Goal: Transaction & Acquisition: Purchase product/service

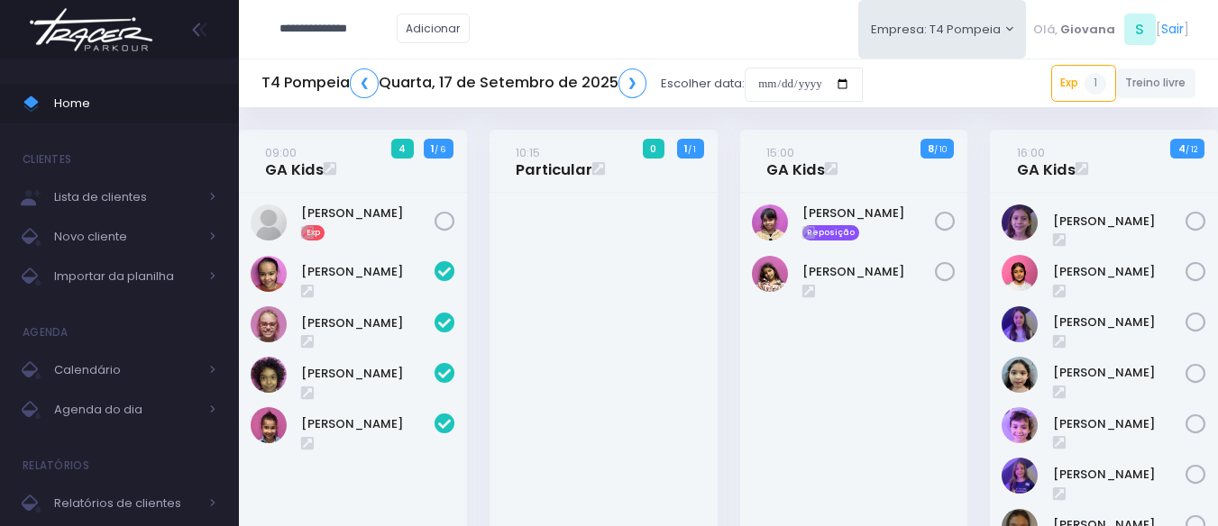
type input "**********"
click input "submit" at bounding box center [0, 0] width 0 height 0
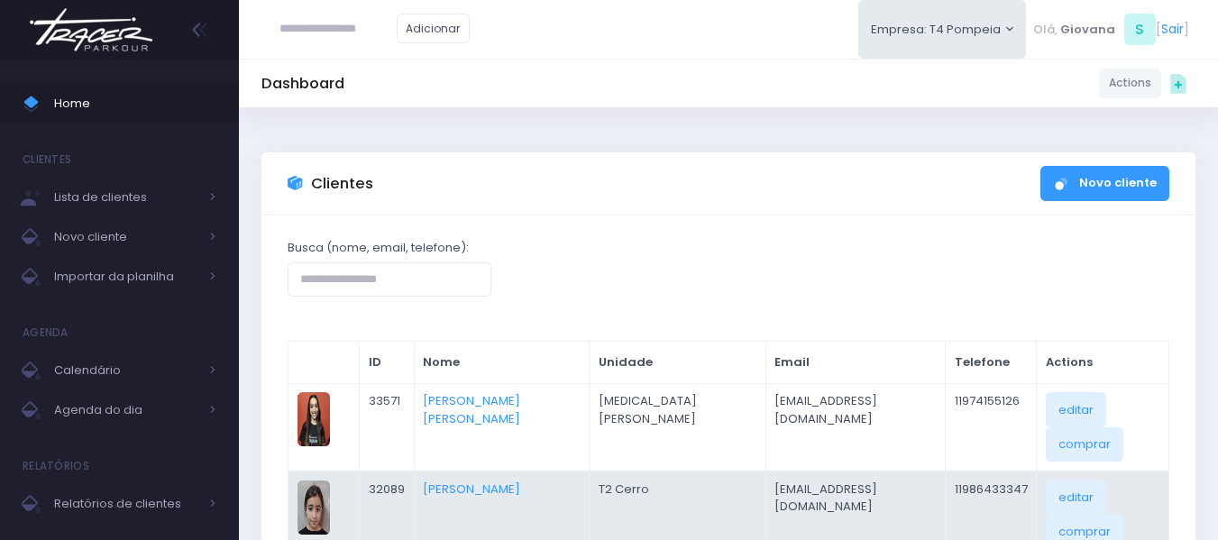
scroll to position [90, 0]
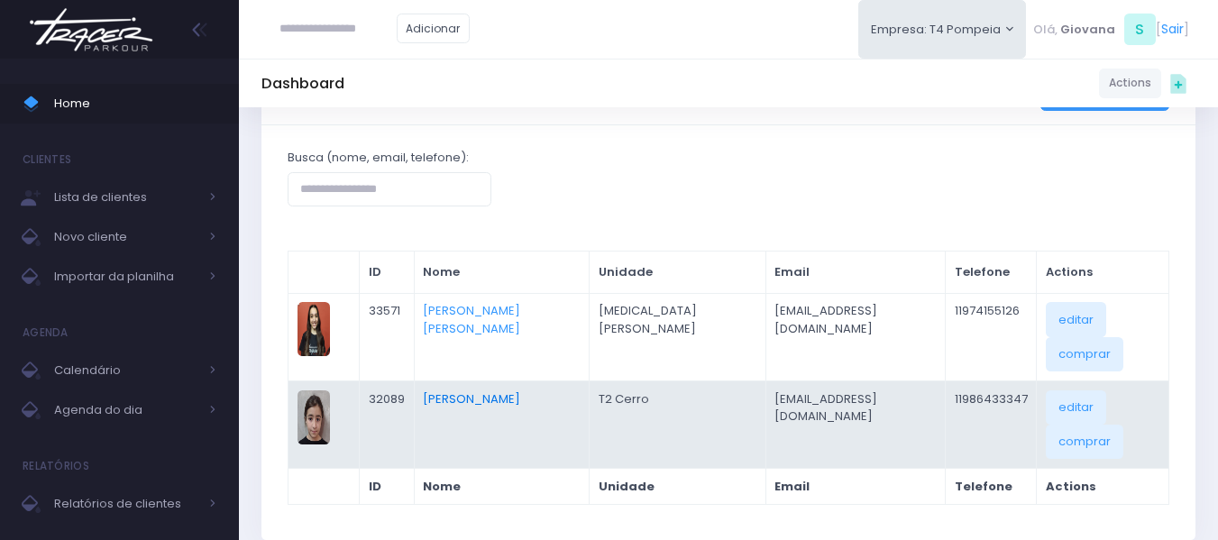
click at [520, 394] on link "Sarah Fernandes Da Silva" at bounding box center [471, 398] width 97 height 17
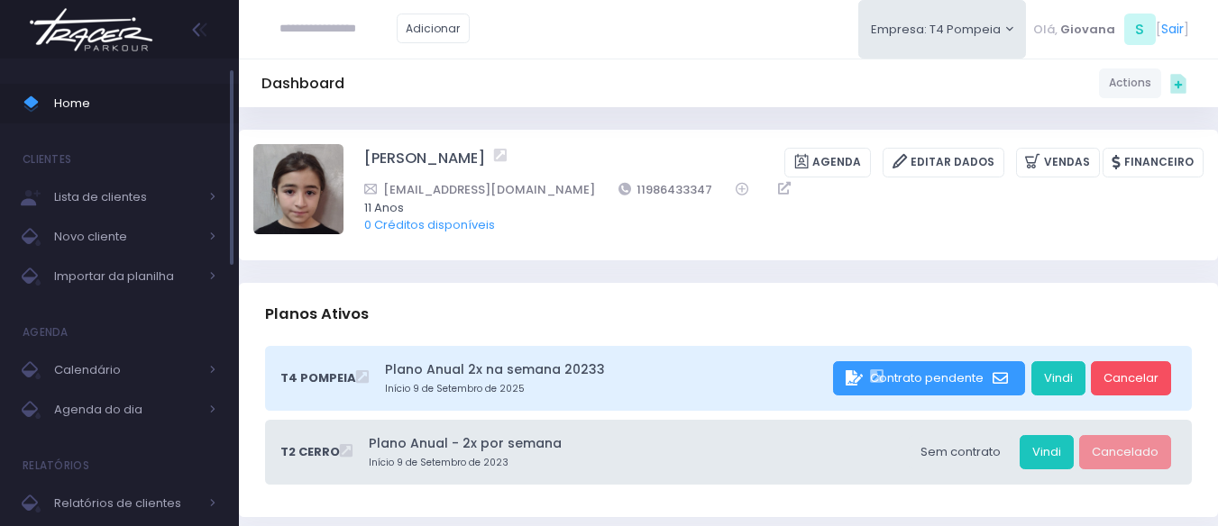
click at [108, 110] on span "Home" at bounding box center [135, 103] width 162 height 23
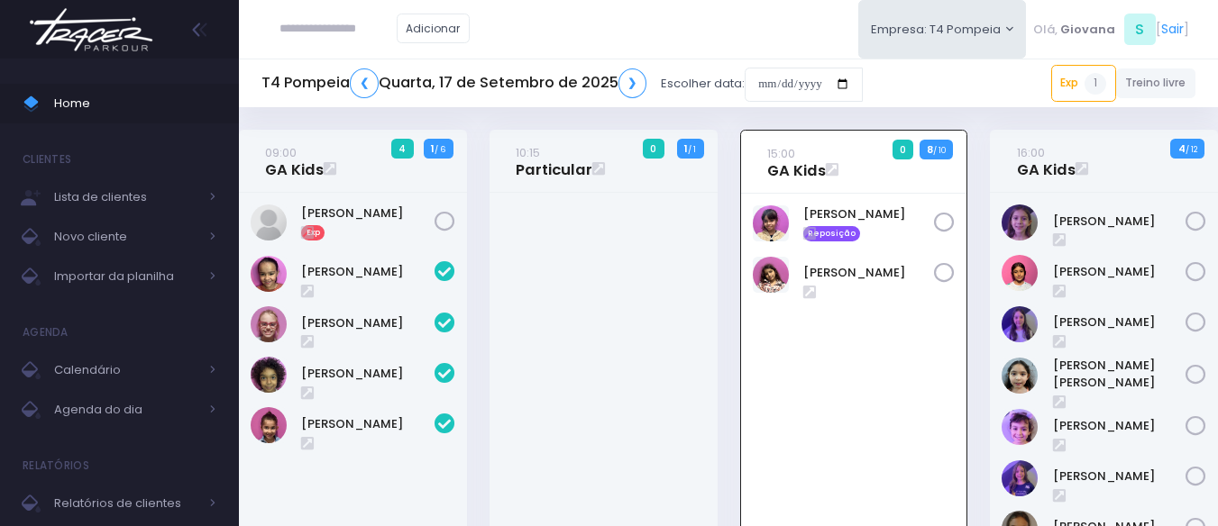
scroll to position [130, 0]
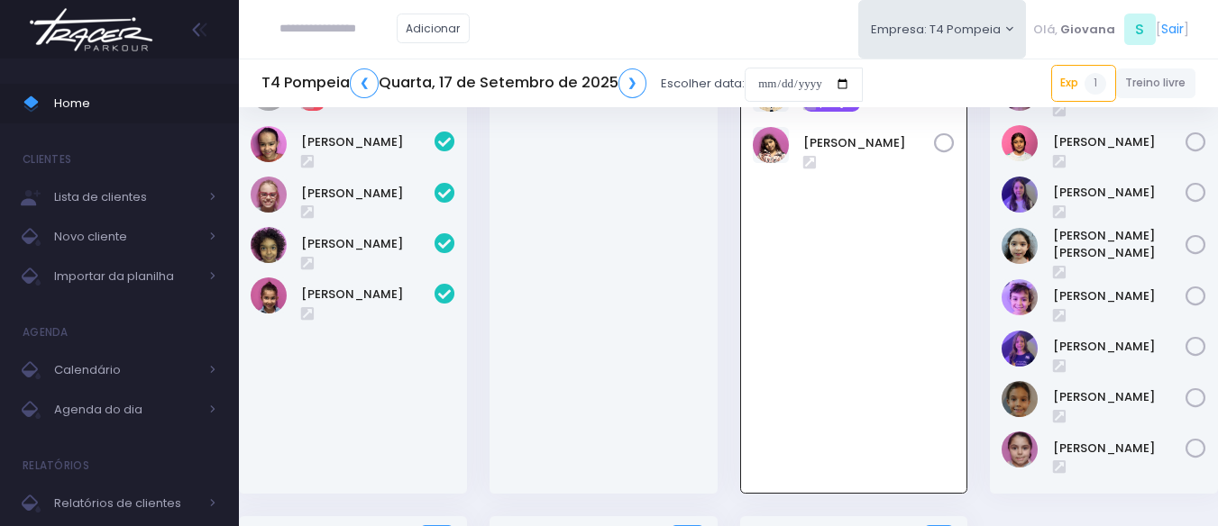
click at [344, 32] on input "text" at bounding box center [337, 29] width 117 height 34
type input "**********"
click input "submit" at bounding box center [0, 0] width 0 height 0
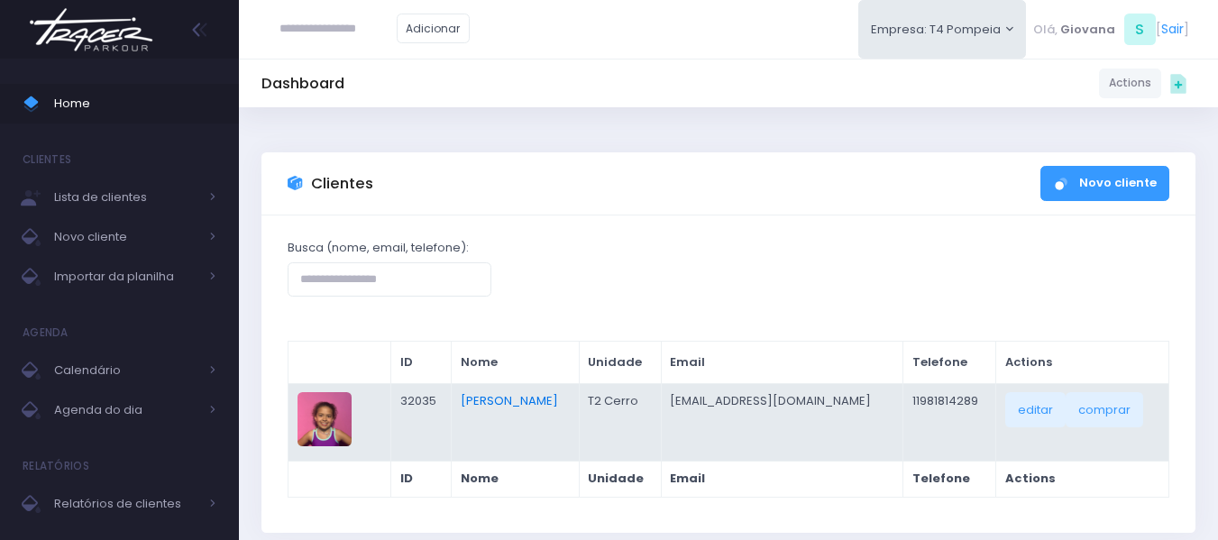
click at [529, 409] on link "[PERSON_NAME]" at bounding box center [509, 400] width 97 height 17
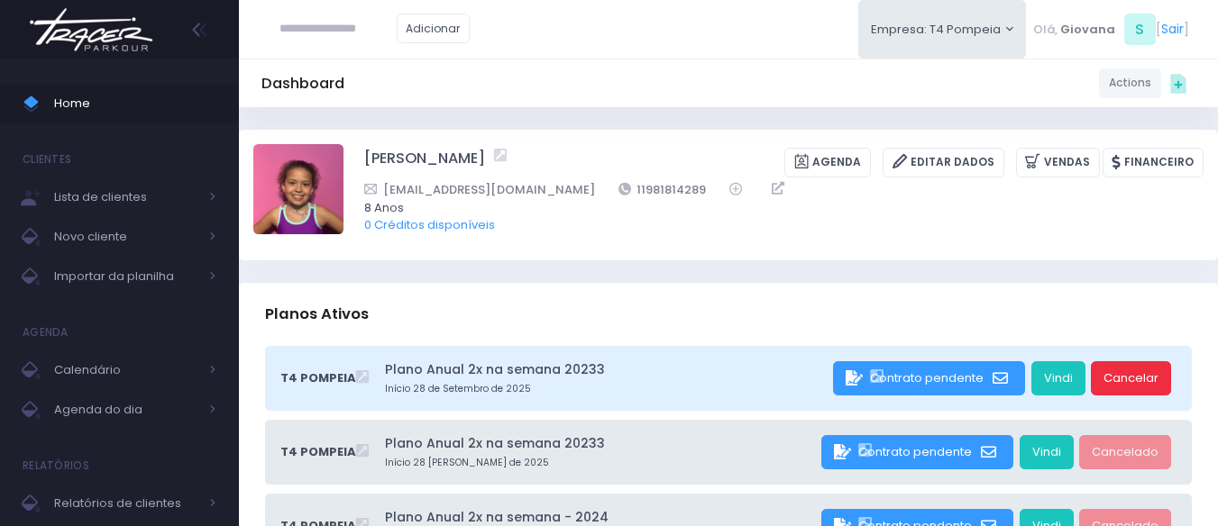
click at [1133, 385] on link "Cancelar" at bounding box center [1131, 379] width 80 height 34
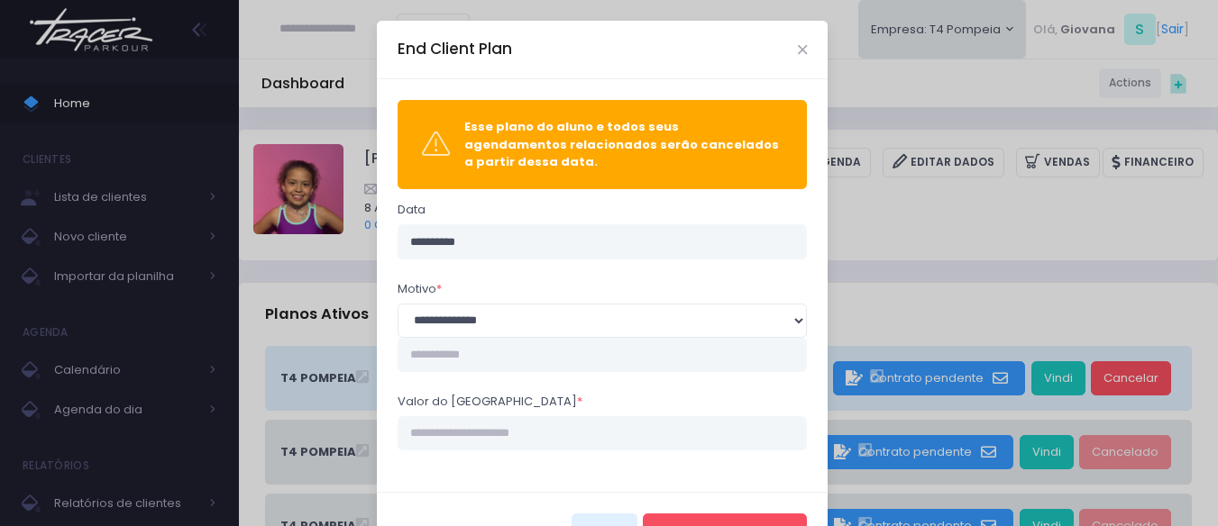
scroll to position [52, 0]
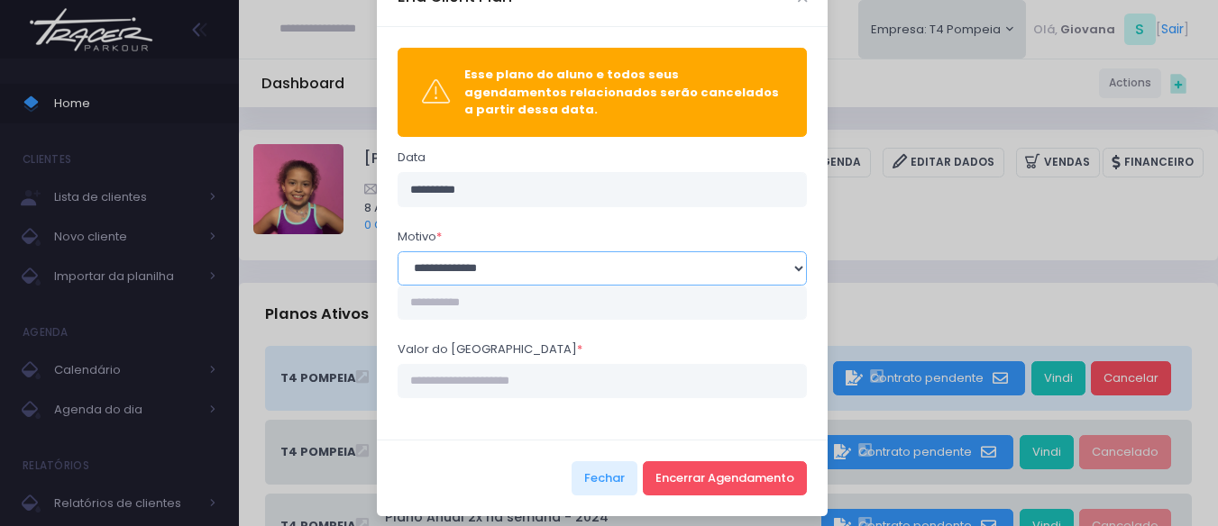
drag, startPoint x: 574, startPoint y: 274, endPoint x: 563, endPoint y: 277, distance: 11.2
click at [574, 274] on select "**********" at bounding box center [603, 269] width 410 height 34
click at [551, 261] on select "**********" at bounding box center [603, 269] width 410 height 34
select select "**"
click at [398, 252] on select "**********" at bounding box center [603, 269] width 410 height 34
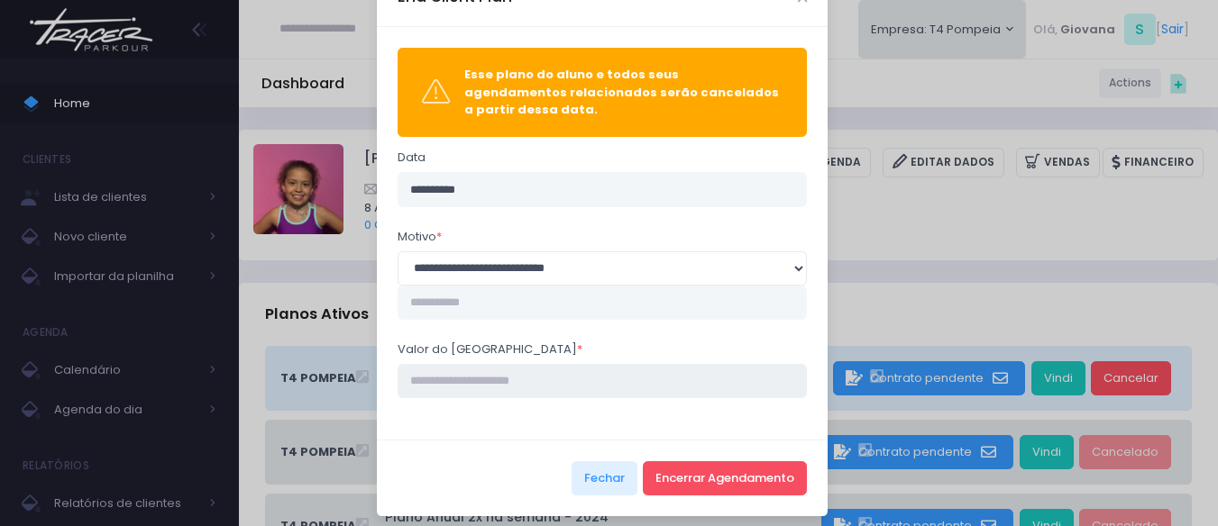
click at [530, 374] on input "Valor do estorno *" at bounding box center [603, 381] width 410 height 34
type input "****"
click at [685, 462] on button "Encerrar Agendamento" at bounding box center [725, 479] width 164 height 34
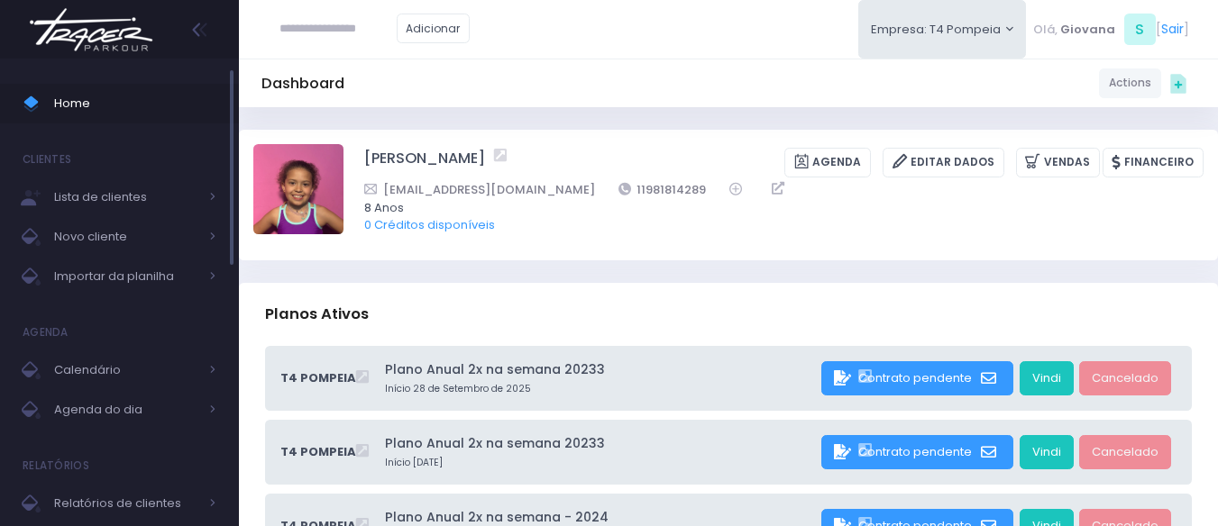
click at [112, 95] on span "Home" at bounding box center [135, 103] width 162 height 23
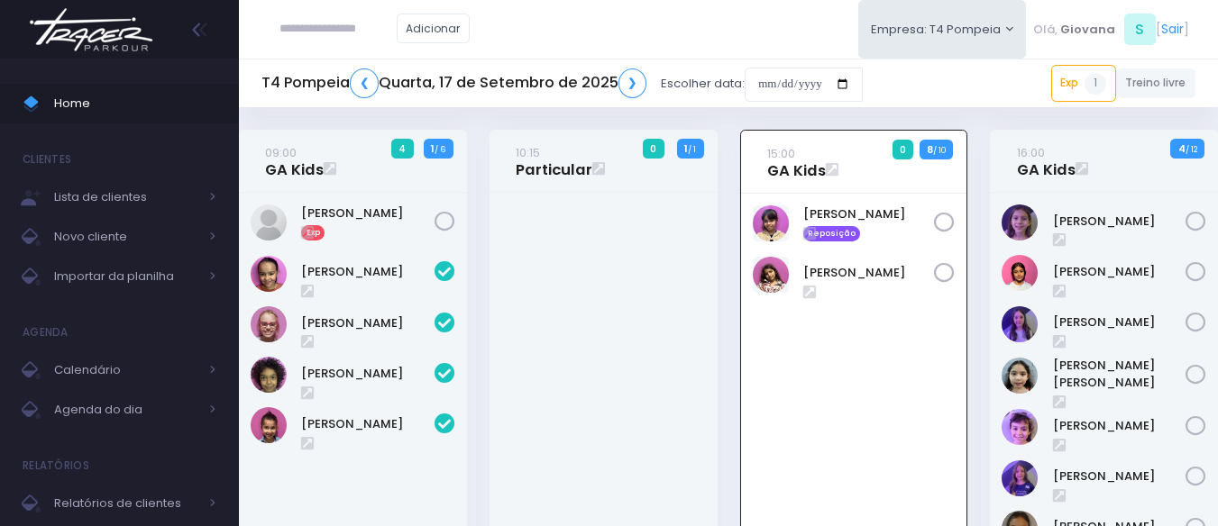
scroll to position [130, 0]
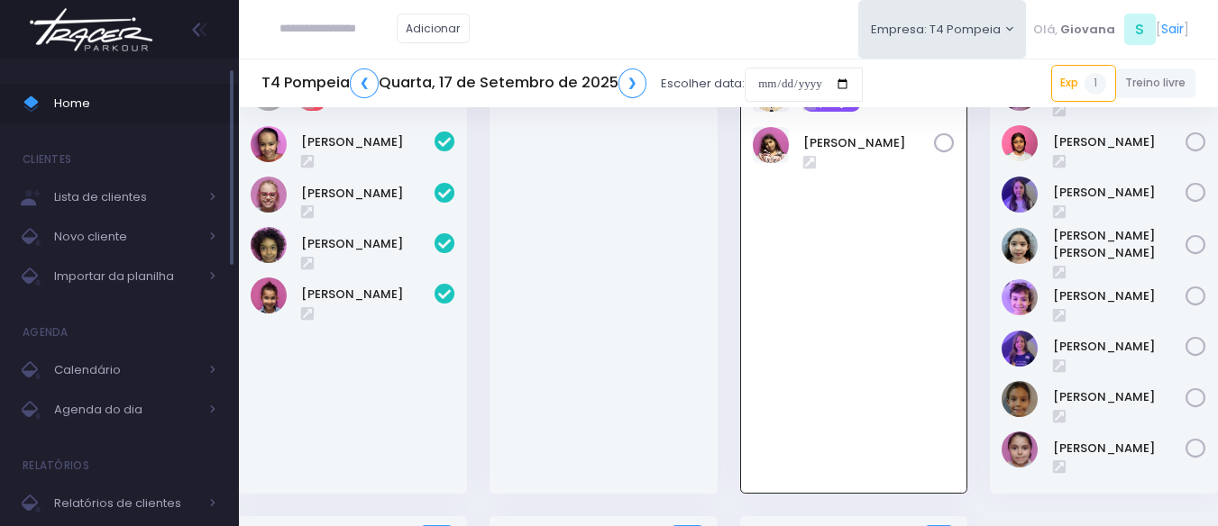
click at [114, 112] on span "Home" at bounding box center [135, 103] width 162 height 23
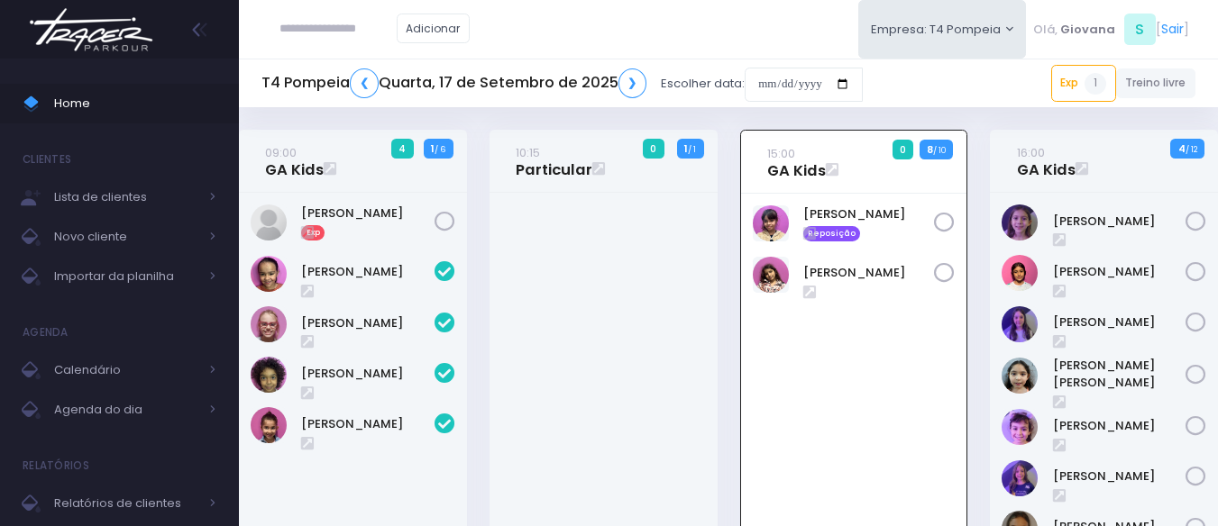
scroll to position [130, 0]
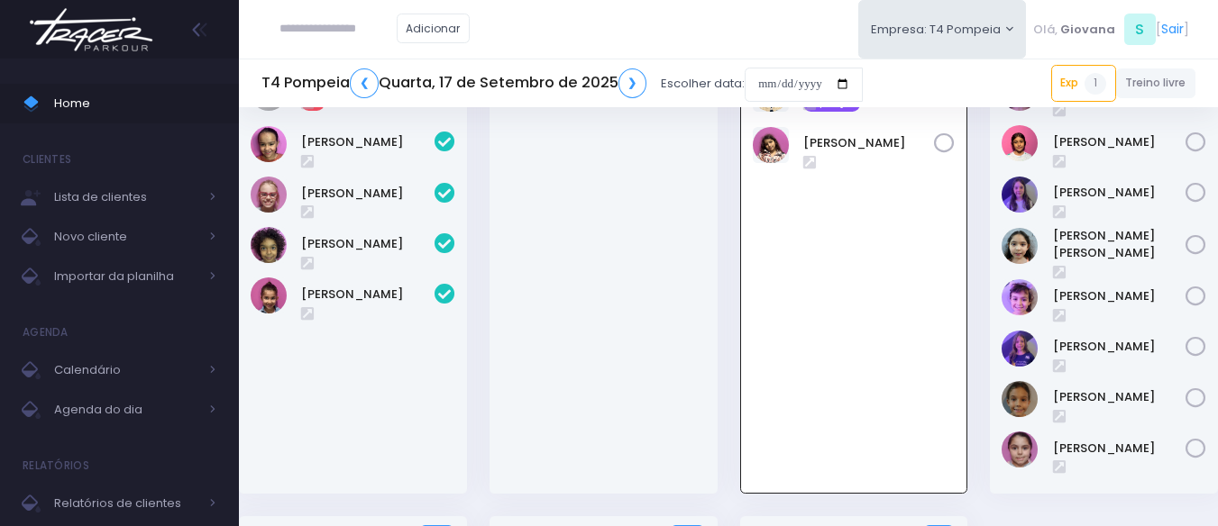
click at [719, 345] on div "10:15 Particular 0 1 / 1" at bounding box center [603, 258] width 251 height 517
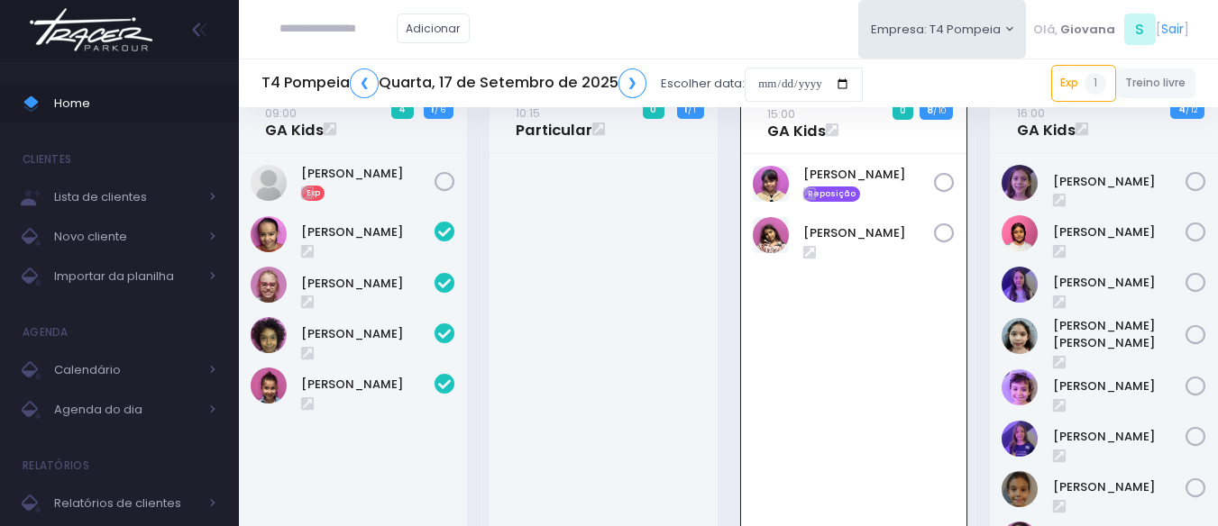
click at [328, 38] on input "text" at bounding box center [337, 29] width 117 height 34
paste input "**********"
click at [326, 25] on input "**********" at bounding box center [337, 29] width 117 height 34
type input "**********"
click input "submit" at bounding box center [0, 0] width 0 height 0
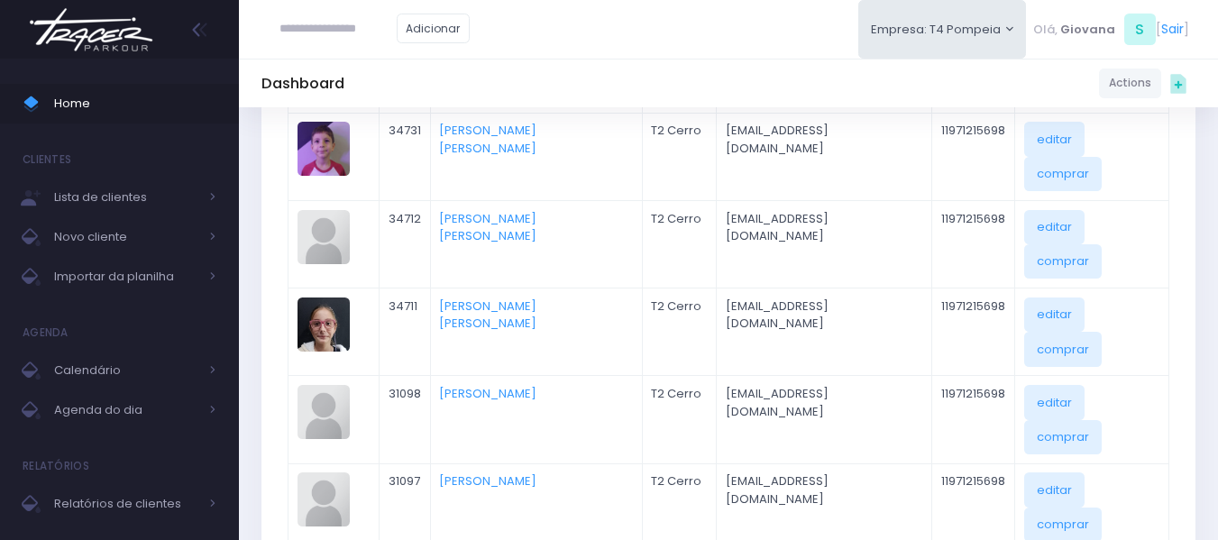
scroll to position [361, 0]
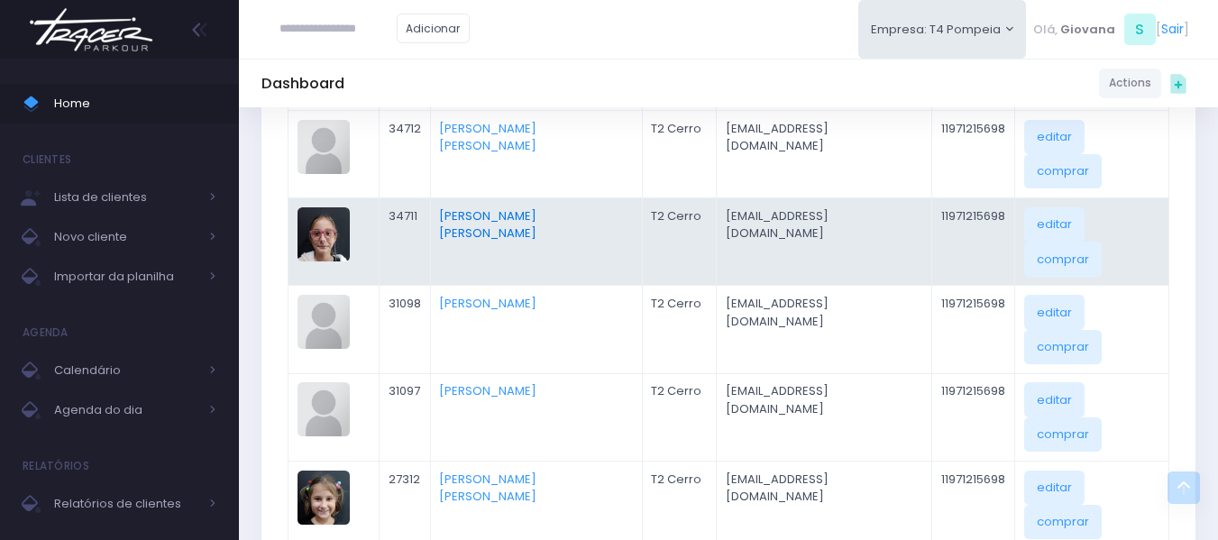
click at [536, 207] on link "Julia Abrell Ribeiro" at bounding box center [487, 224] width 97 height 35
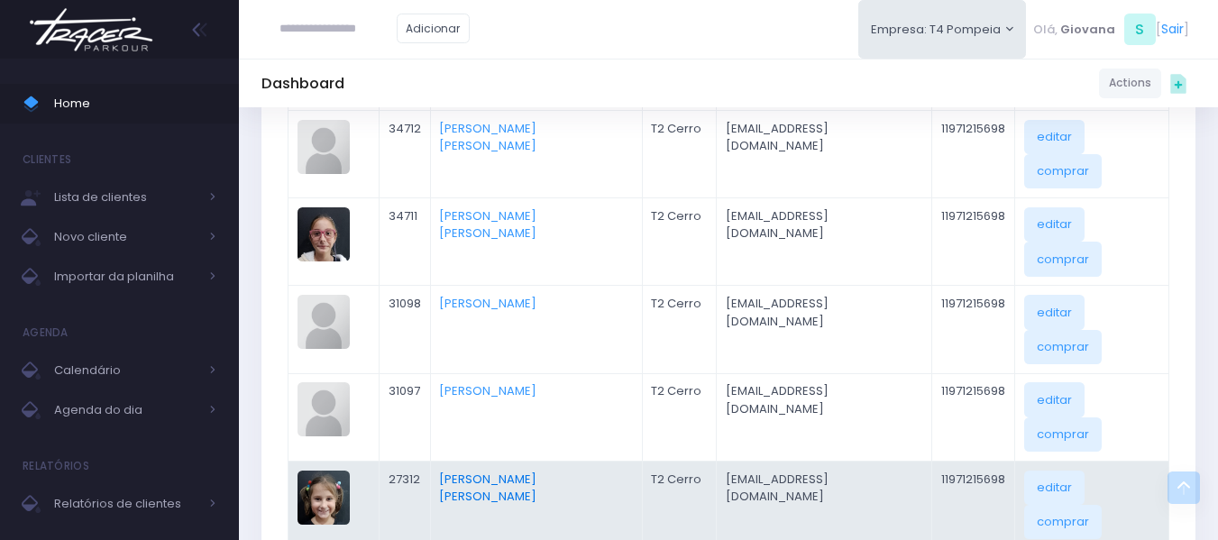
click at [523, 471] on link "Beatriz Abrell Ribeiro" at bounding box center [487, 488] width 97 height 35
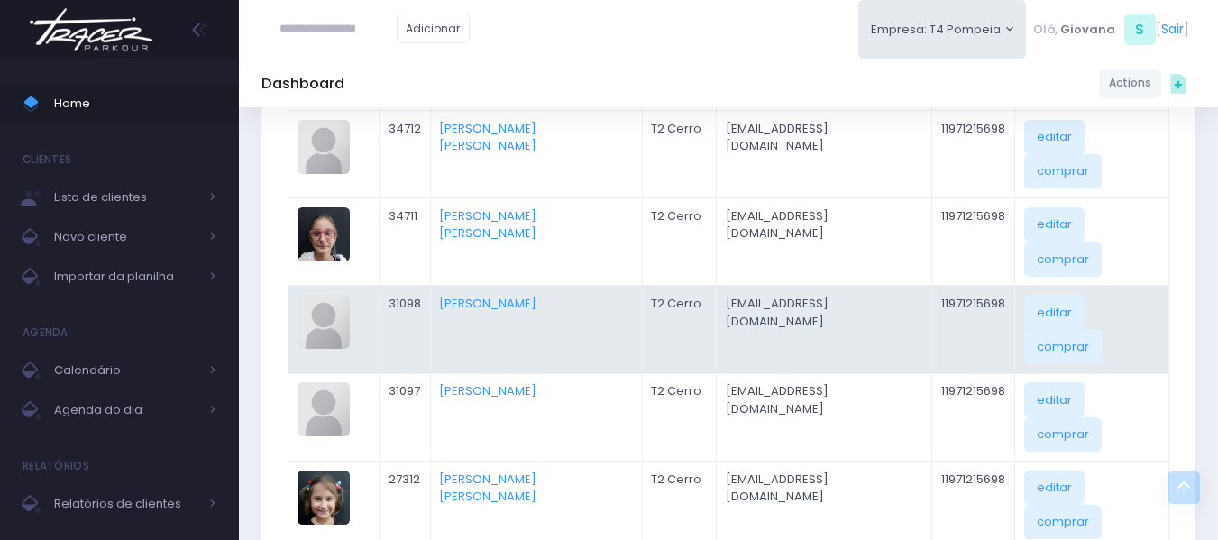
scroll to position [90, 0]
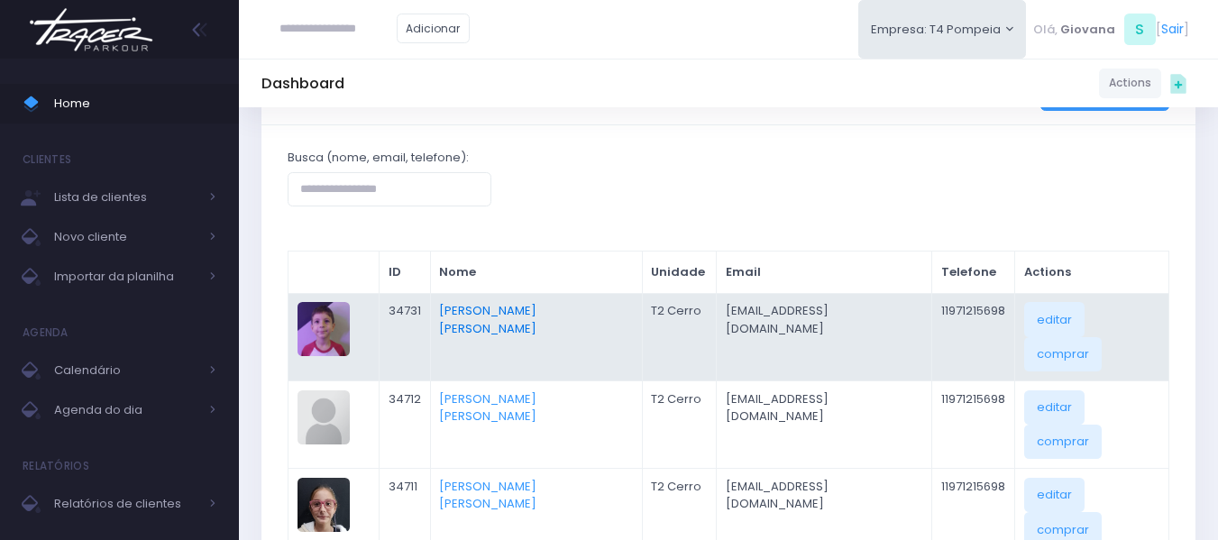
click at [536, 307] on link "[PERSON_NAME] [PERSON_NAME]" at bounding box center [487, 319] width 97 height 35
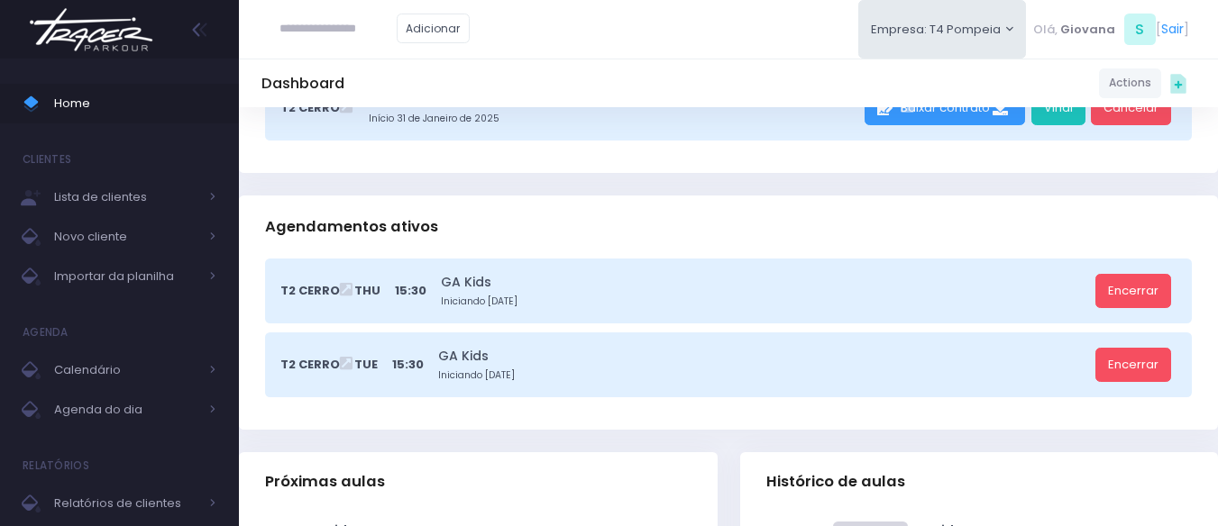
scroll to position [451, 0]
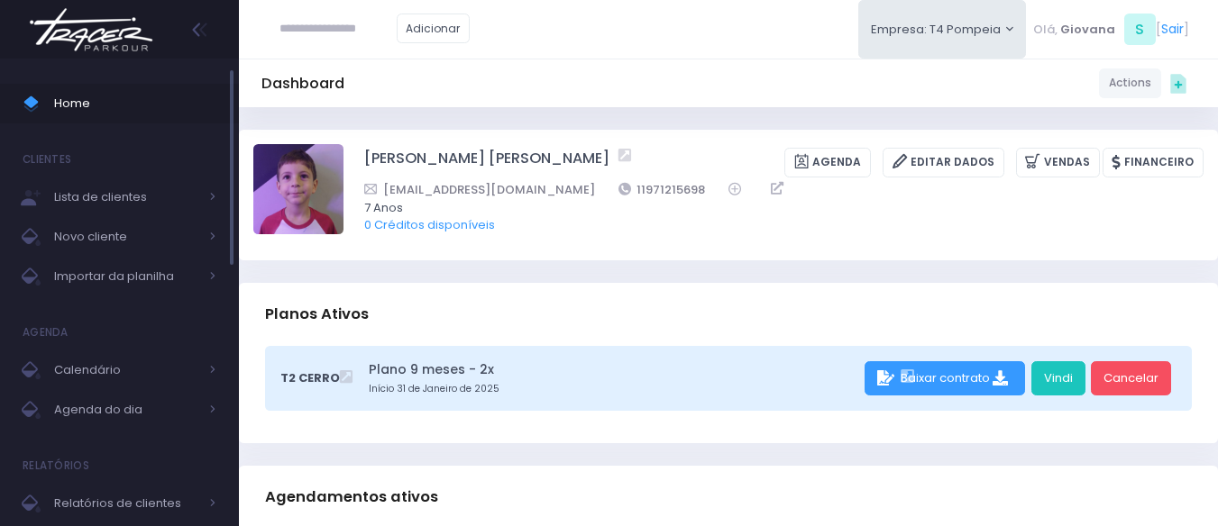
click at [156, 104] on span "Home" at bounding box center [135, 103] width 162 height 23
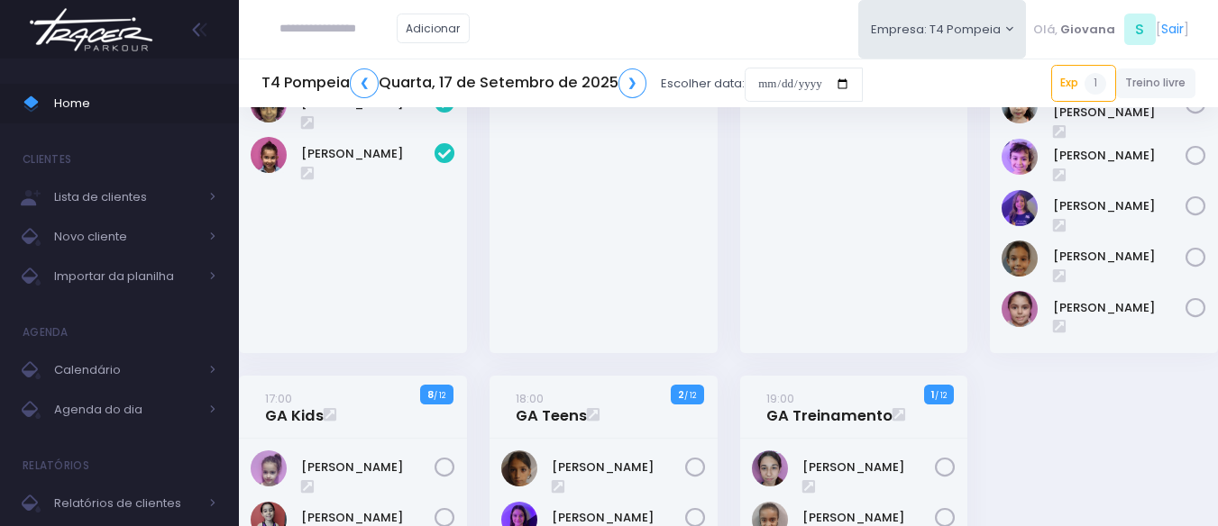
scroll to position [451, 0]
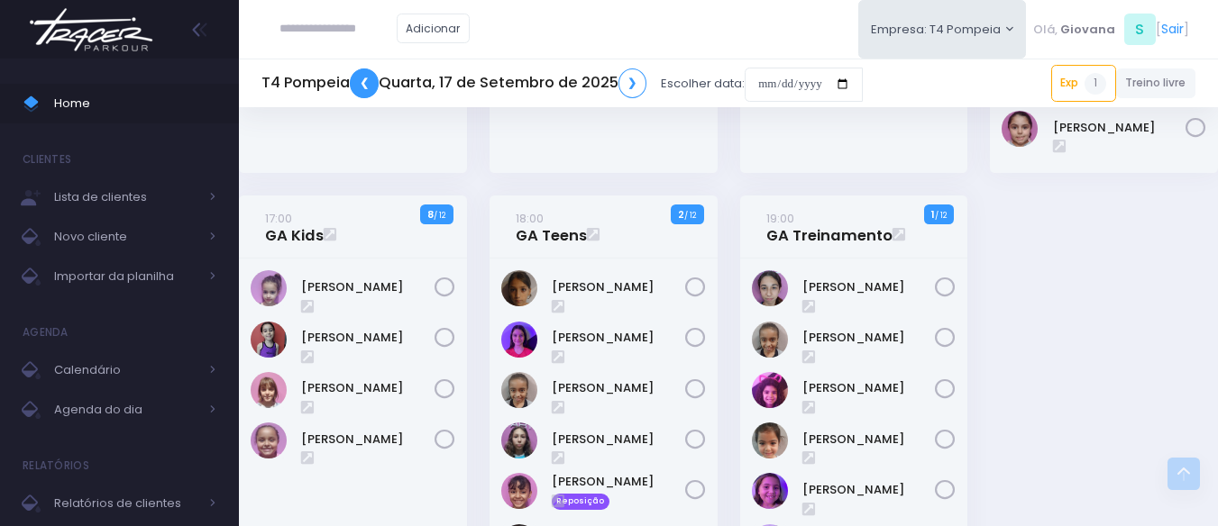
click at [361, 81] on link "❮" at bounding box center [364, 84] width 29 height 30
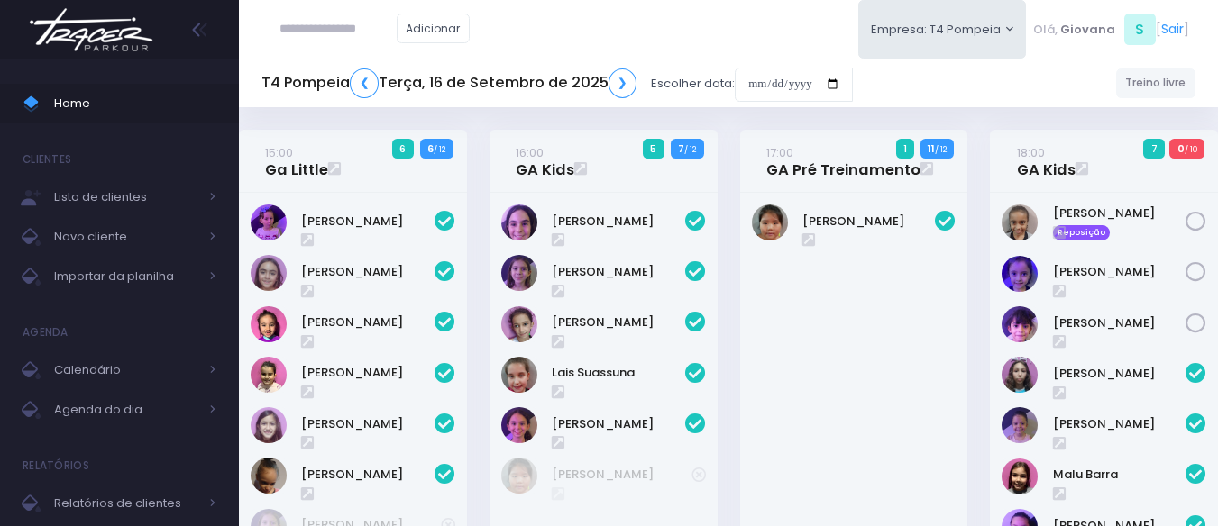
scroll to position [180, 0]
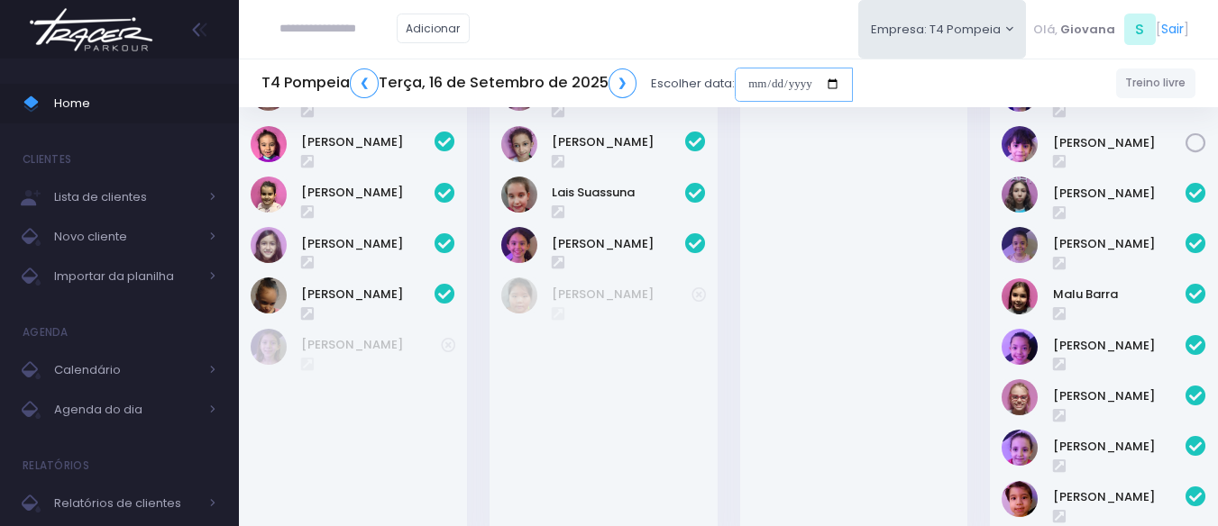
click at [783, 88] on input "date" at bounding box center [794, 85] width 118 height 34
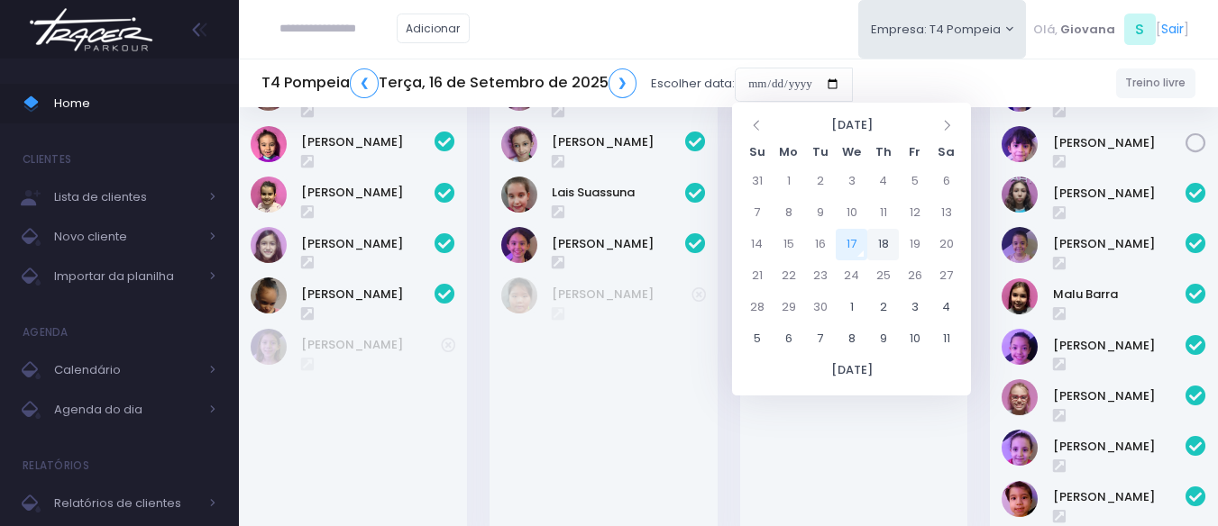
click at [886, 243] on td "18" at bounding box center [883, 245] width 32 height 32
type input "**********"
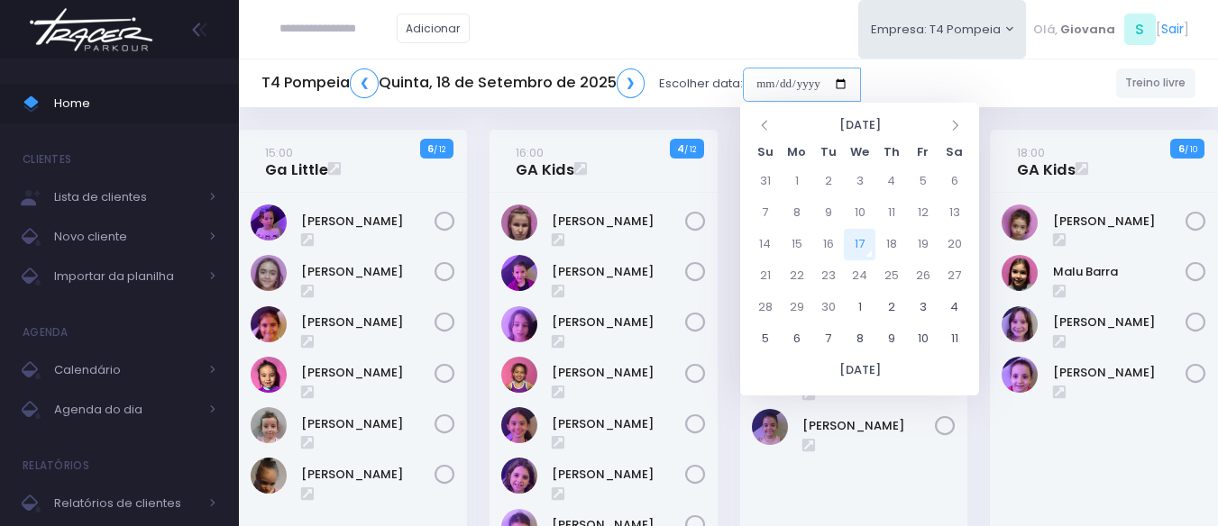
click at [798, 80] on input "date" at bounding box center [802, 85] width 118 height 34
click at [794, 279] on td "22" at bounding box center [797, 277] width 32 height 32
type input "**********"
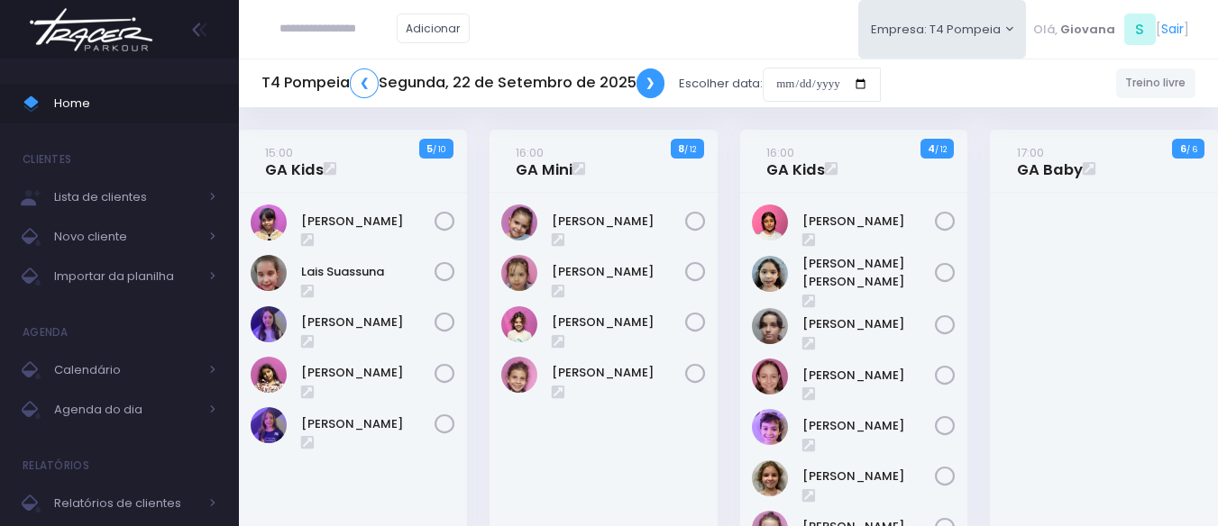
click at [643, 72] on link "❯" at bounding box center [650, 84] width 29 height 30
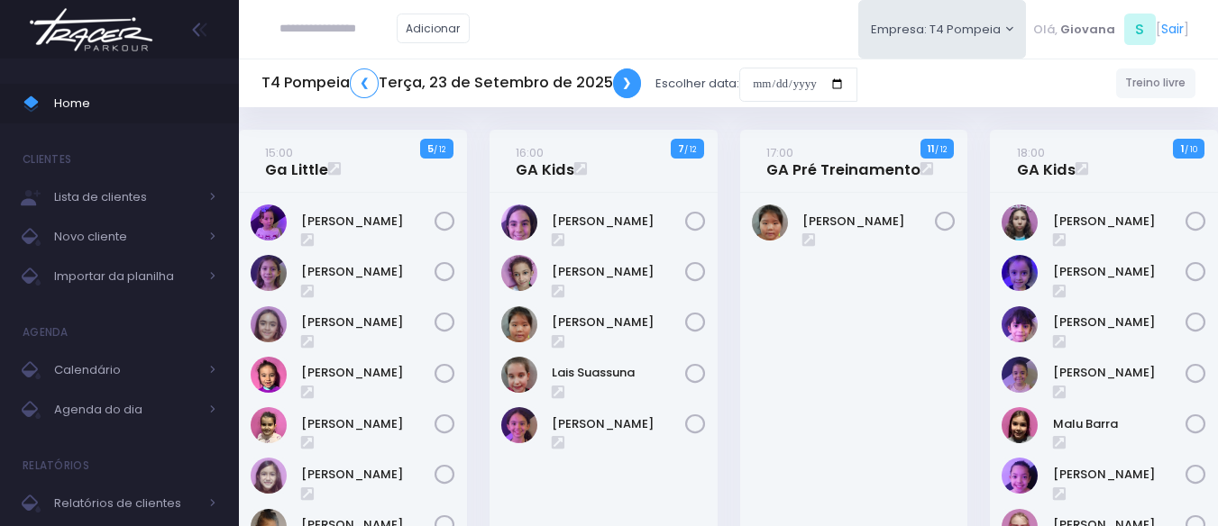
click at [627, 81] on link "❯" at bounding box center [627, 84] width 29 height 30
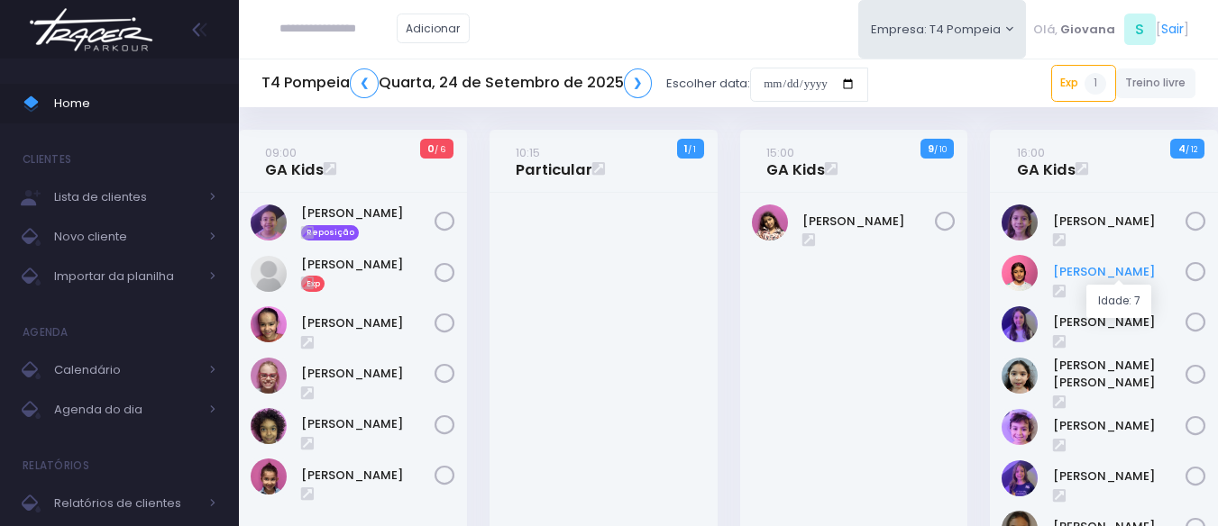
click at [1093, 274] on link "[PERSON_NAME]" at bounding box center [1119, 272] width 133 height 18
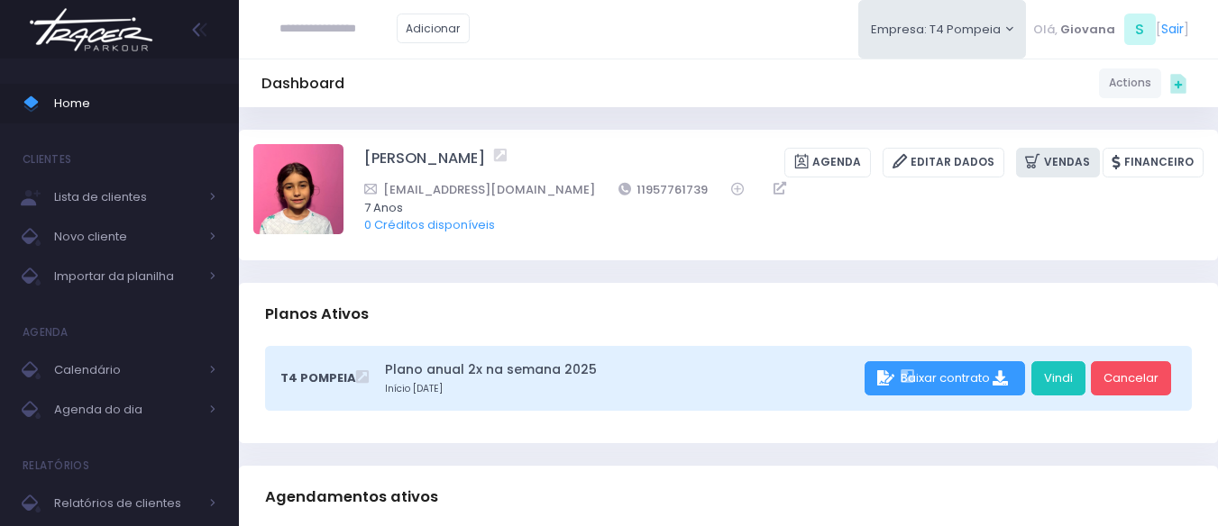
click at [1076, 176] on link "Vendas" at bounding box center [1058, 163] width 84 height 30
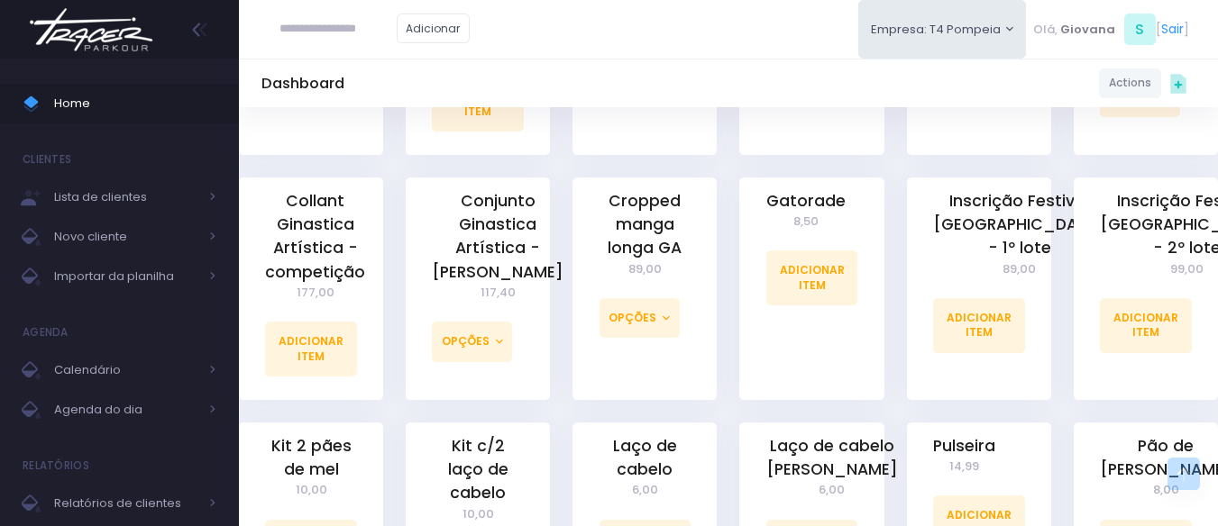
scroll to position [1082, 0]
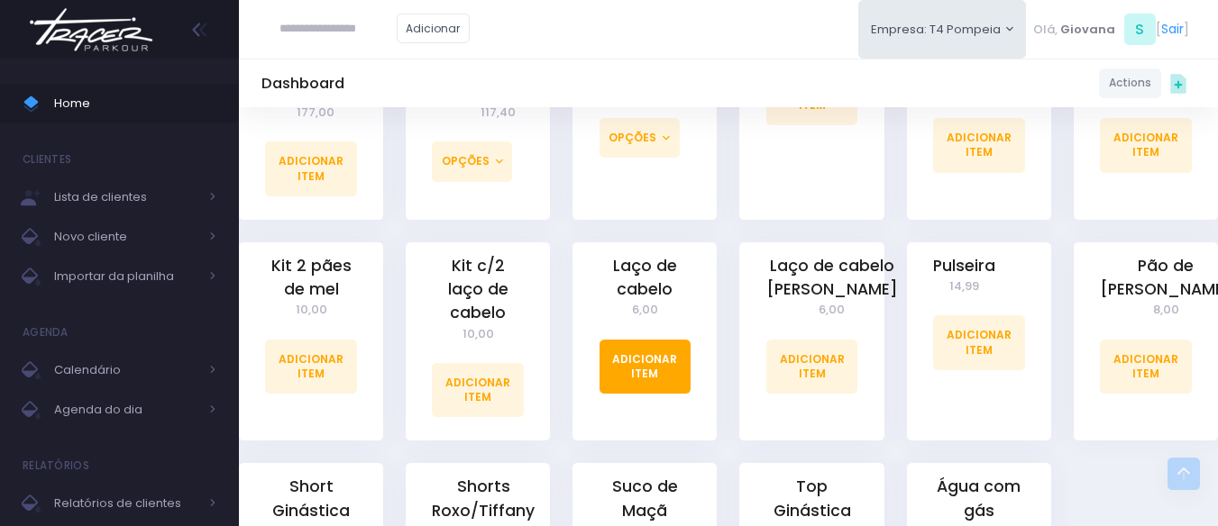
click at [637, 357] on link "Adicionar Item" at bounding box center [646, 367] width 92 height 54
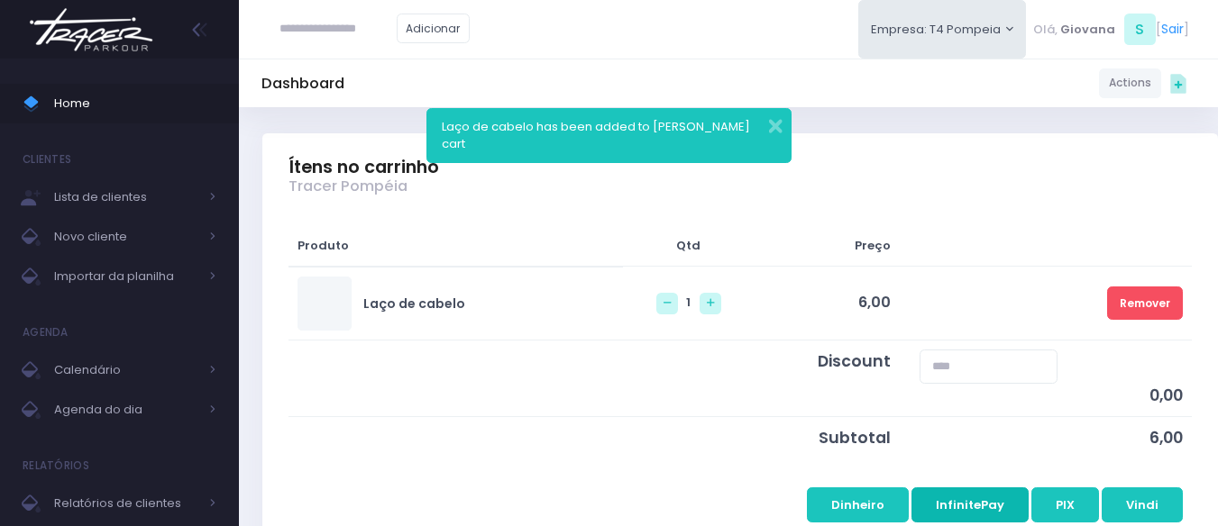
scroll to position [361, 0]
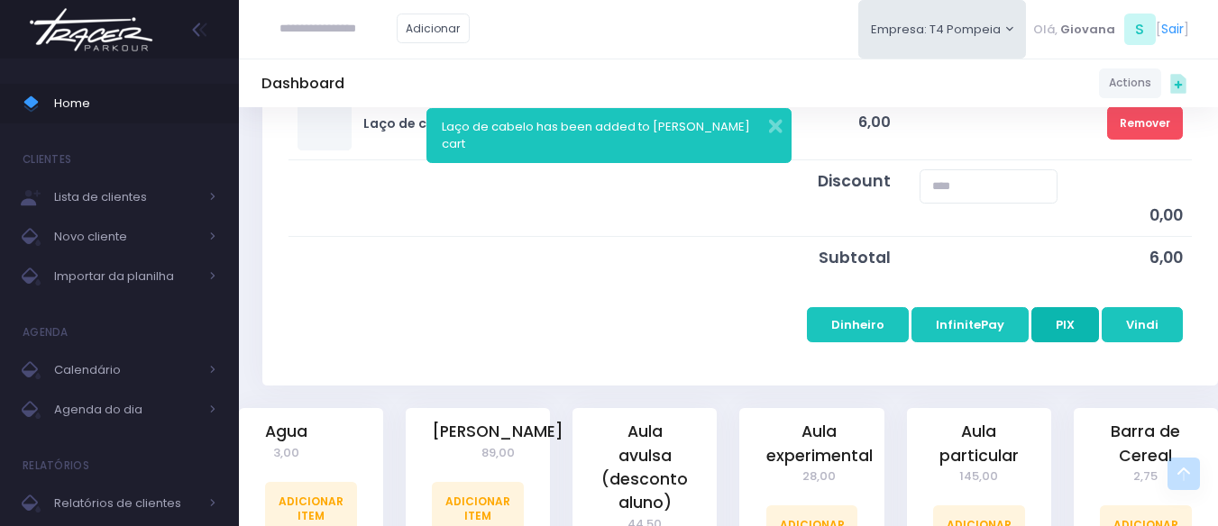
click at [1080, 329] on button "PIX" at bounding box center [1065, 324] width 68 height 34
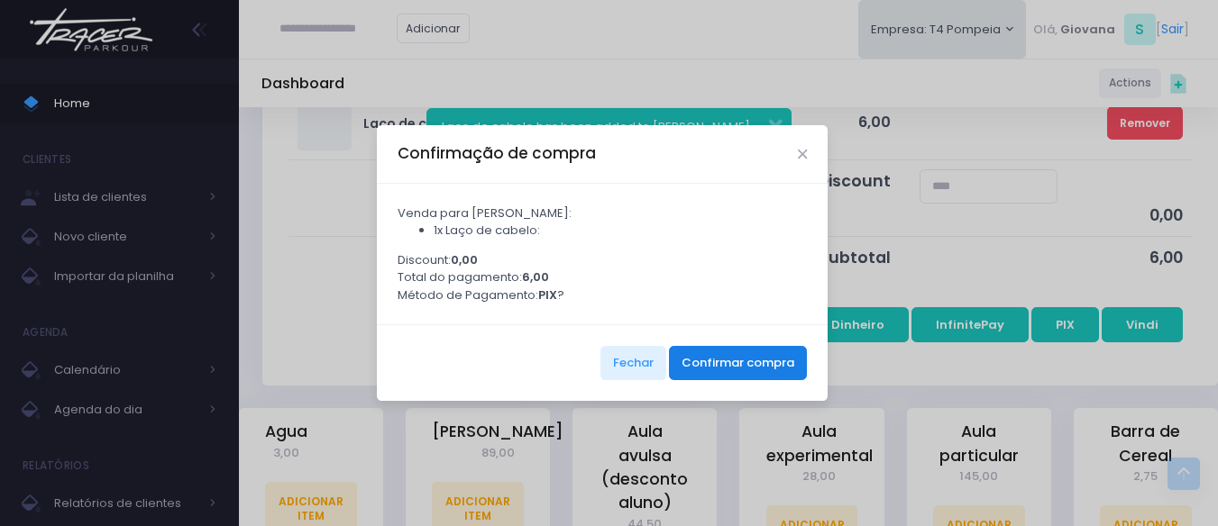
click at [774, 367] on button "Confirmar compra" at bounding box center [738, 363] width 138 height 34
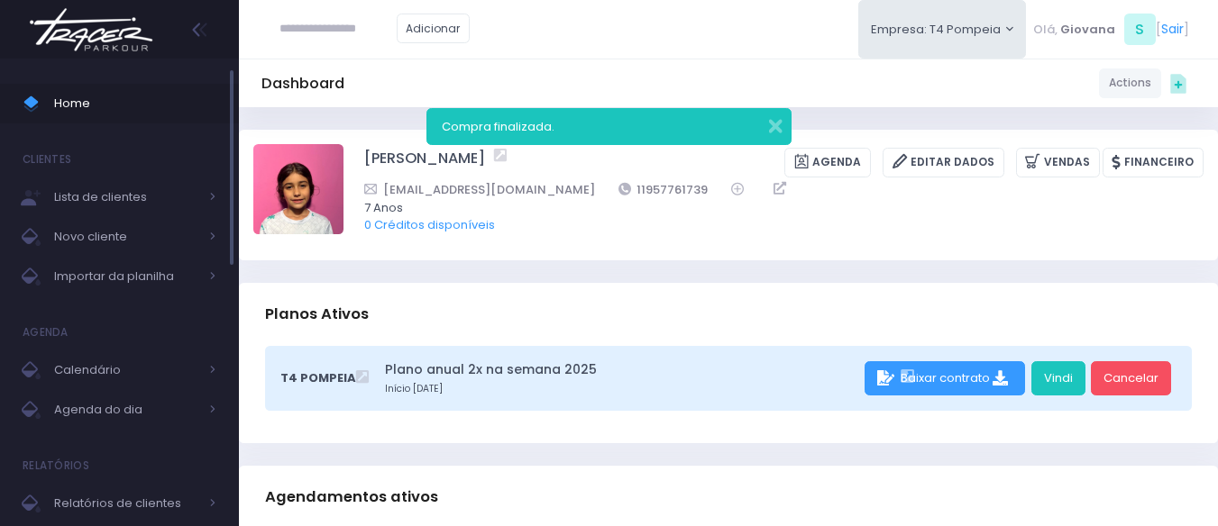
click at [124, 113] on span "Home" at bounding box center [135, 103] width 162 height 23
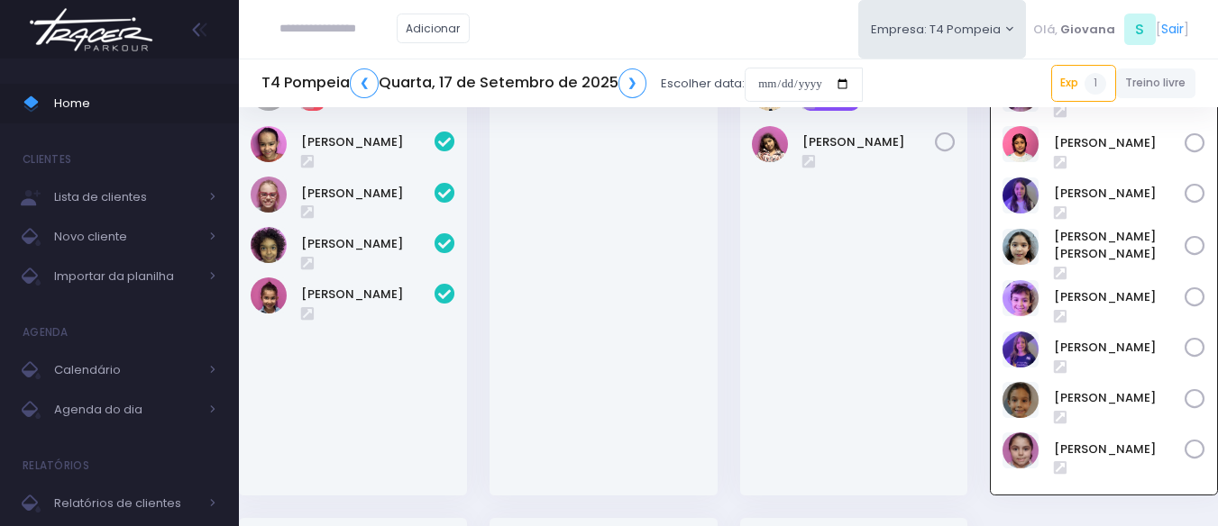
scroll to position [130, 0]
click at [929, 279] on div "[PERSON_NAME] Reposição" at bounding box center [854, 279] width 228 height 433
click at [984, 190] on div "16:00 GA Kids 0 4 / 12" at bounding box center [1104, 259] width 251 height 518
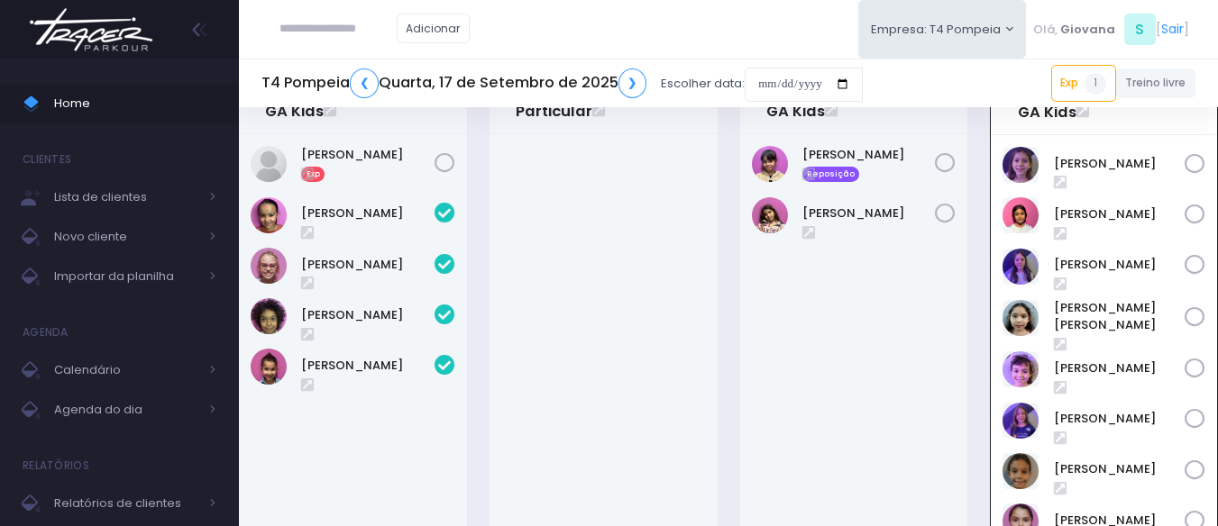
scroll to position [0, 0]
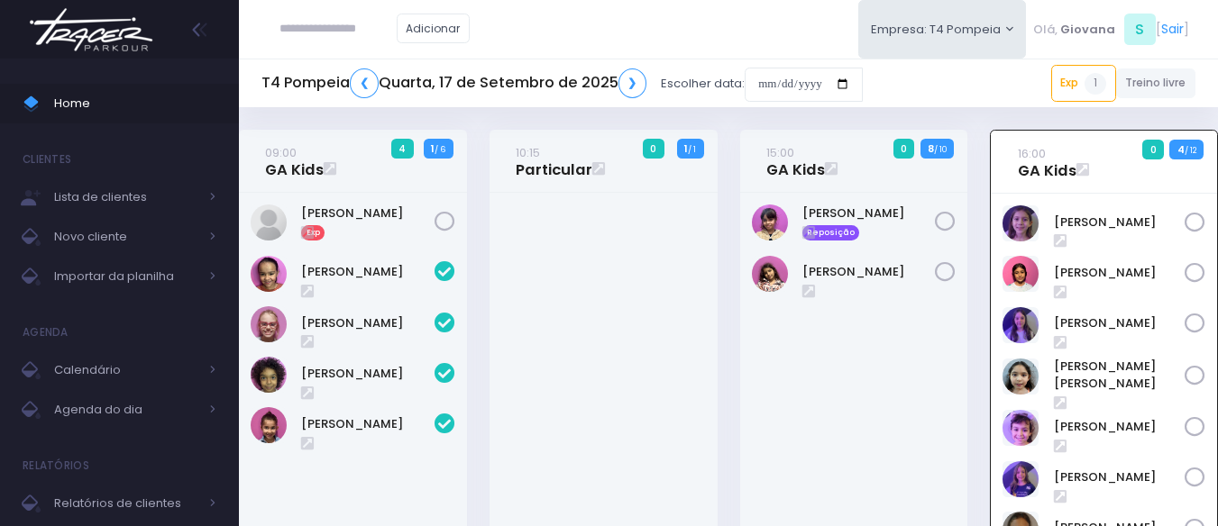
click at [972, 223] on div "15:00 GA Kids 0 8 / 10" at bounding box center [853, 389] width 251 height 518
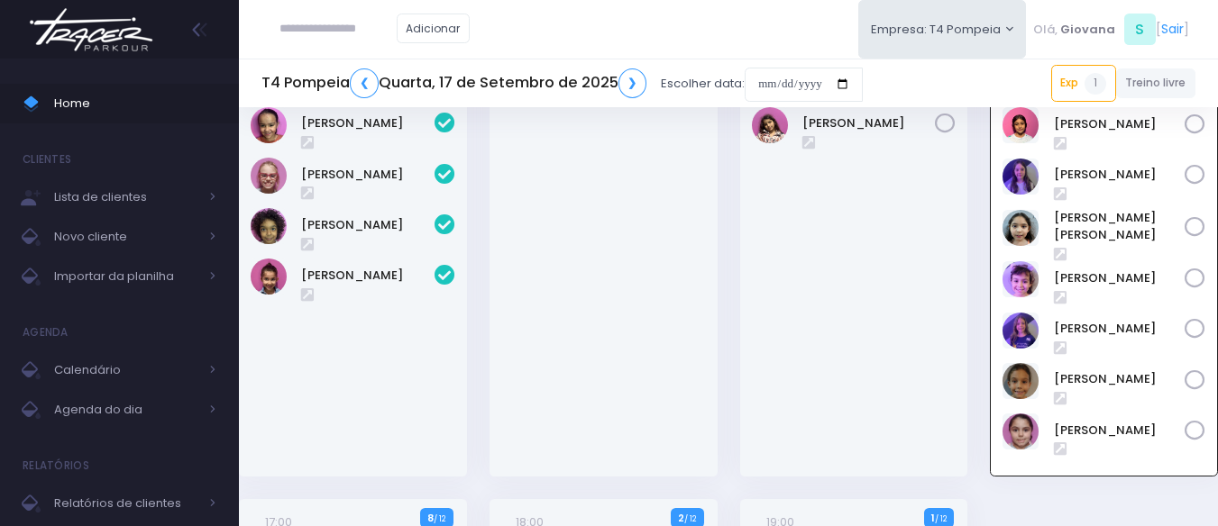
scroll to position [59, 0]
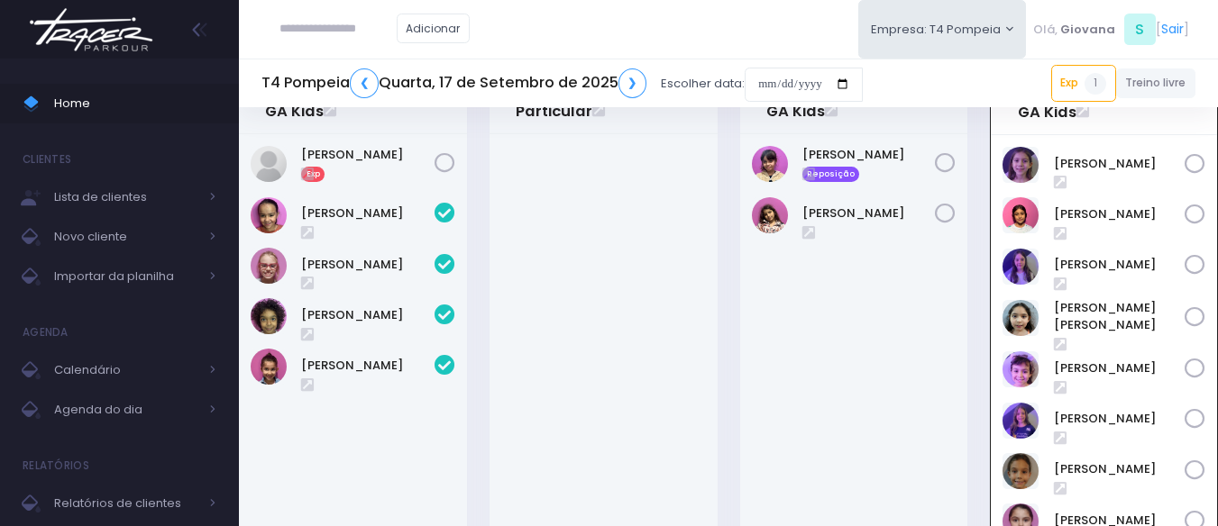
click at [745, 370] on div "Clarice Lopes Reposição" at bounding box center [854, 350] width 228 height 433
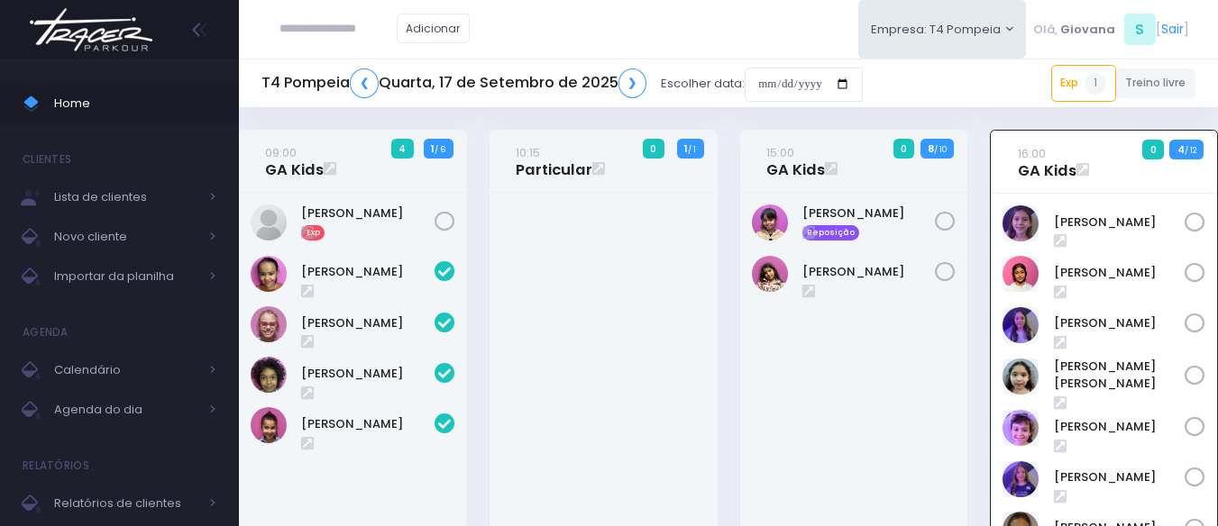
click at [743, 356] on div "Clarice Lopes Reposição" at bounding box center [854, 409] width 228 height 433
click at [373, 38] on input "text" at bounding box center [337, 29] width 117 height 34
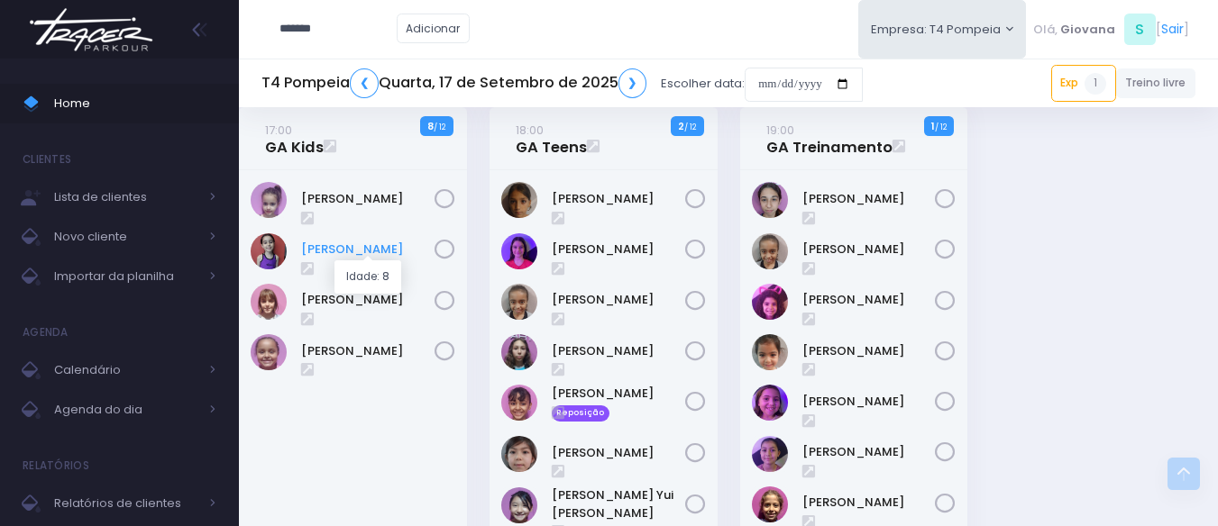
type input "*******"
click at [383, 250] on link "[PERSON_NAME]" at bounding box center [367, 250] width 133 height 18
type input "**********"
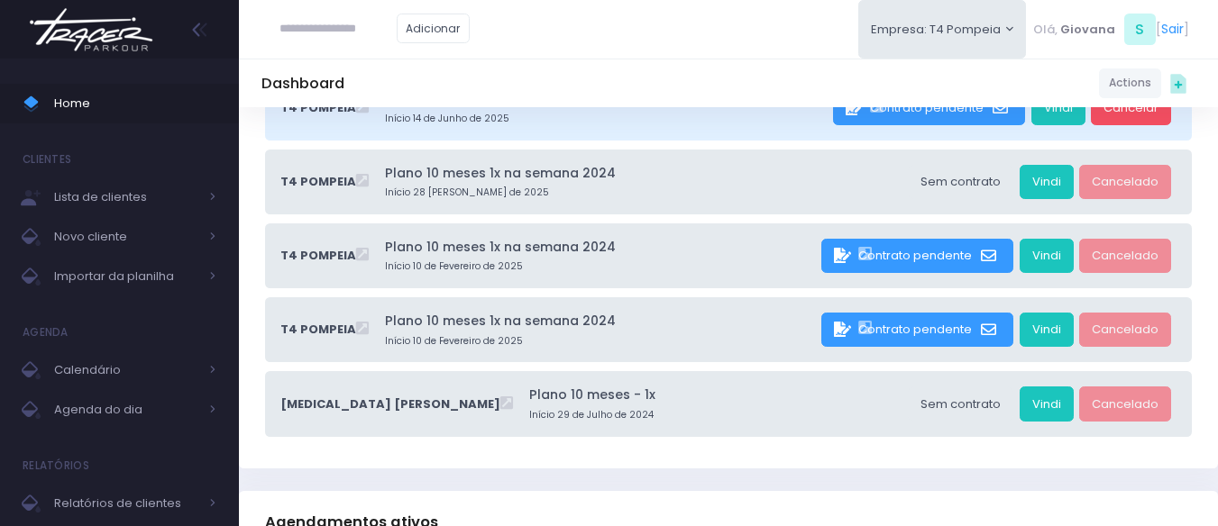
scroll to position [721, 0]
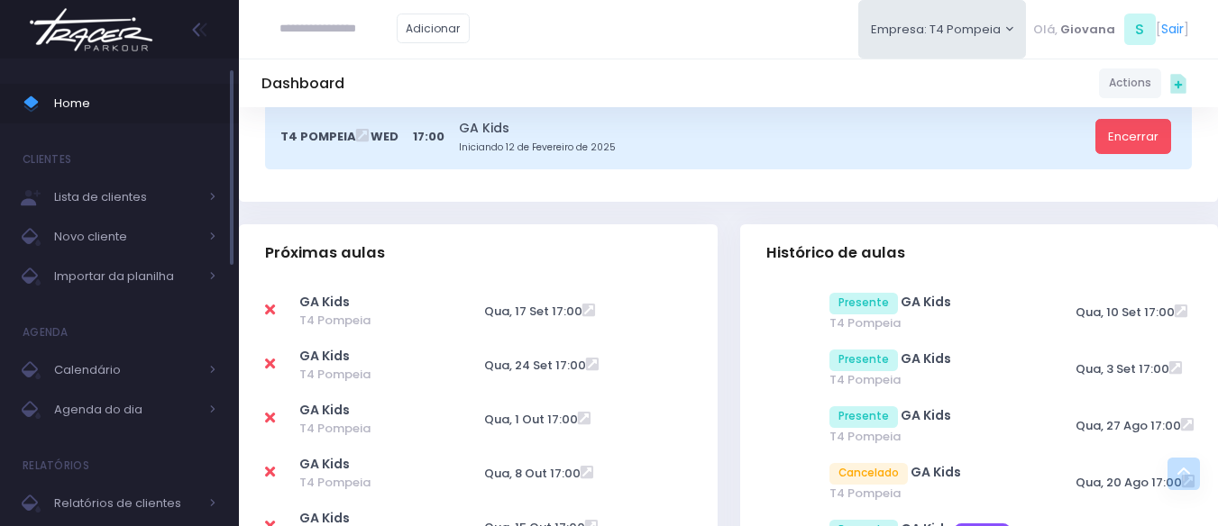
click at [78, 105] on span "Home" at bounding box center [135, 103] width 162 height 23
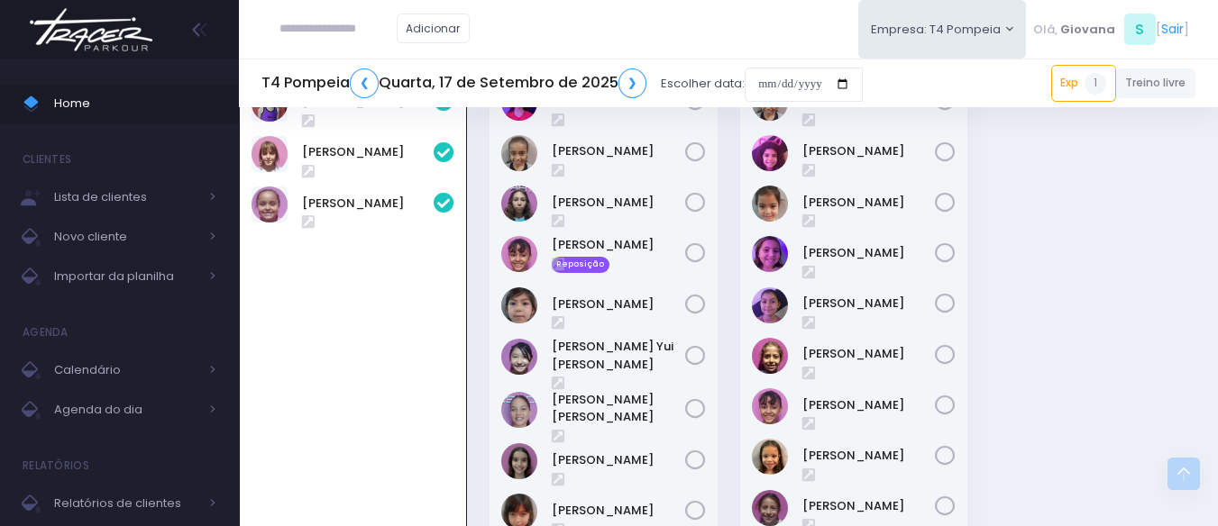
scroll to position [508, 0]
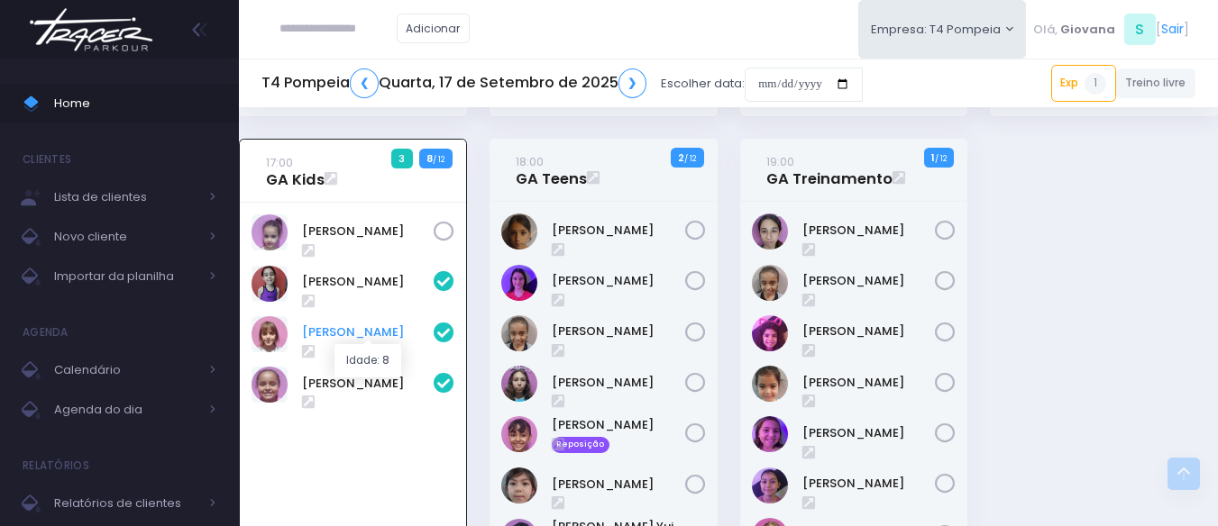
click at [349, 338] on link "[PERSON_NAME]" at bounding box center [368, 333] width 132 height 18
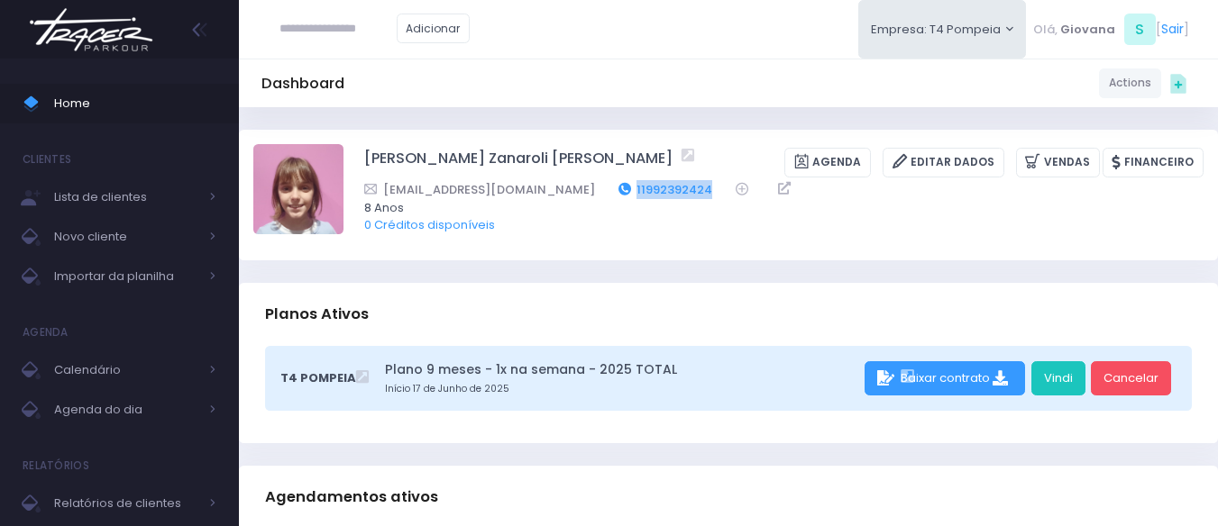
drag, startPoint x: 656, startPoint y: 184, endPoint x: 568, endPoint y: 193, distance: 88.8
click at [568, 193] on div "[EMAIL_ADDRESS][DOMAIN_NAME] 11992392424" at bounding box center [772, 189] width 816 height 19
copy link "11992392424"
click at [371, 32] on input "text" at bounding box center [337, 29] width 117 height 34
paste input "**********"
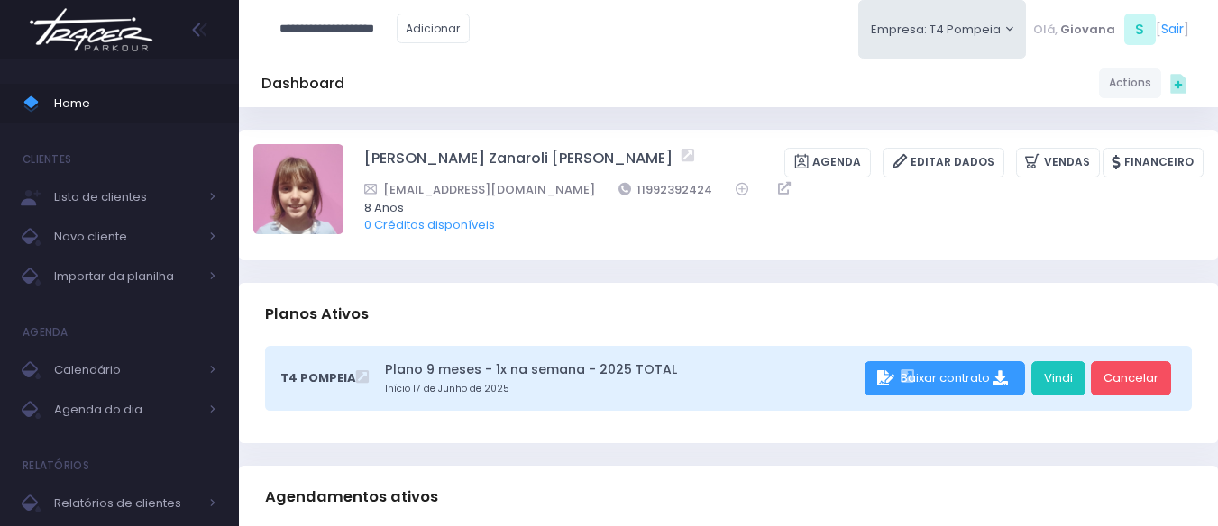
type input "**********"
click input "submit" at bounding box center [0, 0] width 0 height 0
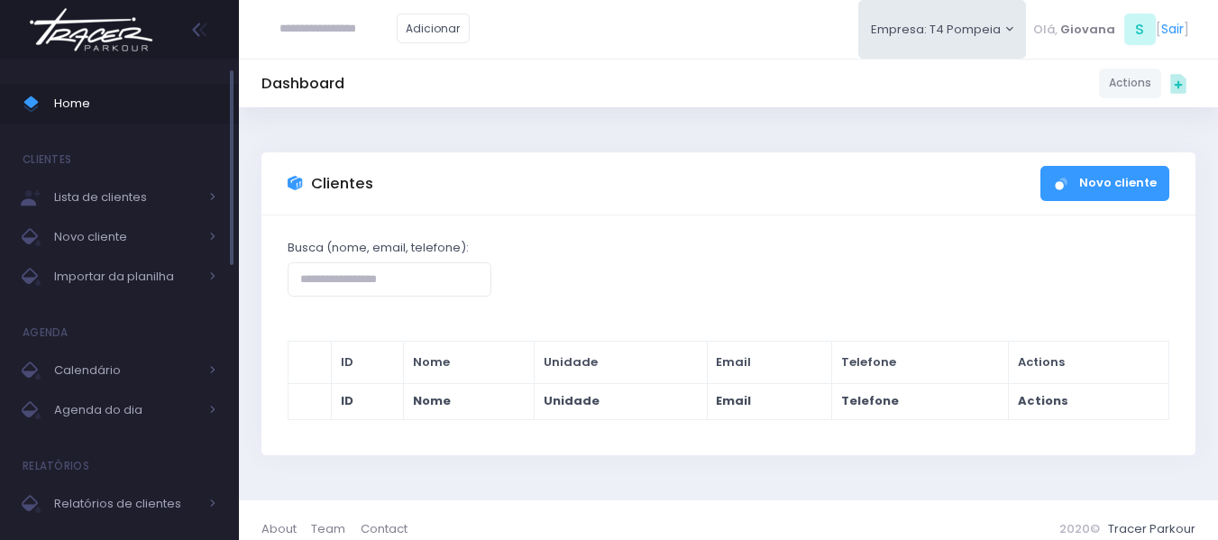
click at [137, 99] on span "Home" at bounding box center [135, 103] width 162 height 23
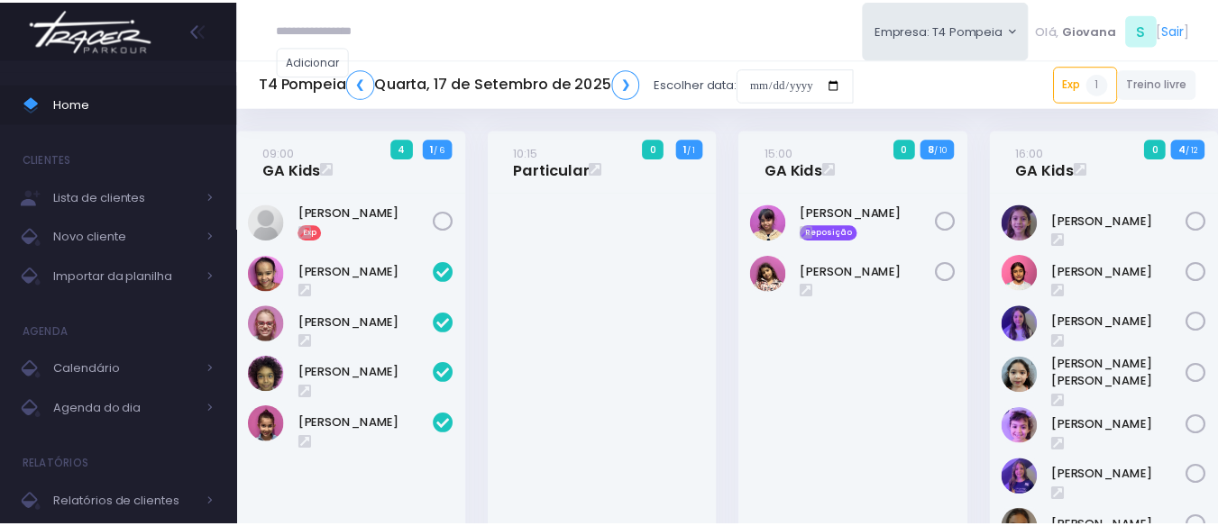
scroll to position [645, 0]
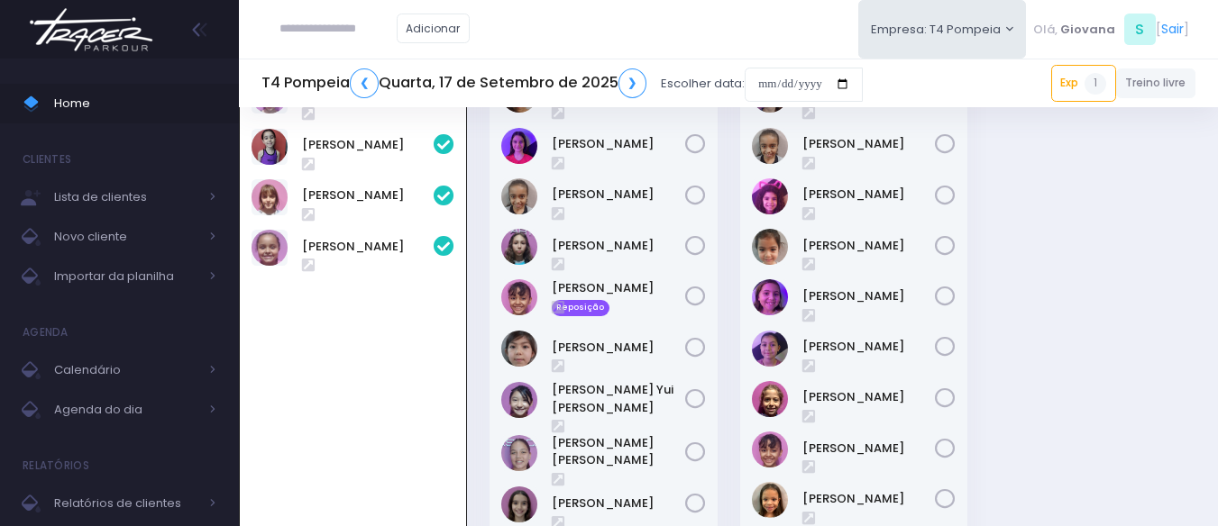
click at [475, 286] on div "17:00 GA Kids 3 8 / 12" at bounding box center [353, 345] width 251 height 687
click at [324, 32] on input "text" at bounding box center [337, 29] width 117 height 34
type input "**********"
click input "submit" at bounding box center [0, 0] width 0 height 0
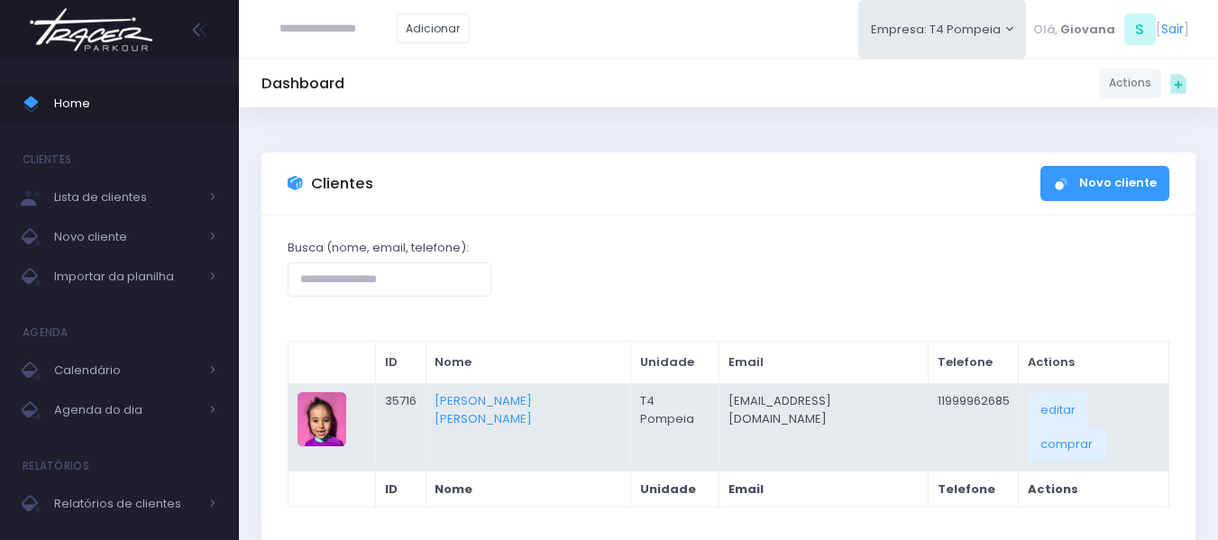
click at [952, 407] on td "11999962685" at bounding box center [973, 426] width 91 height 87
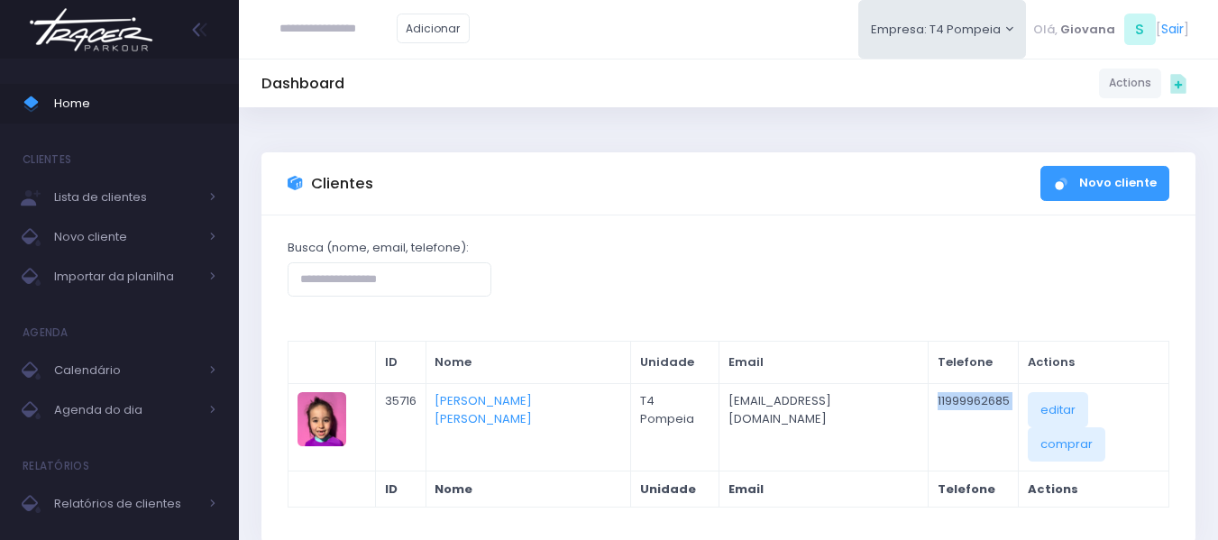
copy table "11999962685 editar comprar"
click at [328, 36] on input "text" at bounding box center [337, 29] width 117 height 34
type input "**********"
click input "submit" at bounding box center [0, 0] width 0 height 0
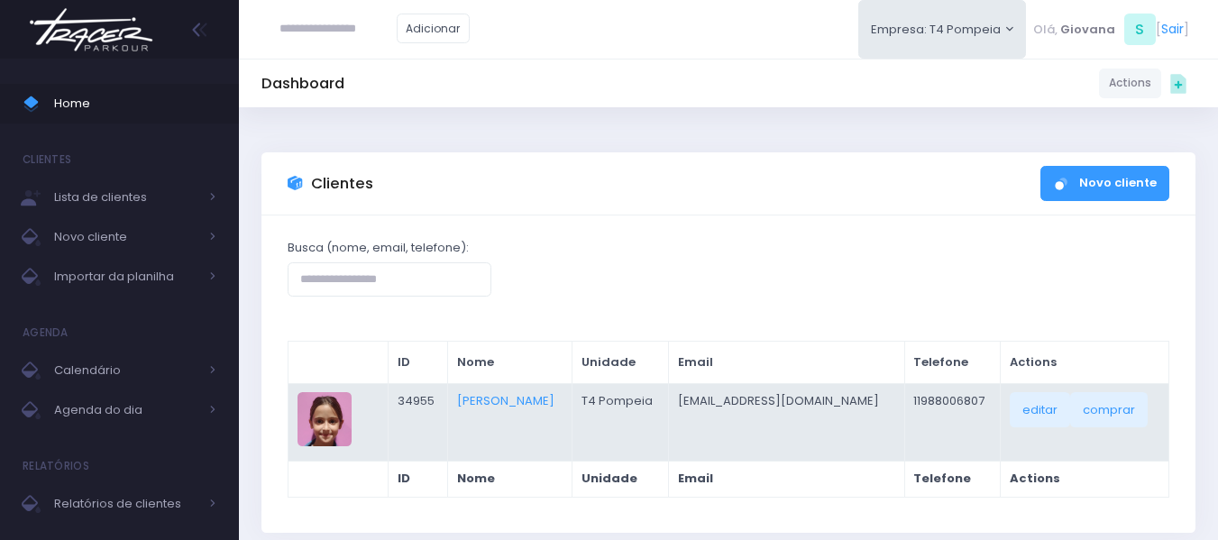
click at [927, 398] on td "11988006807" at bounding box center [952, 422] width 96 height 78
copy td "11988006807"
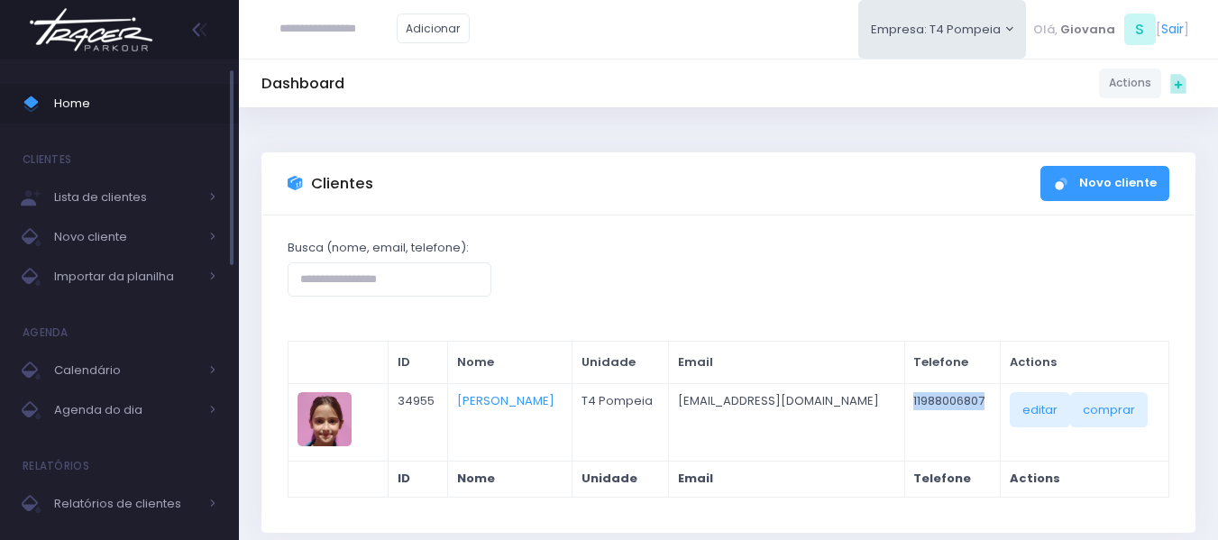
click at [70, 103] on span "Home" at bounding box center [135, 103] width 162 height 23
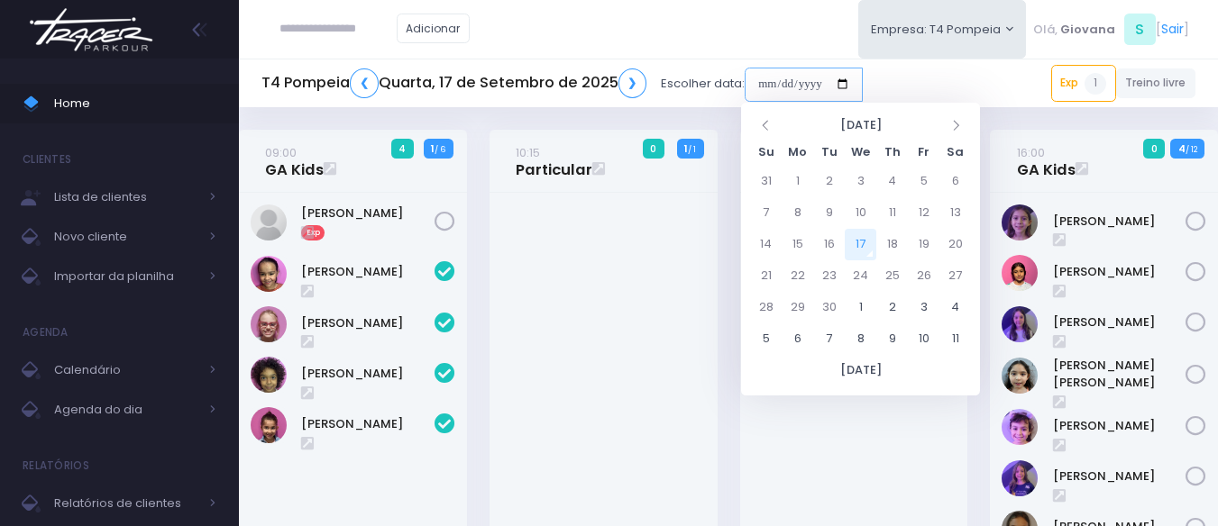
click at [801, 89] on input "date" at bounding box center [804, 85] width 118 height 34
click at [807, 272] on td "22" at bounding box center [798, 277] width 32 height 32
type input "**********"
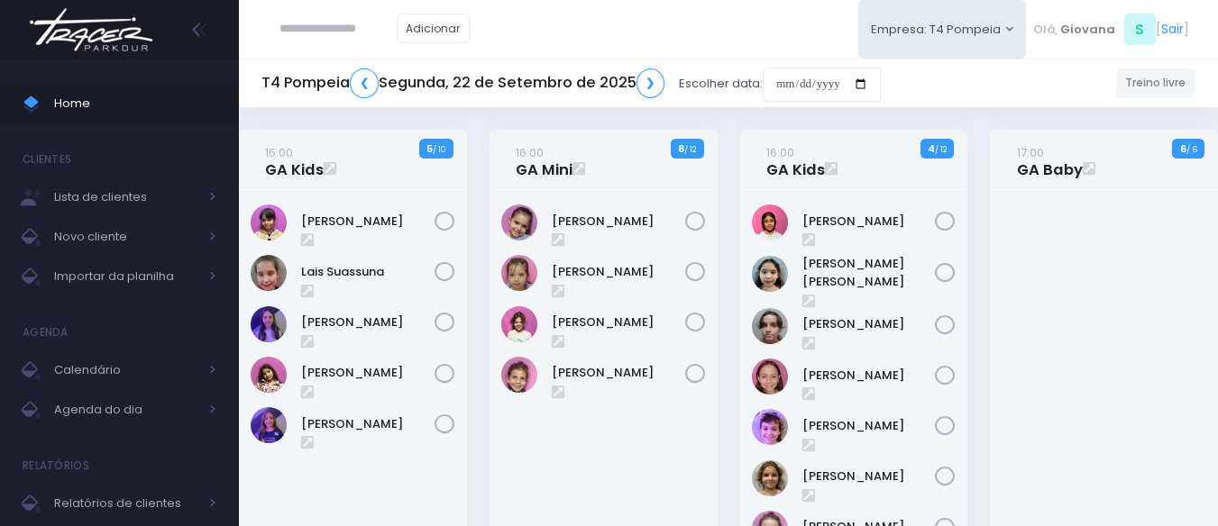
click at [724, 260] on div "16:00 GA Mini 8 / 12" at bounding box center [603, 388] width 251 height 517
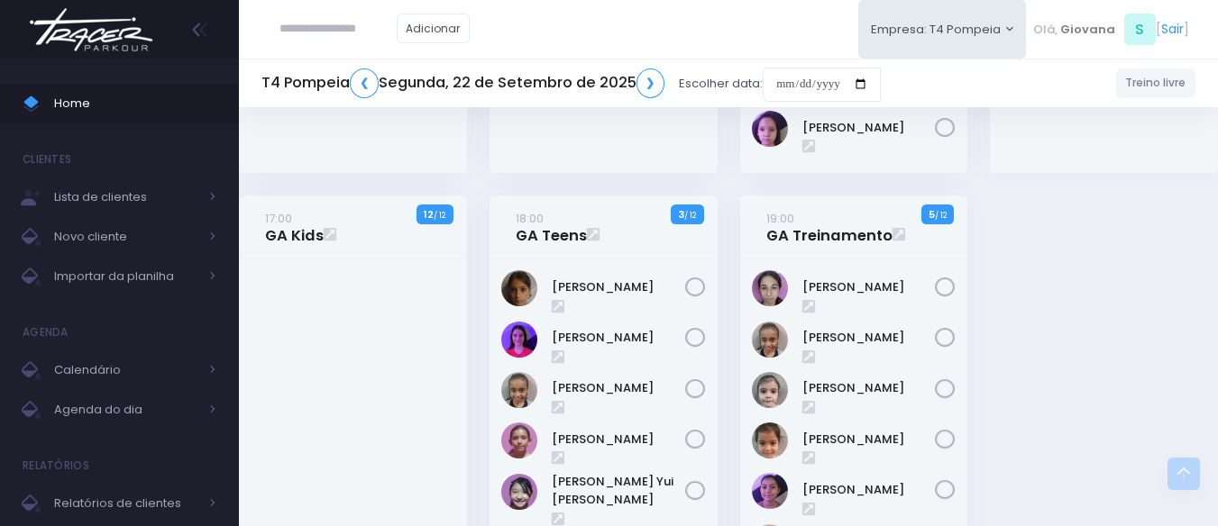
click at [724, 260] on div "18:00 GA Teens 3 / 12" at bounding box center [603, 482] width 251 height 572
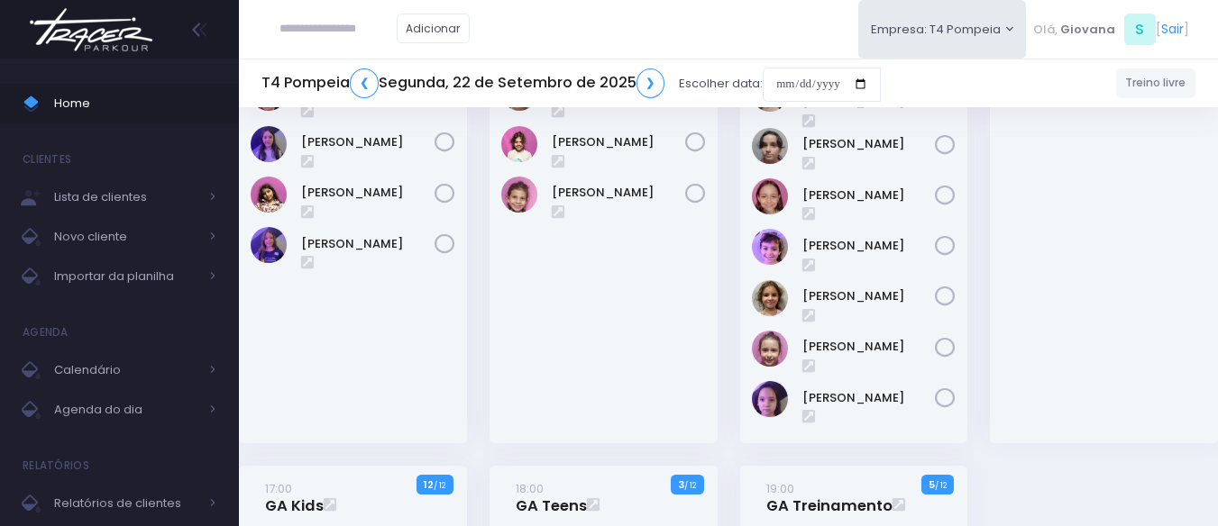
scroll to position [0, 0]
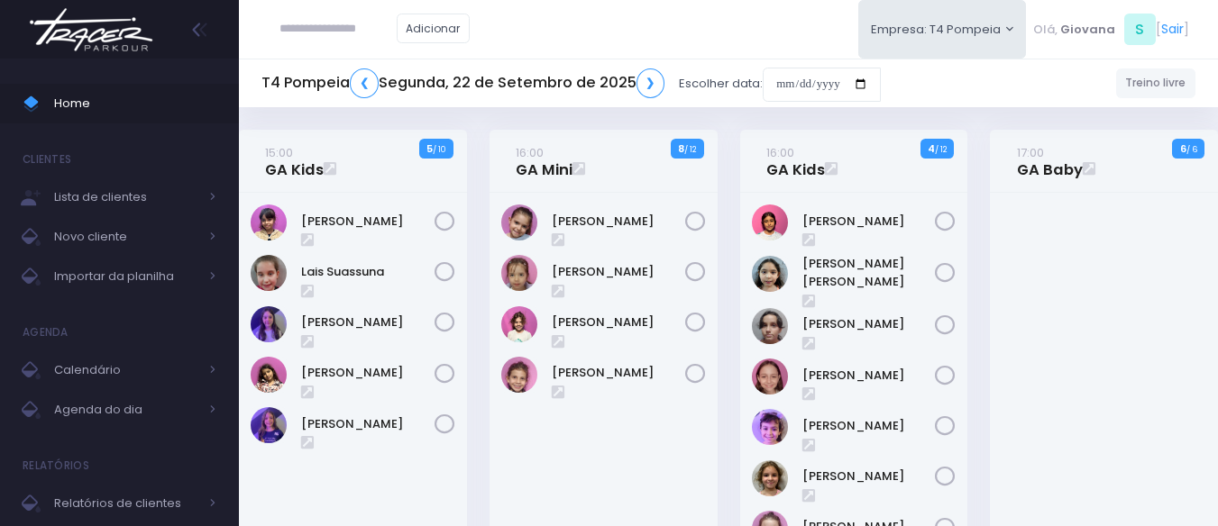
click at [724, 260] on div "16:00 GA Mini 8 / 12" at bounding box center [603, 388] width 251 height 517
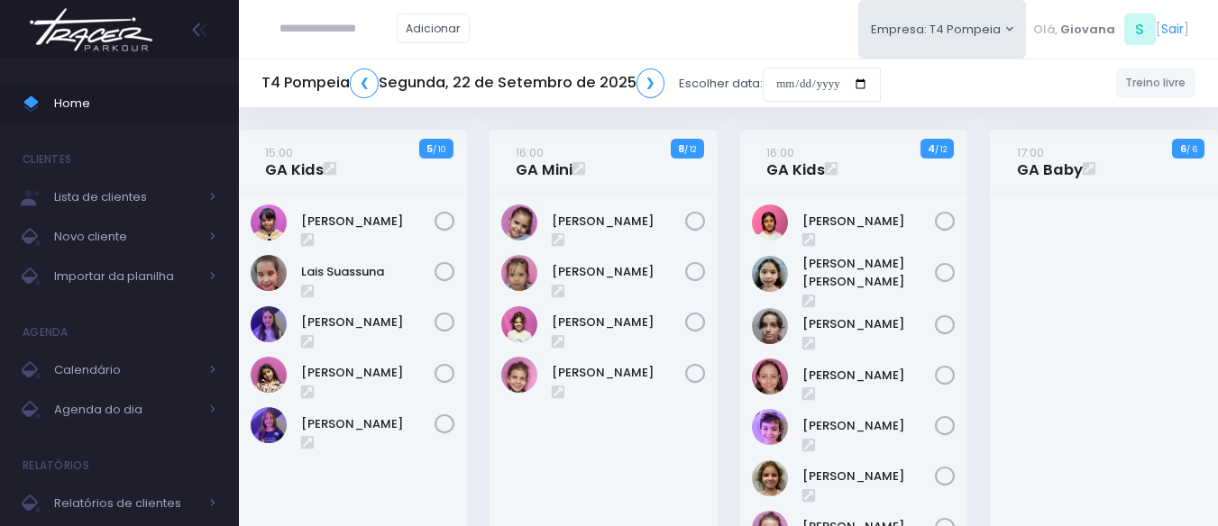
click at [724, 260] on div "16:00 GA Mini 8 / 12" at bounding box center [603, 388] width 251 height 517
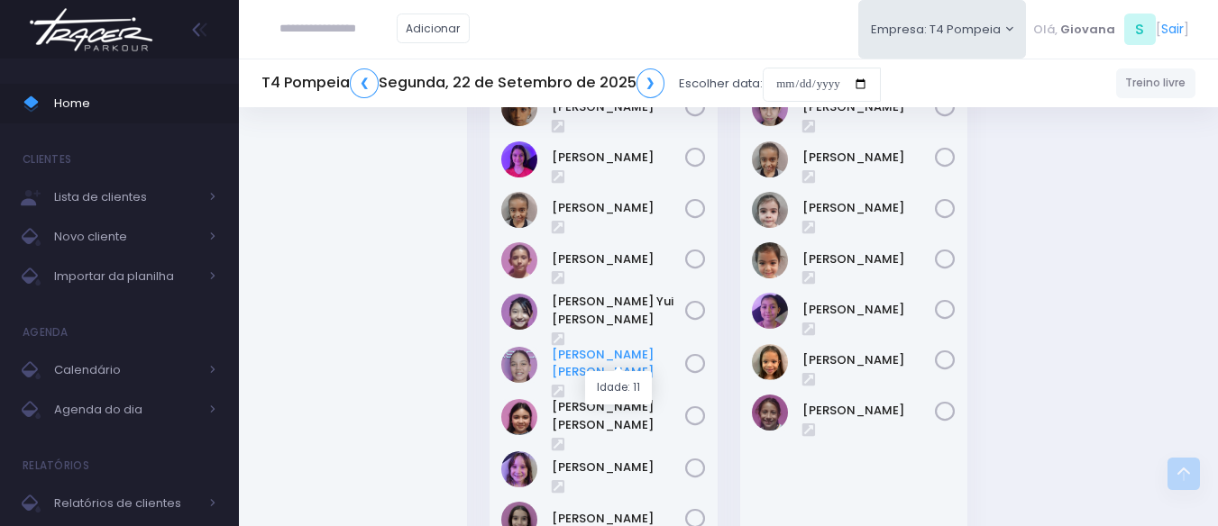
scroll to position [451, 0]
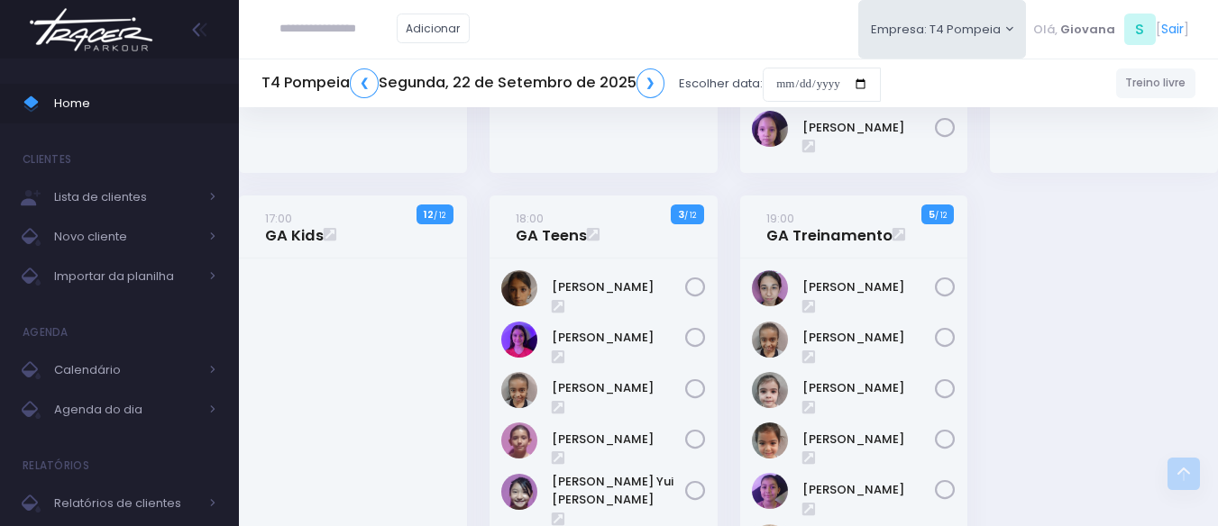
click at [731, 215] on div "19:00 GA Treinamento 5 / 12" at bounding box center [853, 482] width 251 height 572
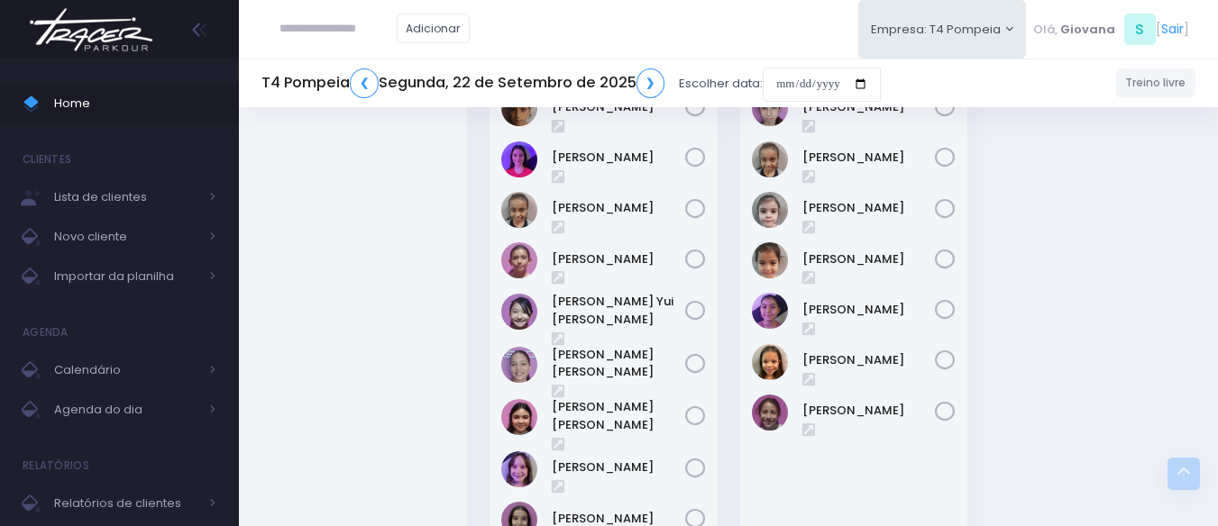
scroll to position [541, 0]
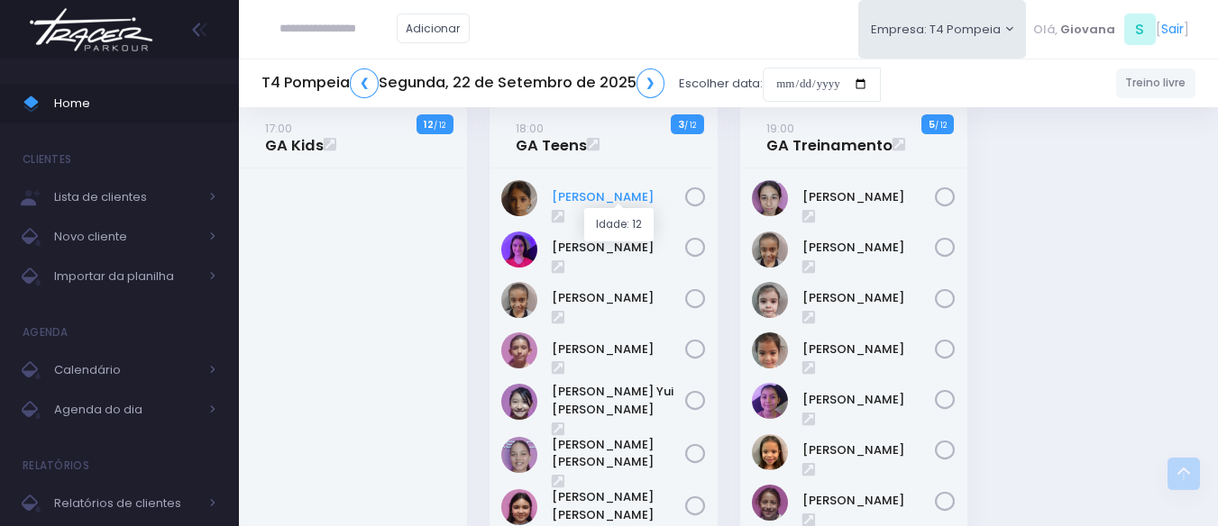
click at [581, 190] on link "[PERSON_NAME]" at bounding box center [618, 197] width 133 height 18
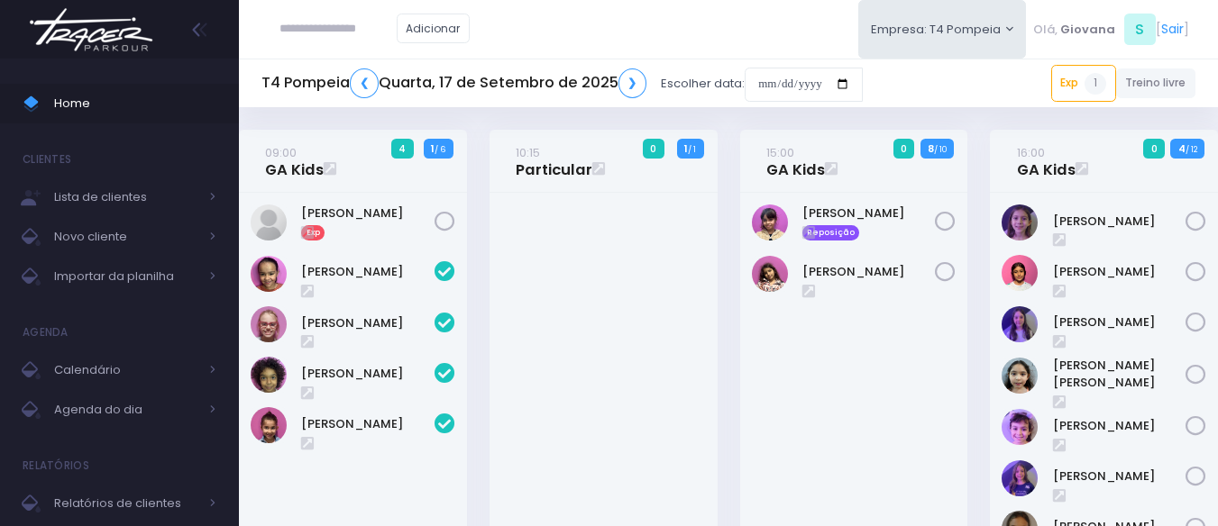
click at [321, 30] on input "text" at bounding box center [337, 29] width 117 height 34
paste input "**********"
type input "**********"
click input "submit" at bounding box center [0, 0] width 0 height 0
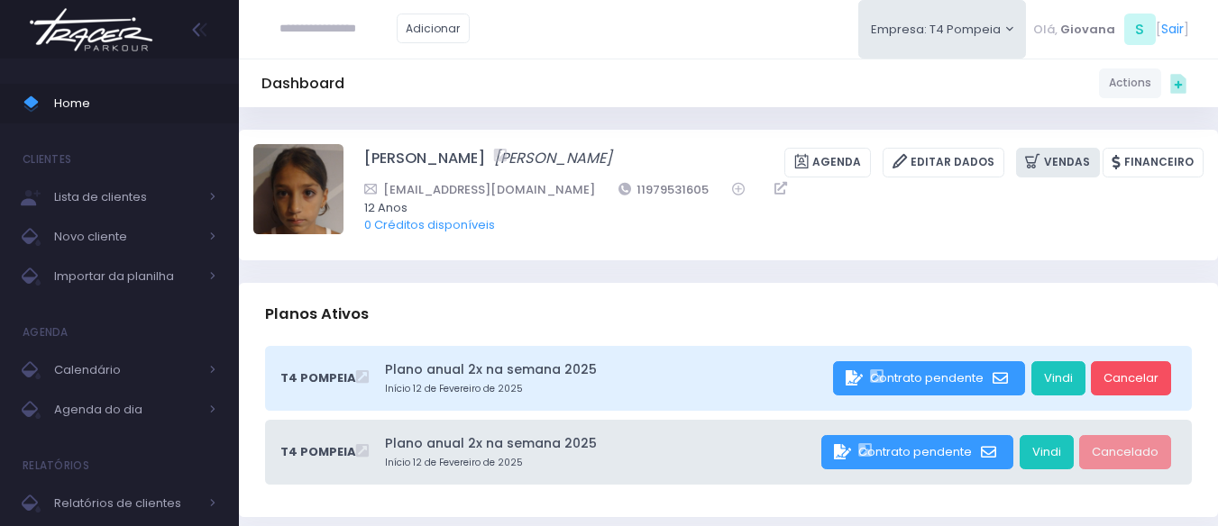
click at [1051, 160] on link "Vendas" at bounding box center [1058, 163] width 84 height 30
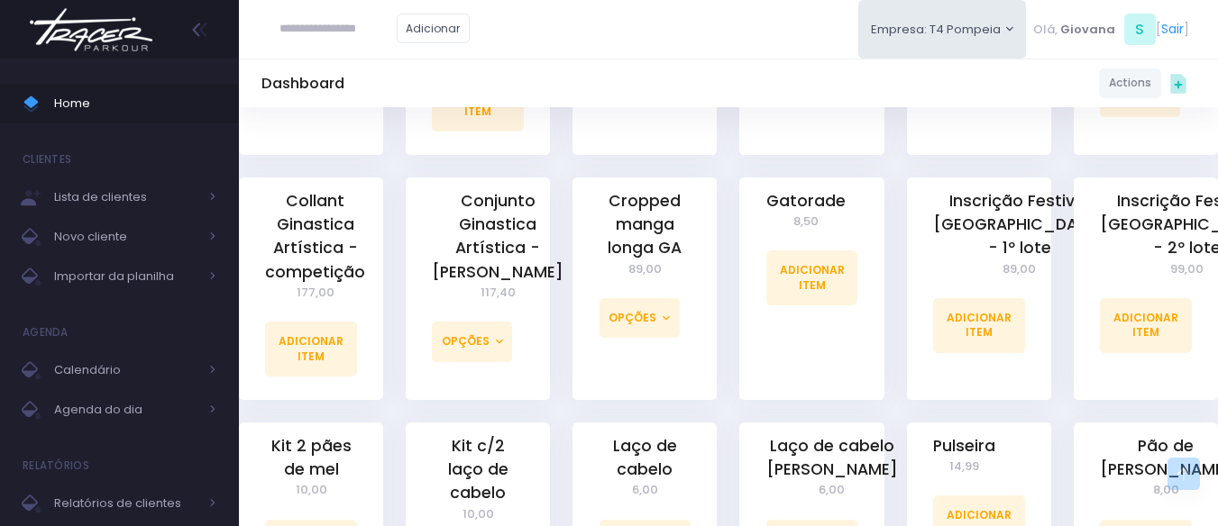
scroll to position [992, 0]
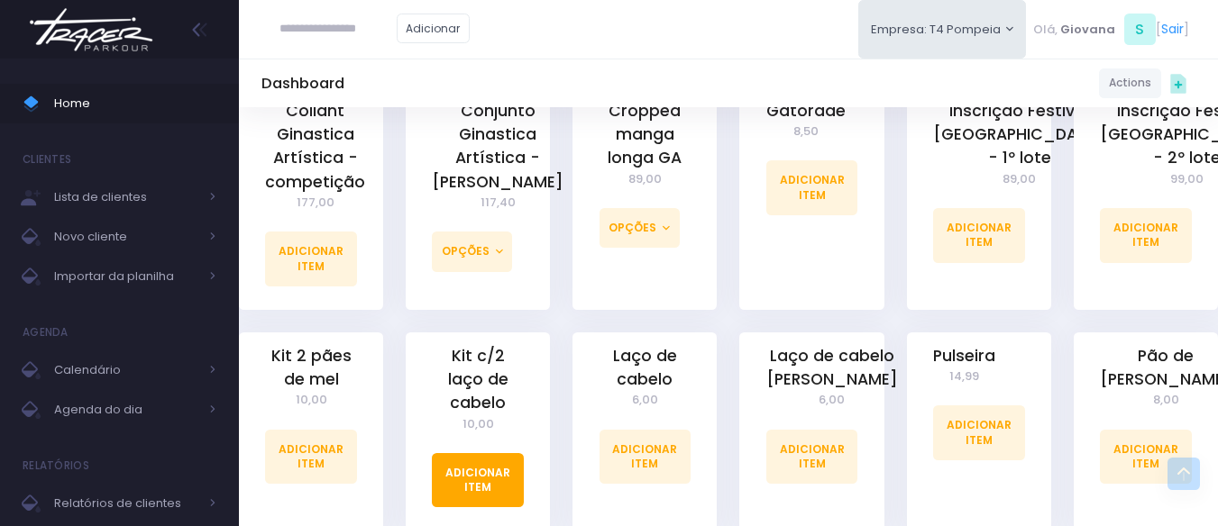
click at [478, 453] on link "Adicionar Item" at bounding box center [478, 480] width 92 height 54
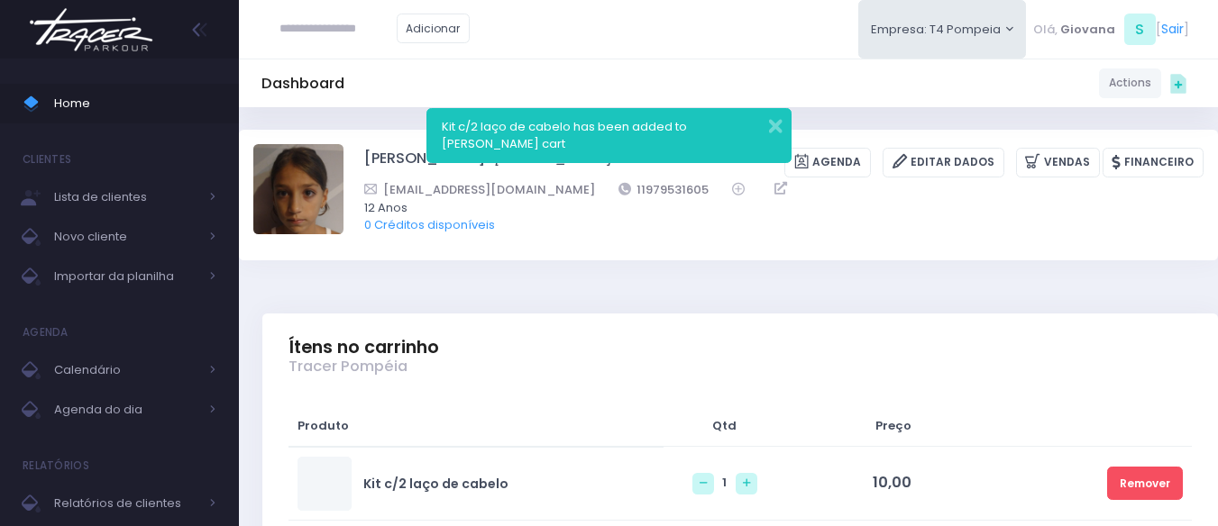
scroll to position [270, 0]
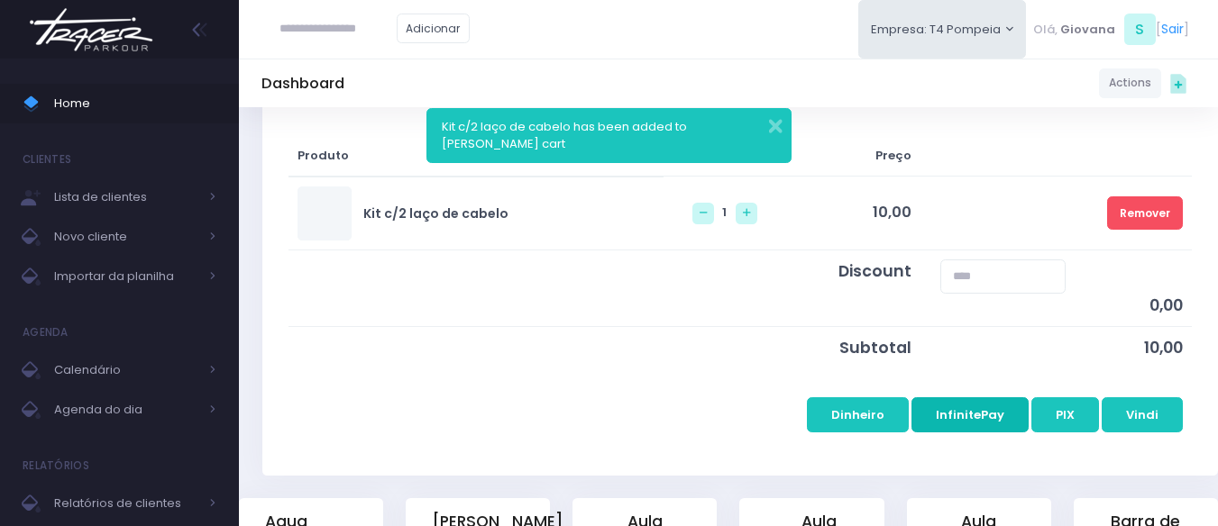
click at [972, 417] on button "InfinitePay" at bounding box center [969, 415] width 117 height 34
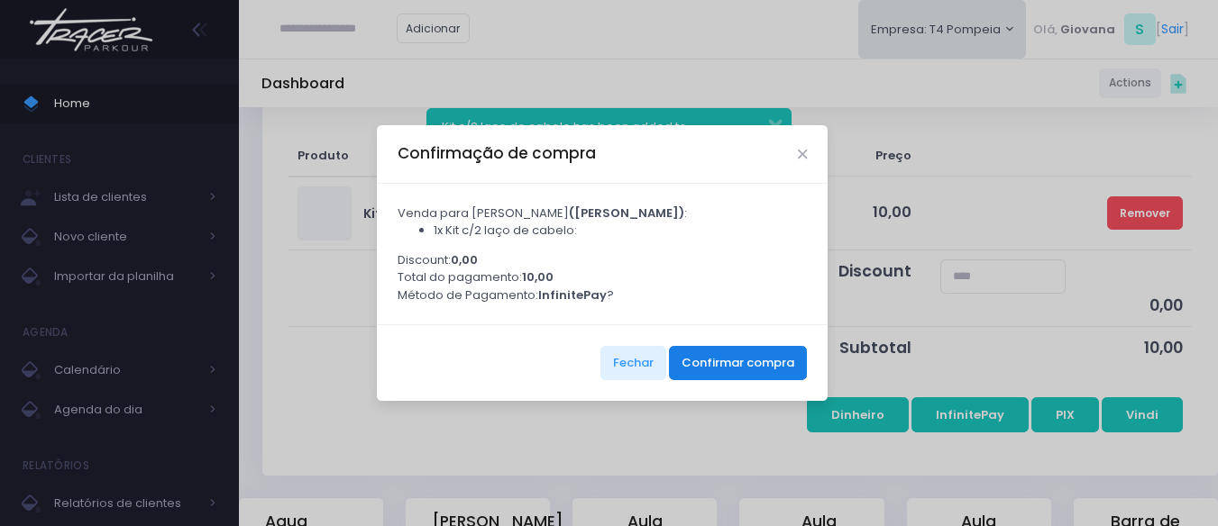
click at [755, 380] on button "Confirmar compra" at bounding box center [738, 363] width 138 height 34
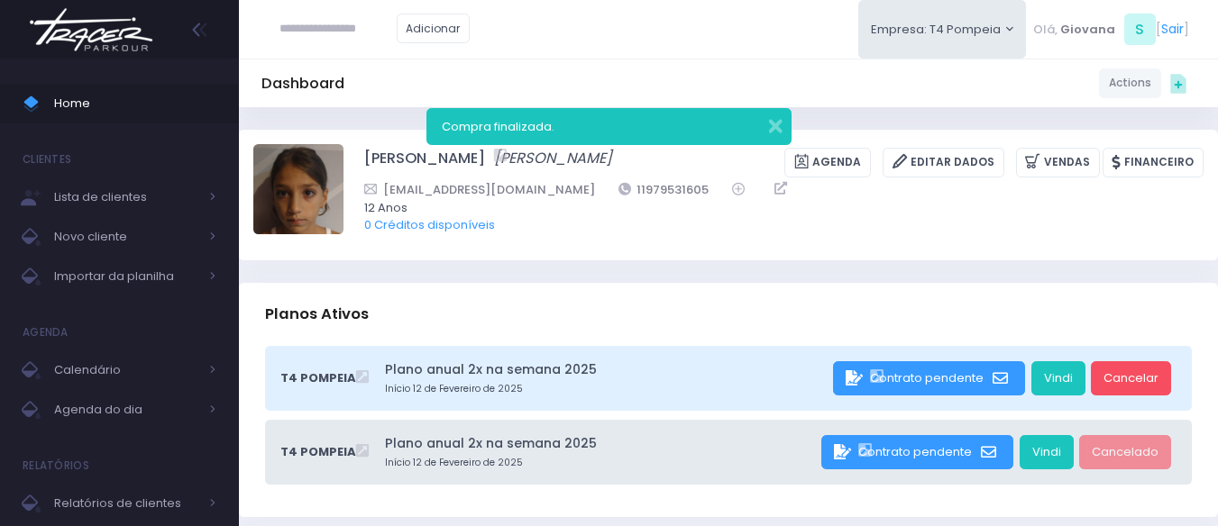
click at [325, 32] on input "text" at bounding box center [337, 29] width 117 height 34
type input "**********"
click input "submit" at bounding box center [0, 0] width 0 height 0
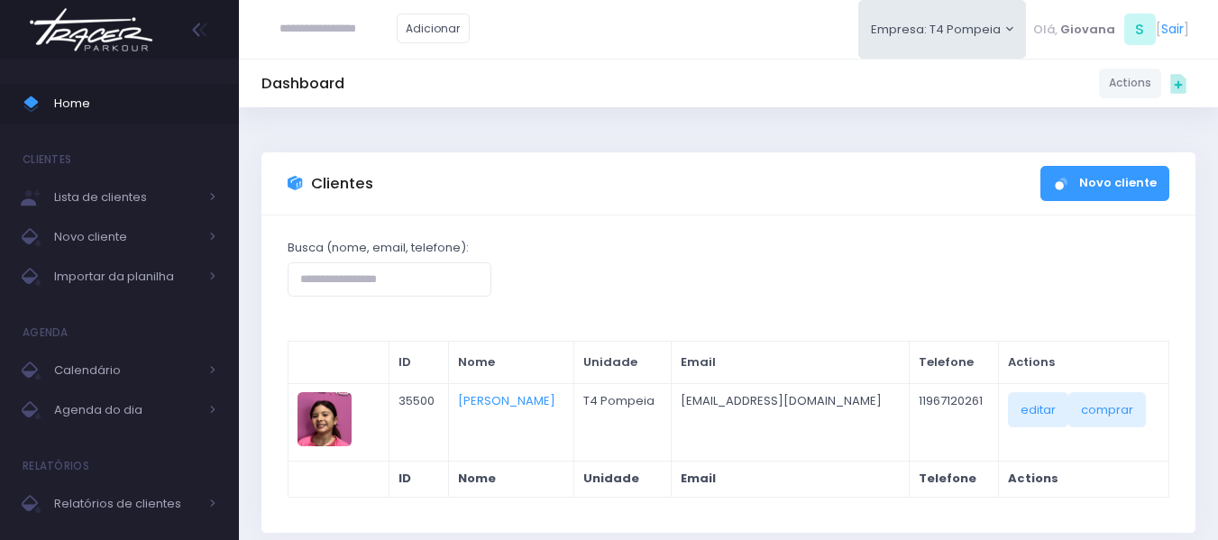
click at [315, 35] on input "text" at bounding box center [337, 29] width 117 height 34
type input "**********"
click input "submit" at bounding box center [0, 0] width 0 height 0
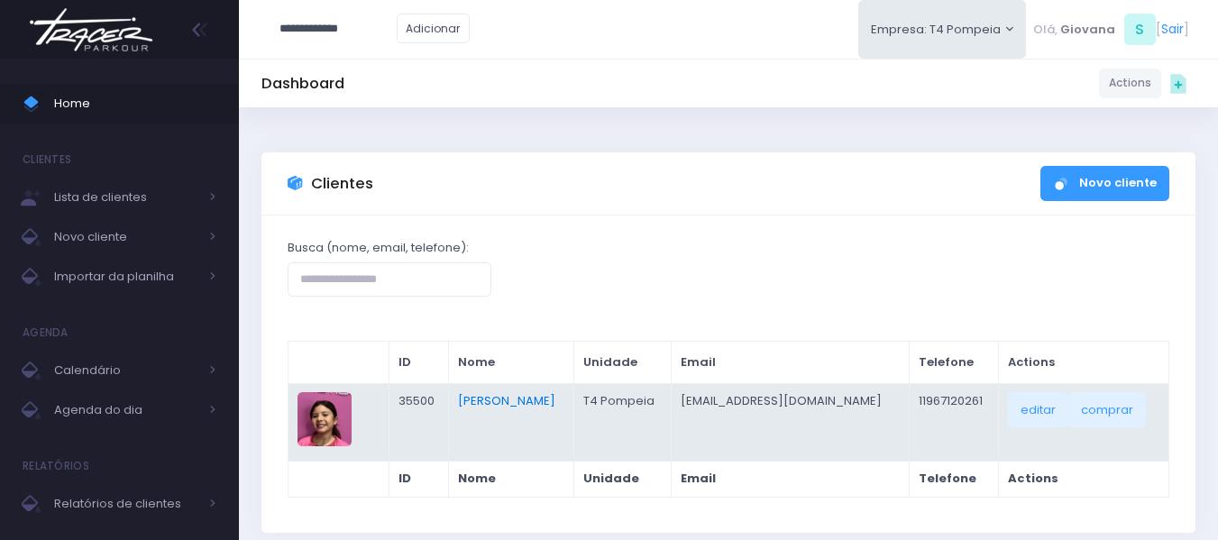
click at [496, 402] on link "[PERSON_NAME]" at bounding box center [506, 400] width 97 height 17
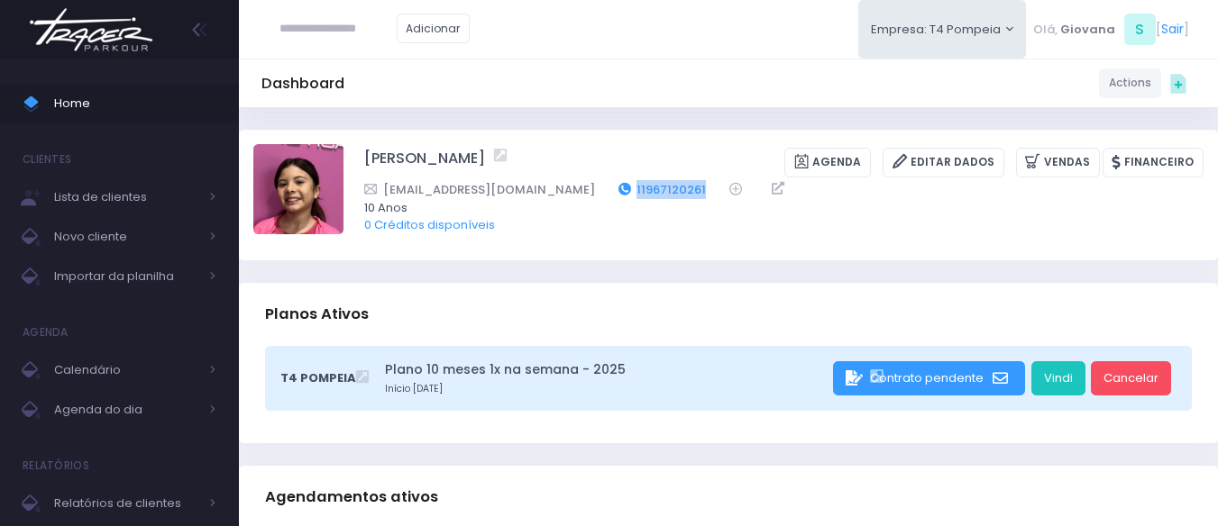
drag, startPoint x: 667, startPoint y: 186, endPoint x: 578, endPoint y: 184, distance: 89.3
click at [578, 184] on div "gleicesandes@hotmail.com 11967120261" at bounding box center [772, 189] width 816 height 19
copy link "11967120261"
click at [100, 91] on link "Home" at bounding box center [119, 104] width 239 height 40
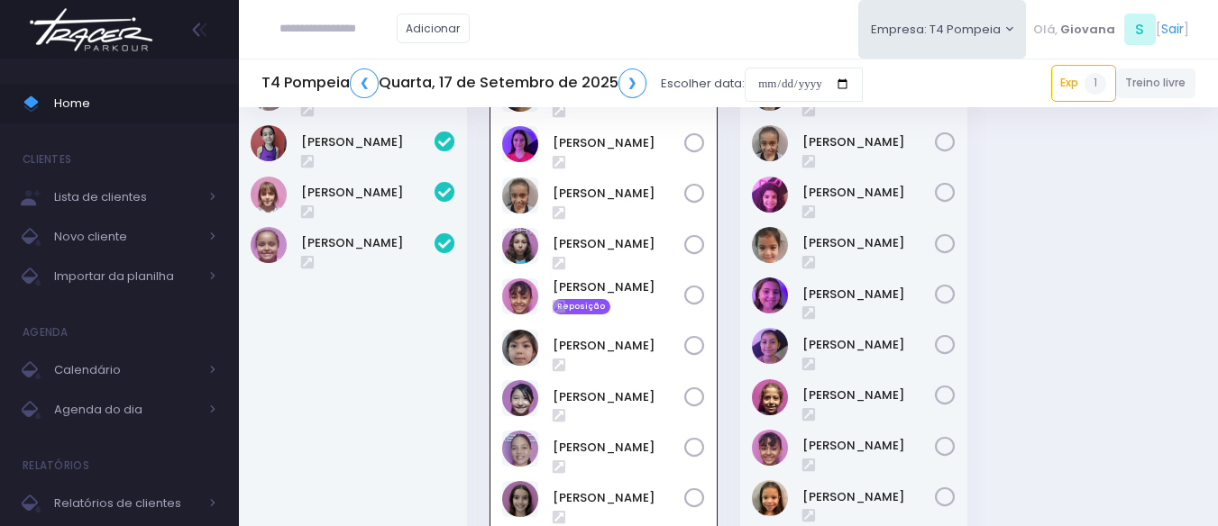
scroll to position [645, 0]
click at [851, 396] on link "[PERSON_NAME]" at bounding box center [868, 396] width 133 height 18
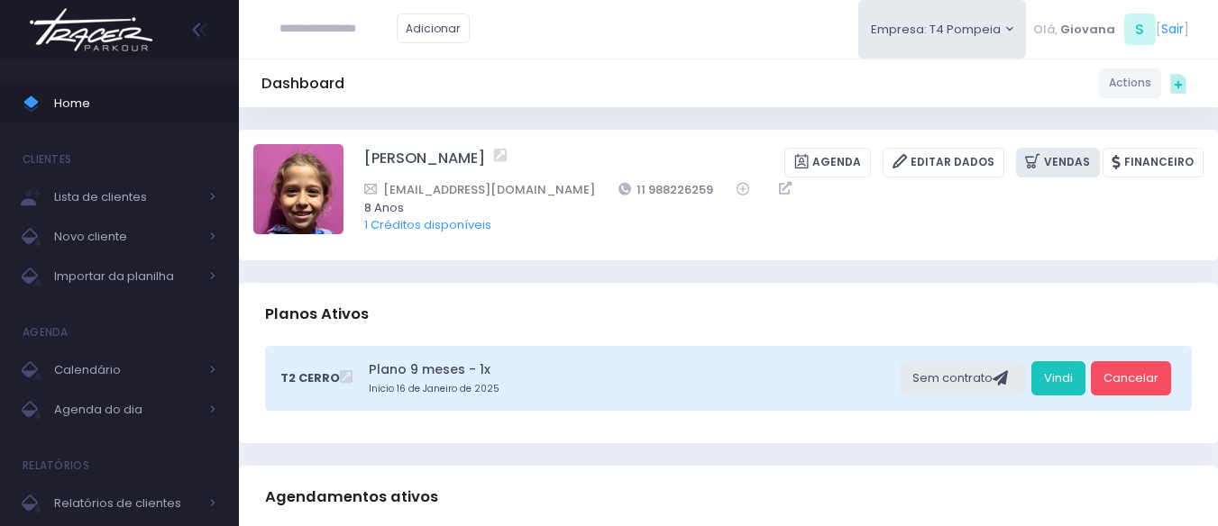
click at [1085, 160] on link "Vendas" at bounding box center [1058, 163] width 84 height 30
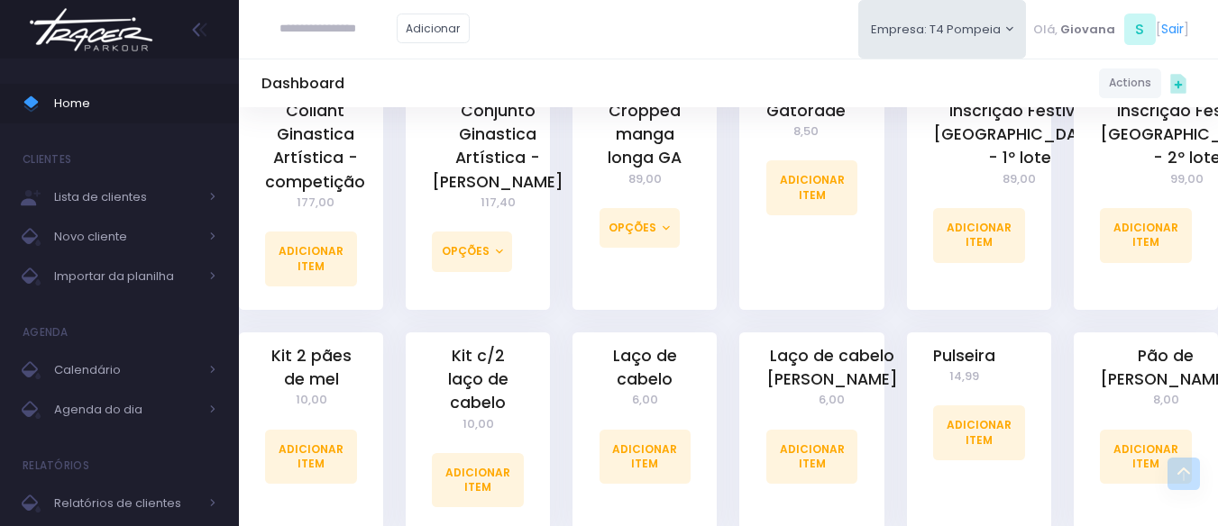
scroll to position [1293, 0]
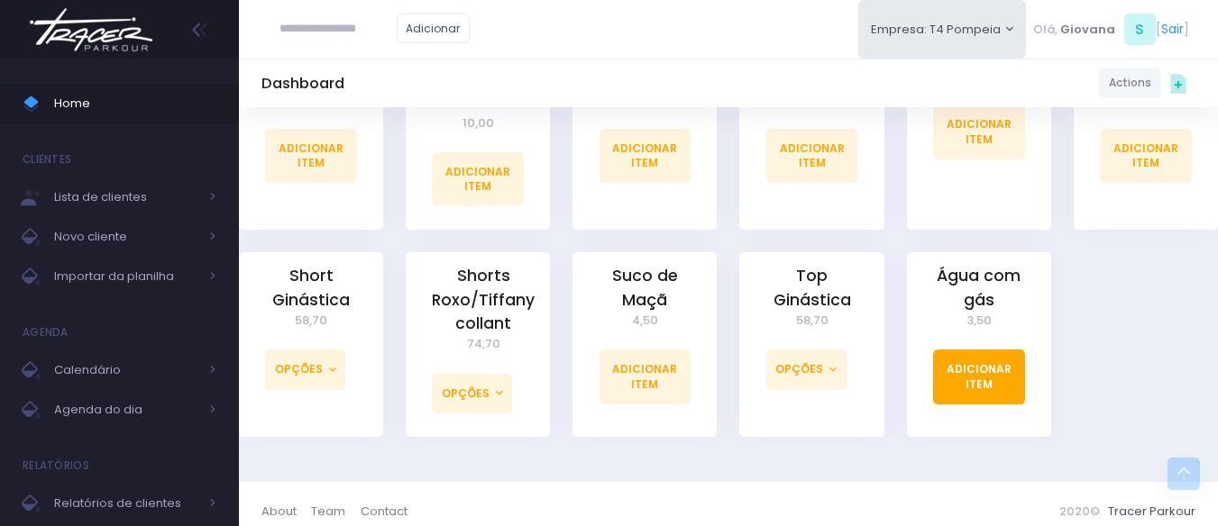
click at [1013, 370] on link "Adicionar Item" at bounding box center [979, 377] width 92 height 54
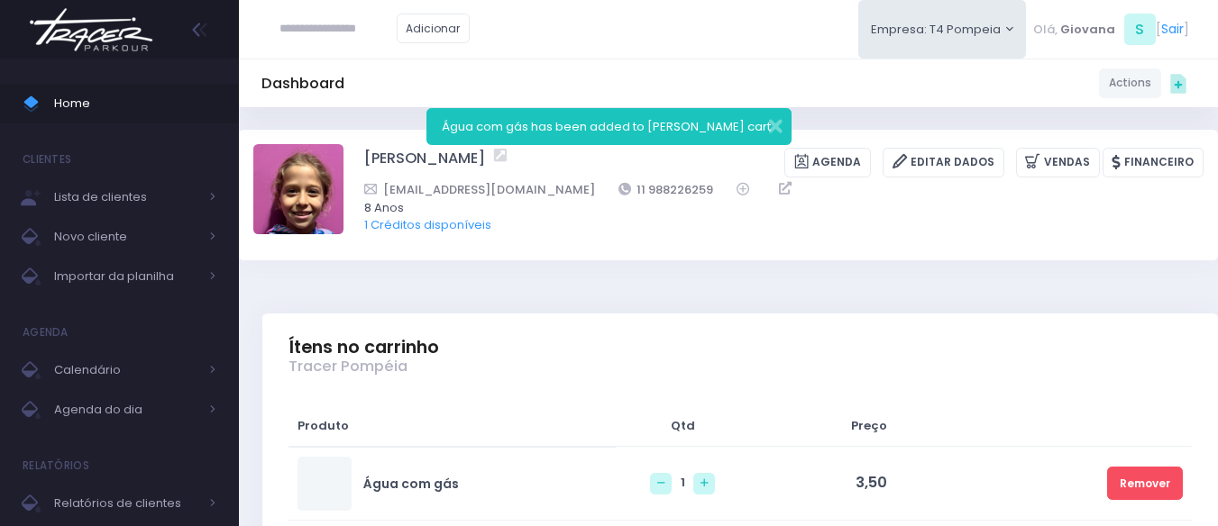
scroll to position [270, 0]
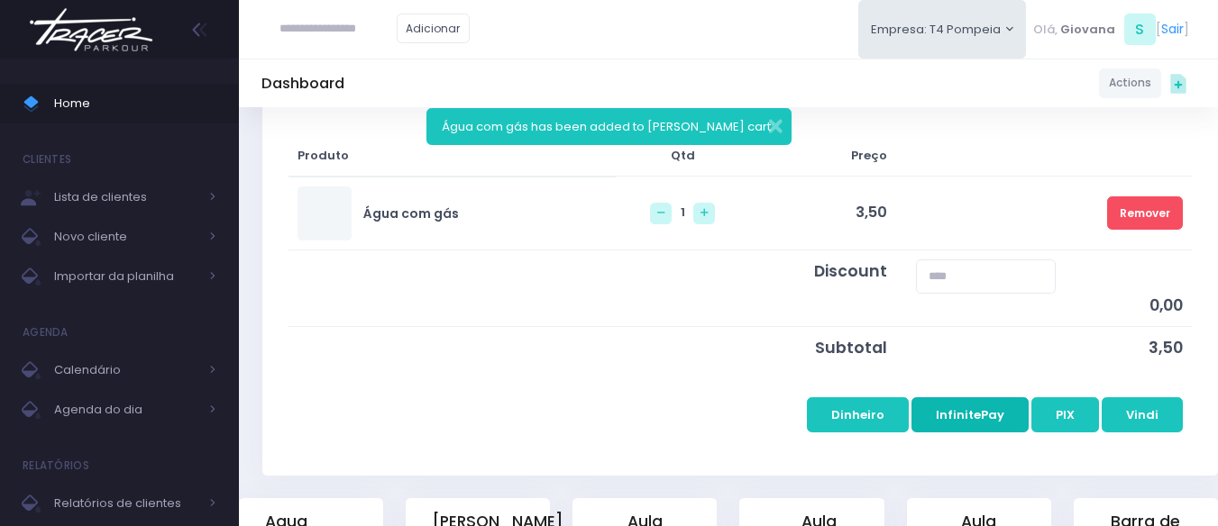
click at [990, 416] on button "InfinitePay" at bounding box center [969, 415] width 117 height 34
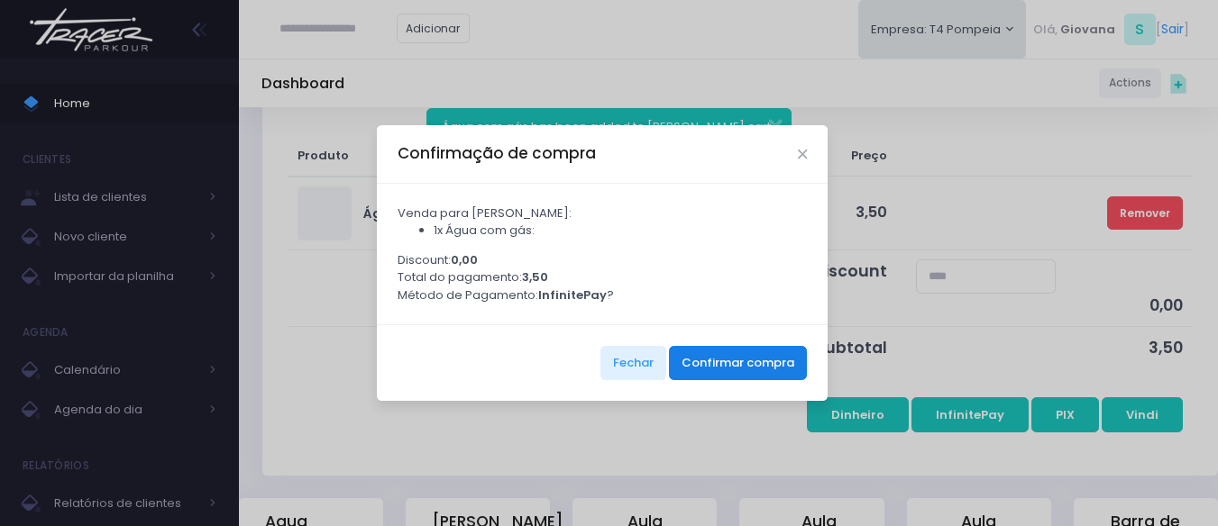
click at [766, 366] on button "Confirmar compra" at bounding box center [738, 363] width 138 height 34
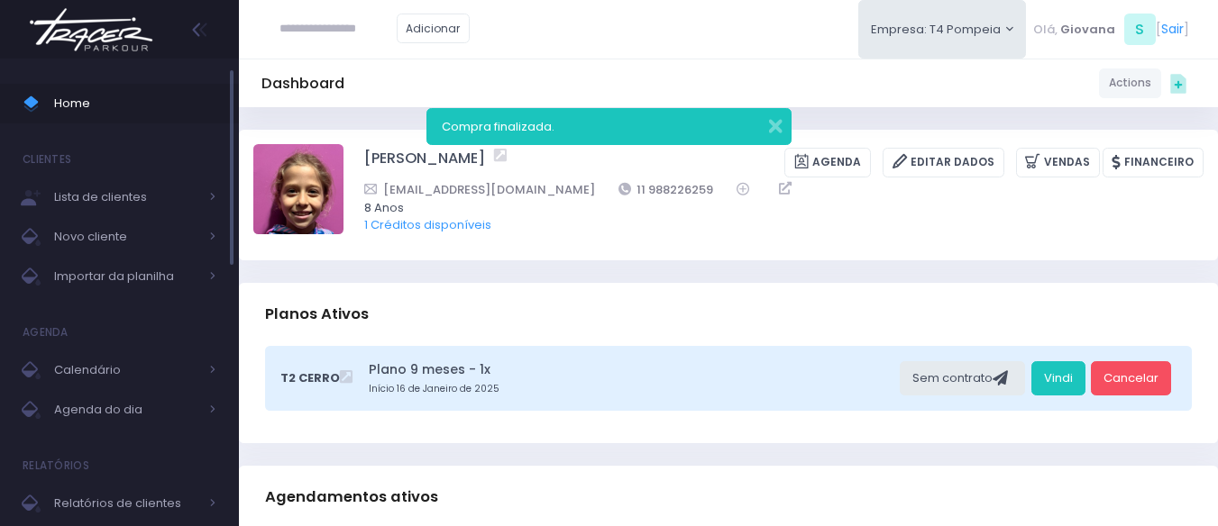
click at [105, 105] on span "Home" at bounding box center [135, 103] width 162 height 23
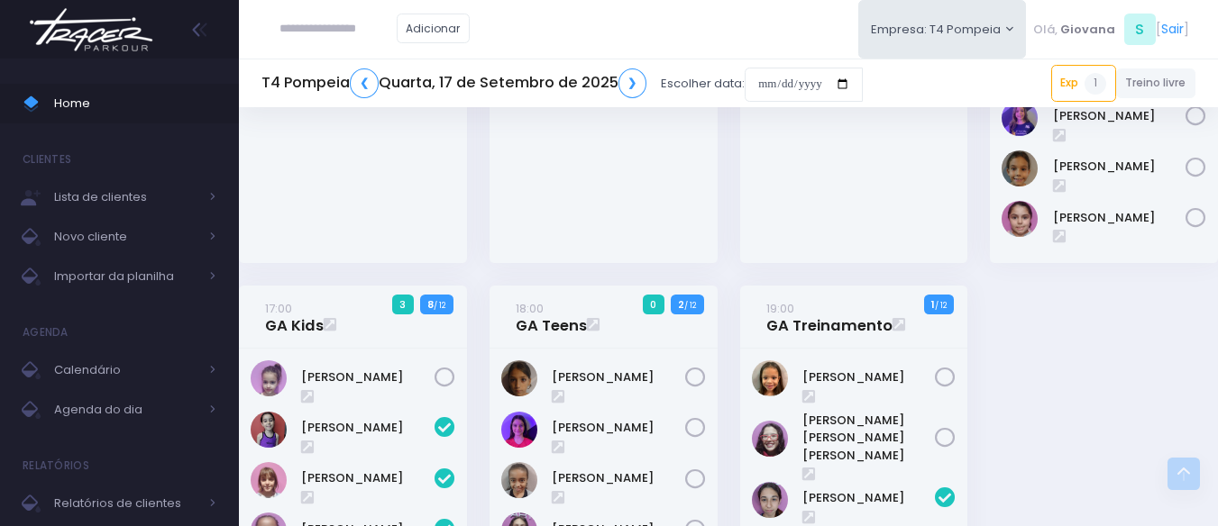
scroll to position [721, 0]
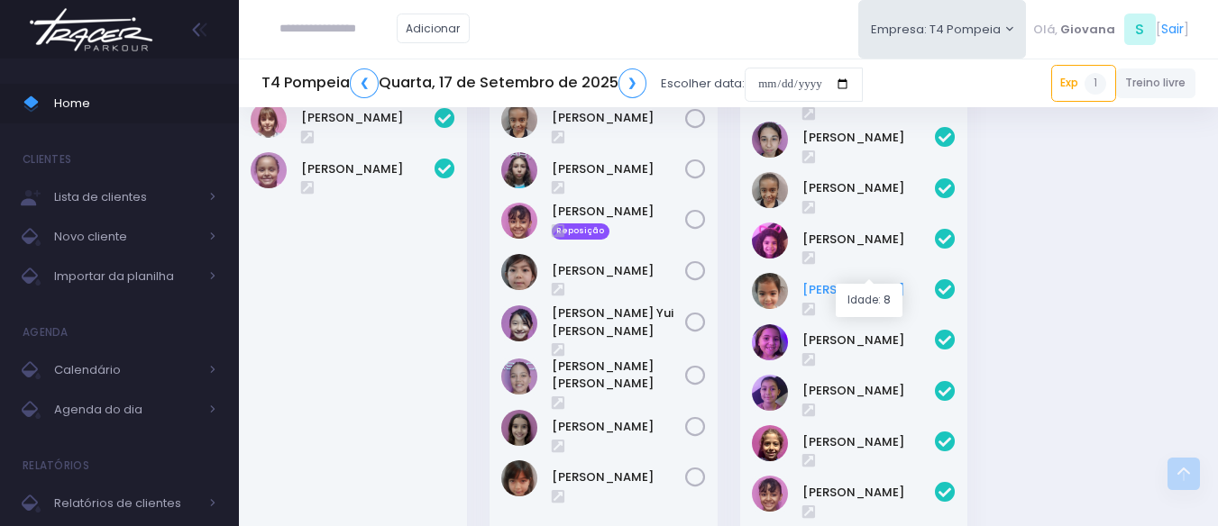
click at [870, 281] on link "Cecília Aimi" at bounding box center [868, 290] width 133 height 18
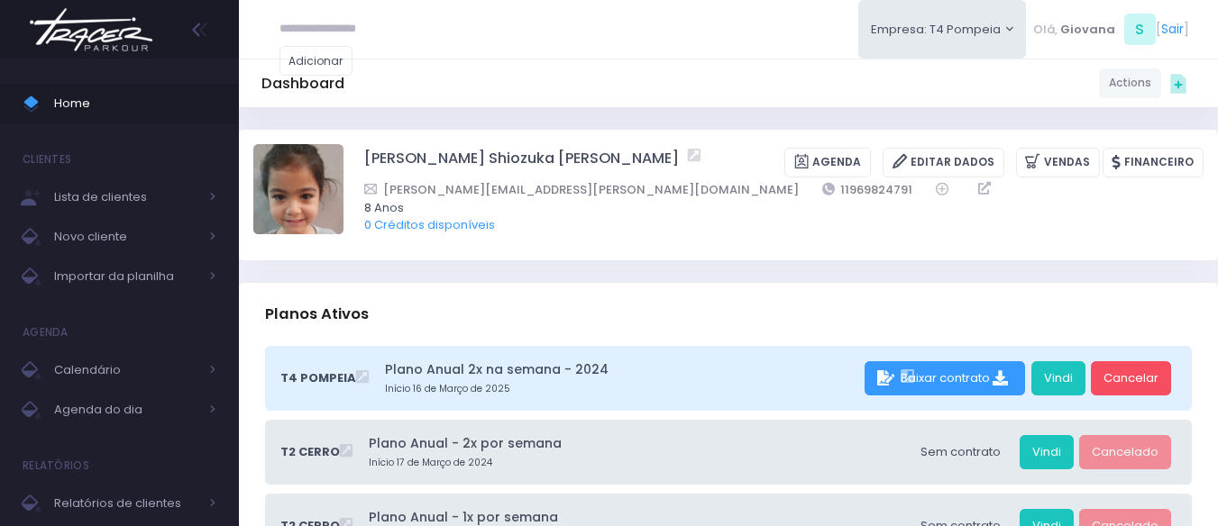
click at [1078, 144] on div "Cecília Aimi Shiozuka de Oliveira Agenda Editar Dados Vendas Financeiro mirian.…" at bounding box center [783, 194] width 839 height 101
click at [1082, 166] on link "Vendas" at bounding box center [1058, 163] width 84 height 30
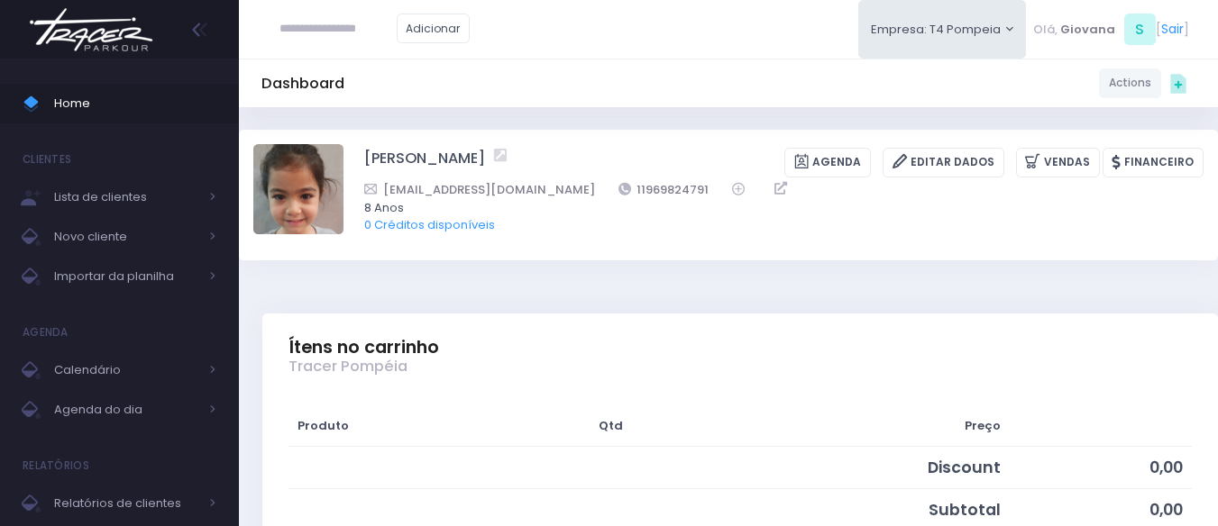
scroll to position [541, 0]
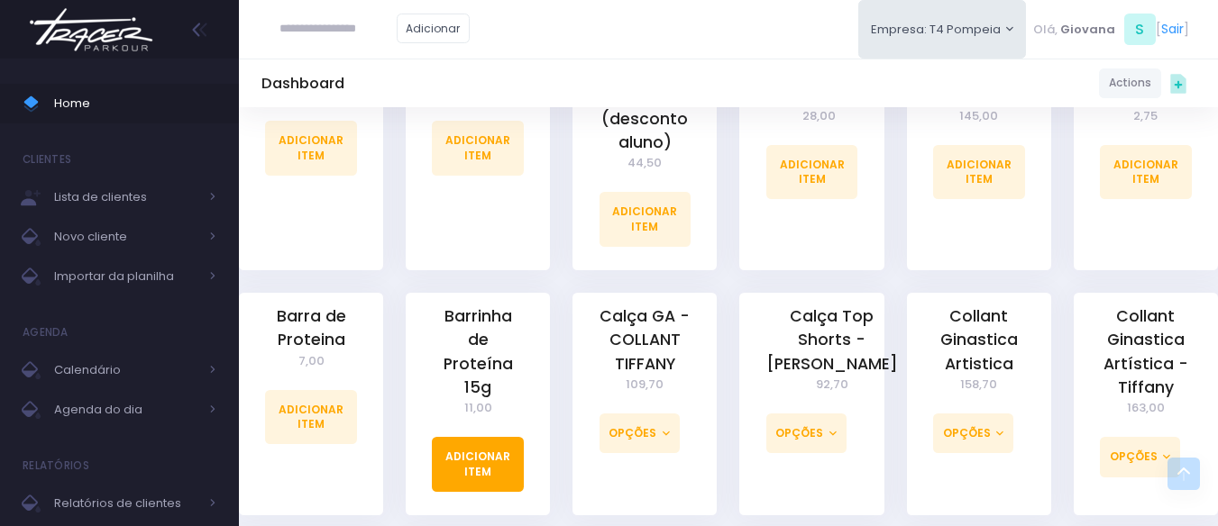
click at [512, 437] on link "Adicionar Item" at bounding box center [478, 464] width 92 height 54
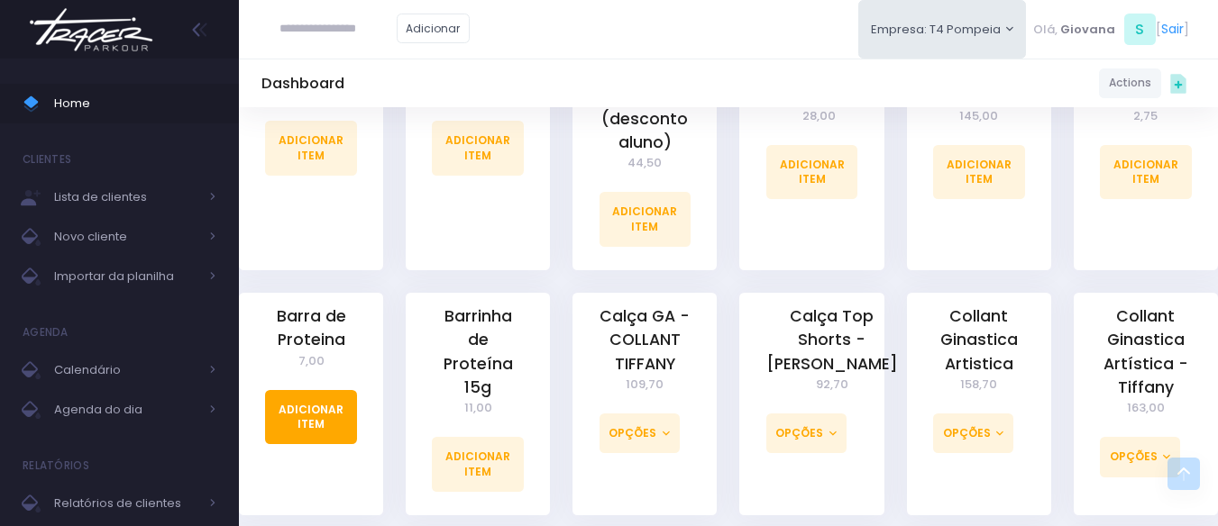
click at [297, 433] on link "Adicionar Item" at bounding box center [311, 417] width 92 height 54
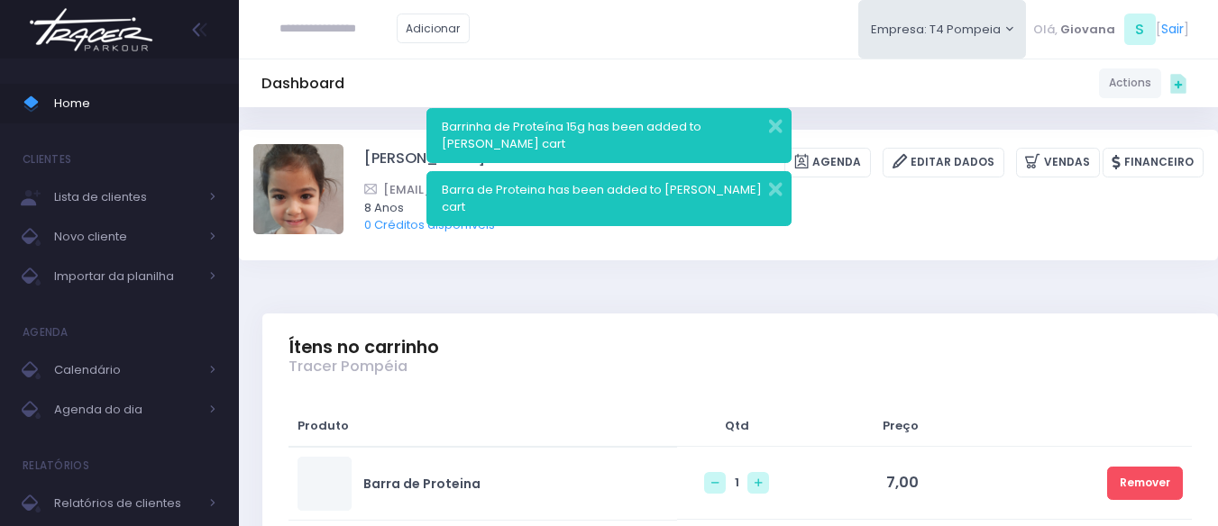
scroll to position [270, 0]
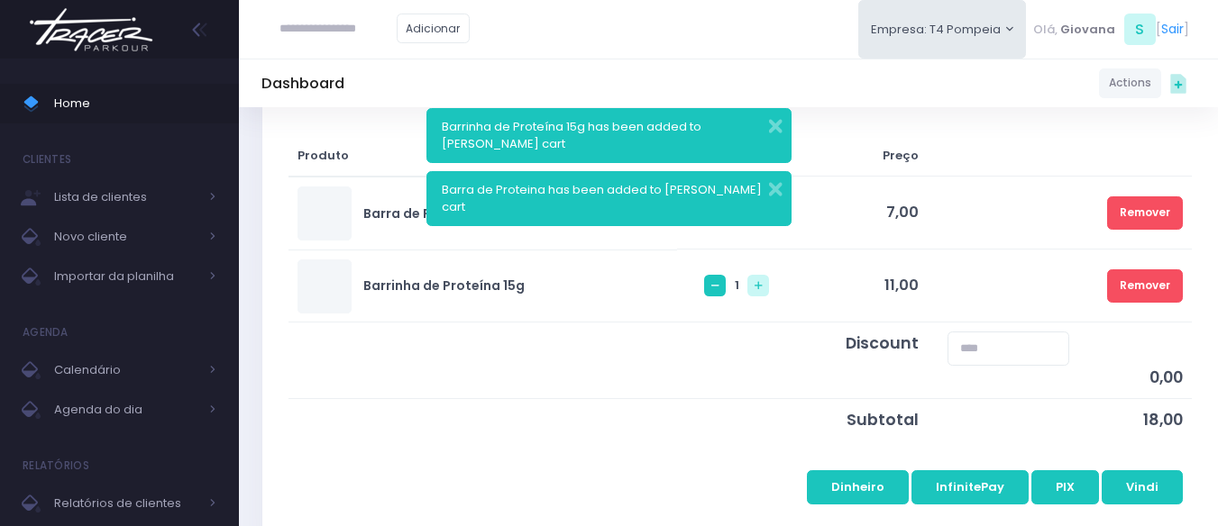
click at [704, 294] on link at bounding box center [715, 286] width 22 height 22
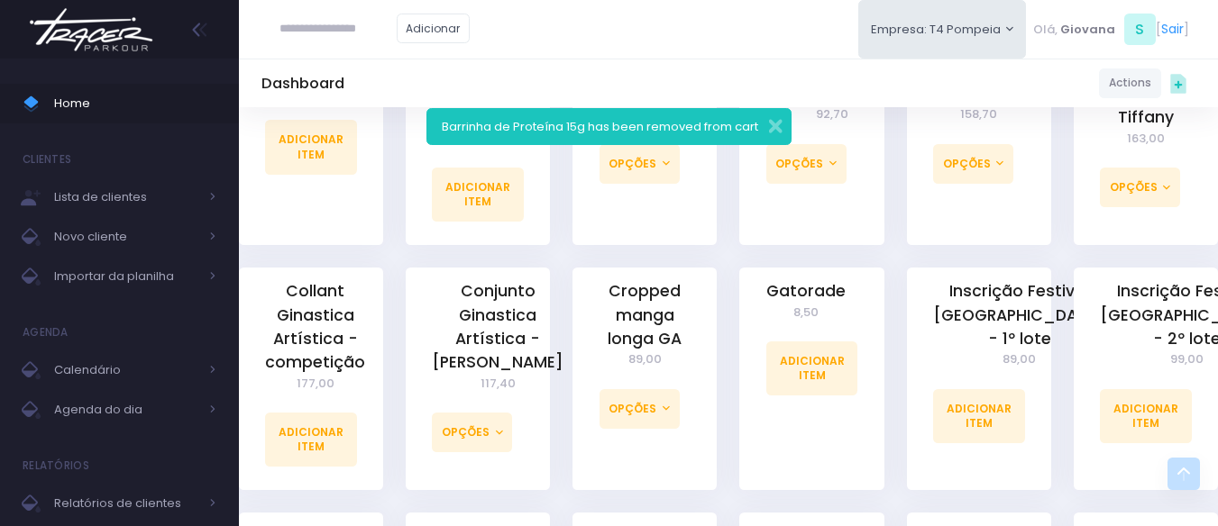
scroll to position [1262, 0]
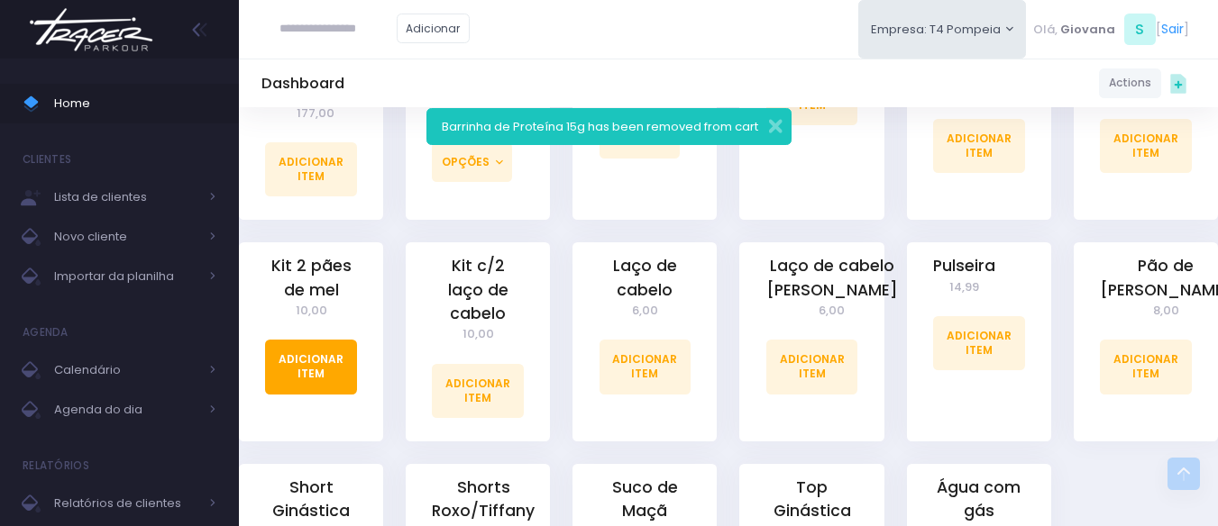
click at [275, 359] on link "Adicionar Item" at bounding box center [311, 367] width 92 height 54
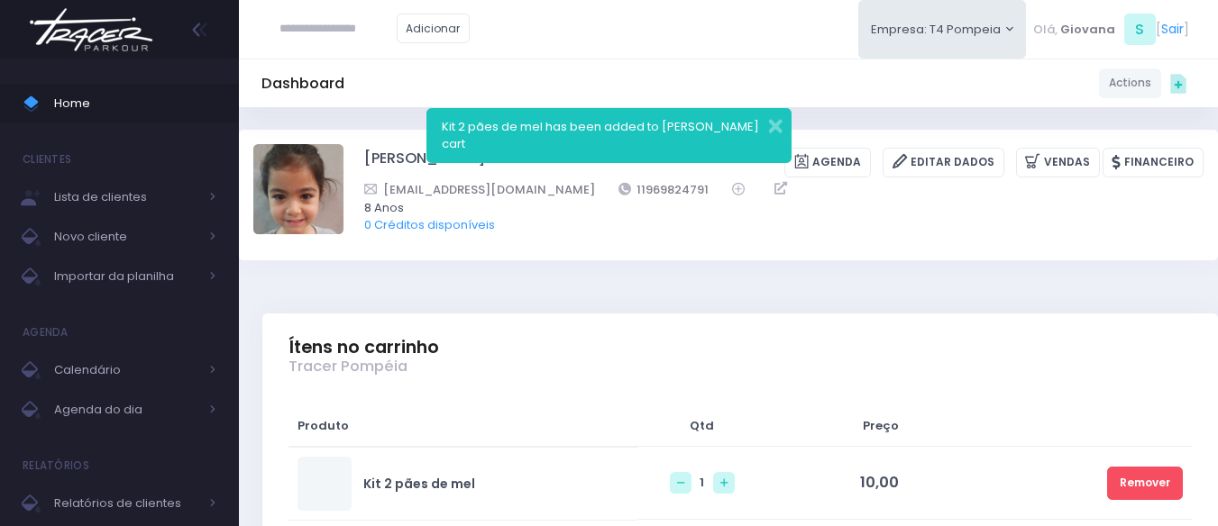
scroll to position [361, 0]
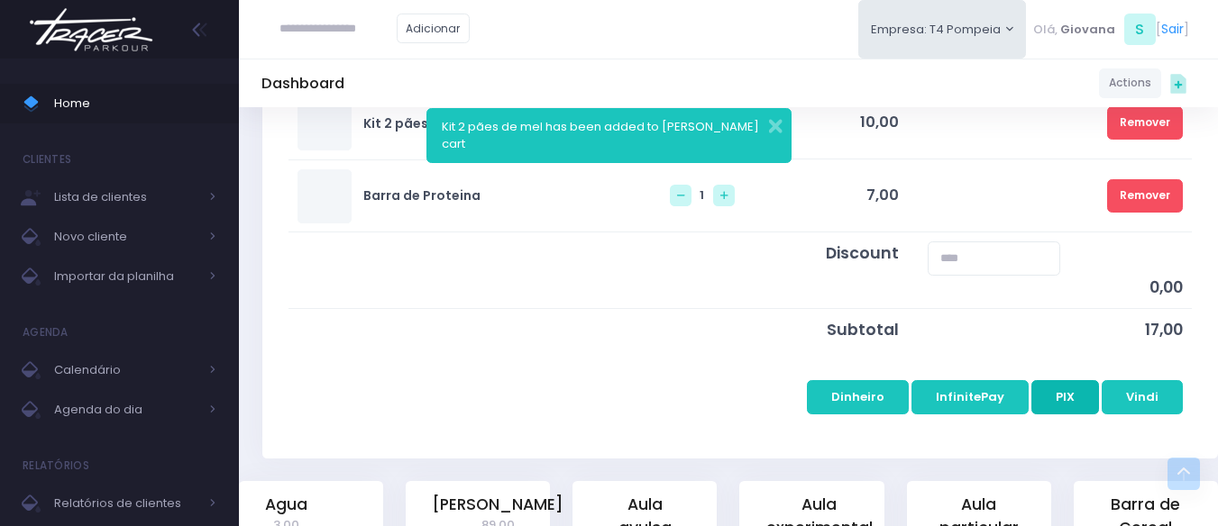
click at [1076, 398] on button "PIX" at bounding box center [1065, 397] width 68 height 34
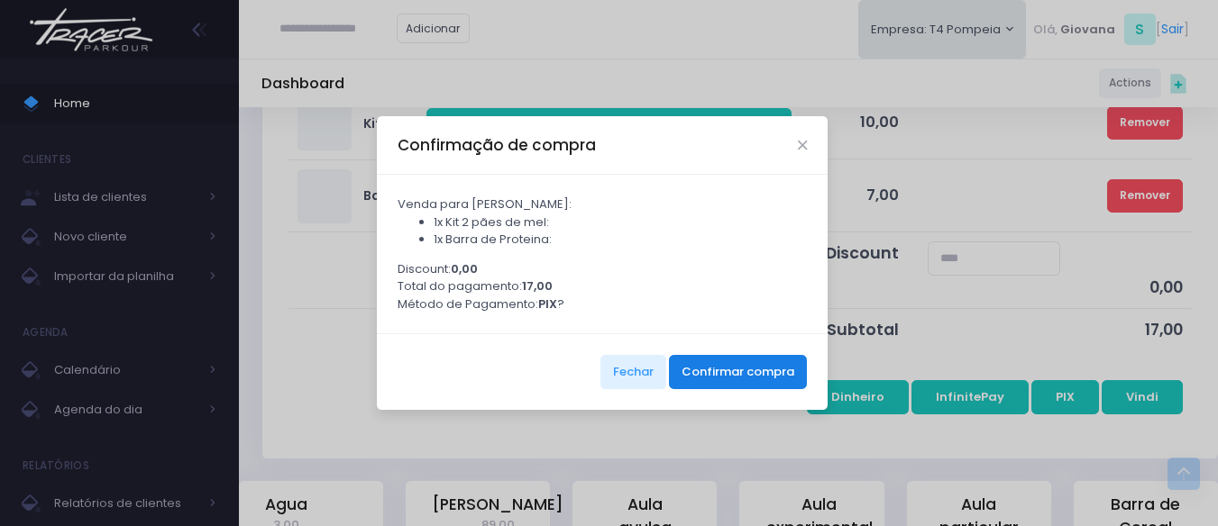
click at [730, 378] on button "Confirmar compra" at bounding box center [738, 372] width 138 height 34
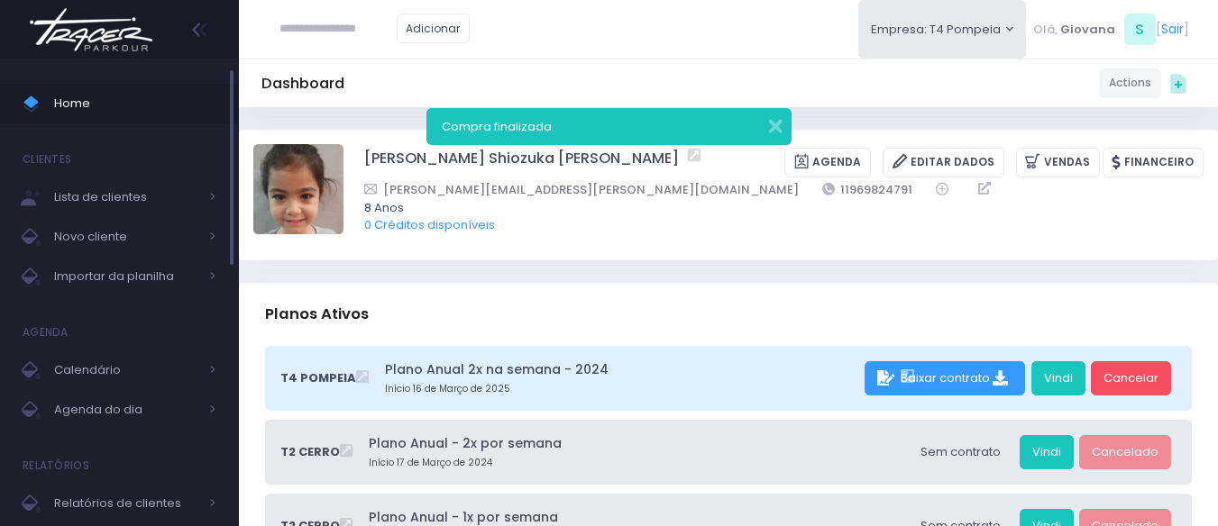
click at [142, 114] on span "Home" at bounding box center [135, 103] width 162 height 23
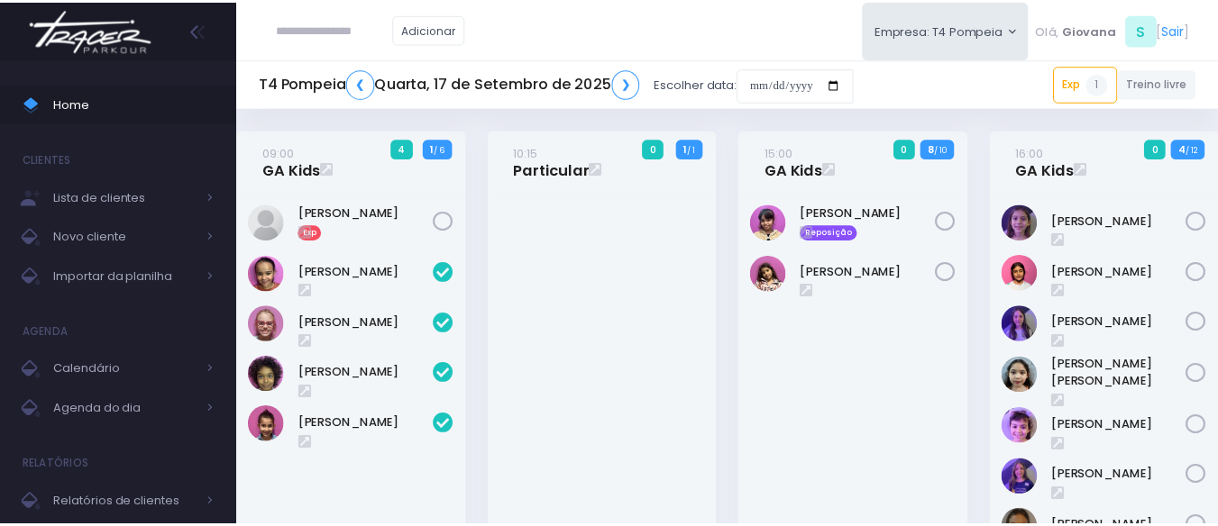
scroll to position [645, 0]
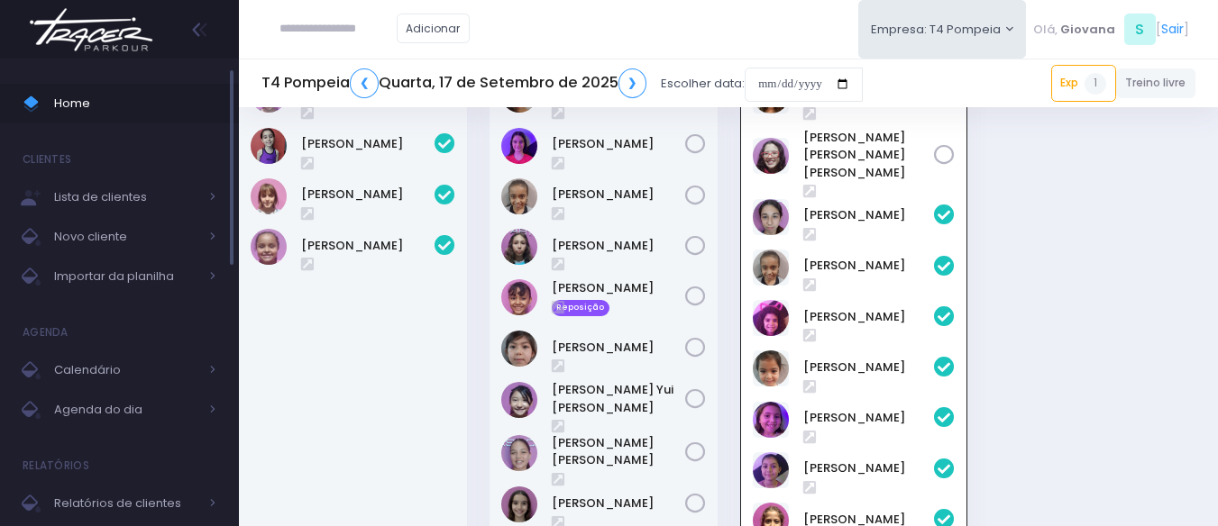
click at [144, 107] on span "Home" at bounding box center [135, 103] width 162 height 23
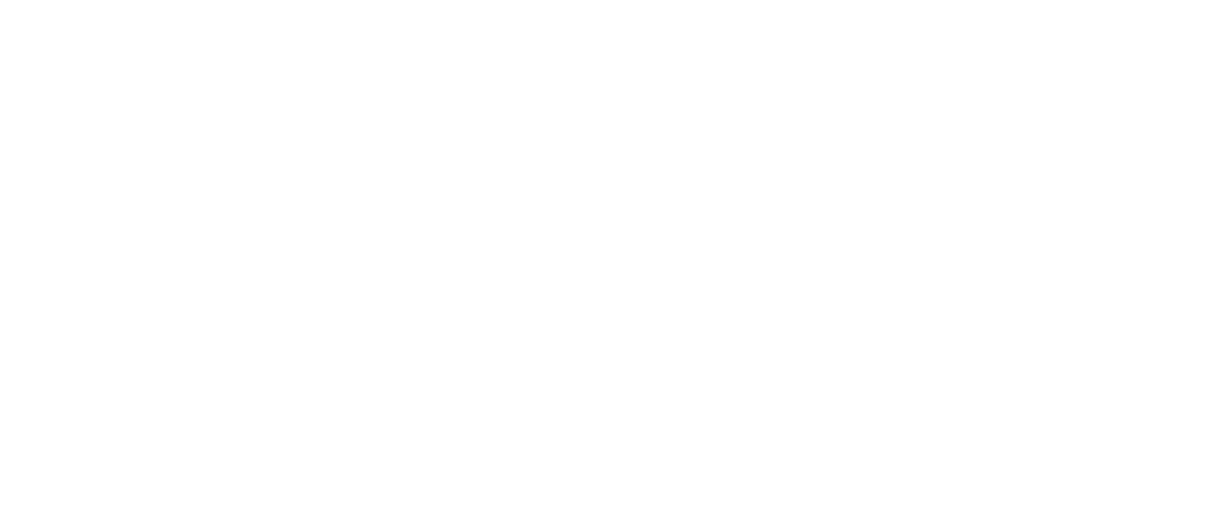
scroll to position [645, 0]
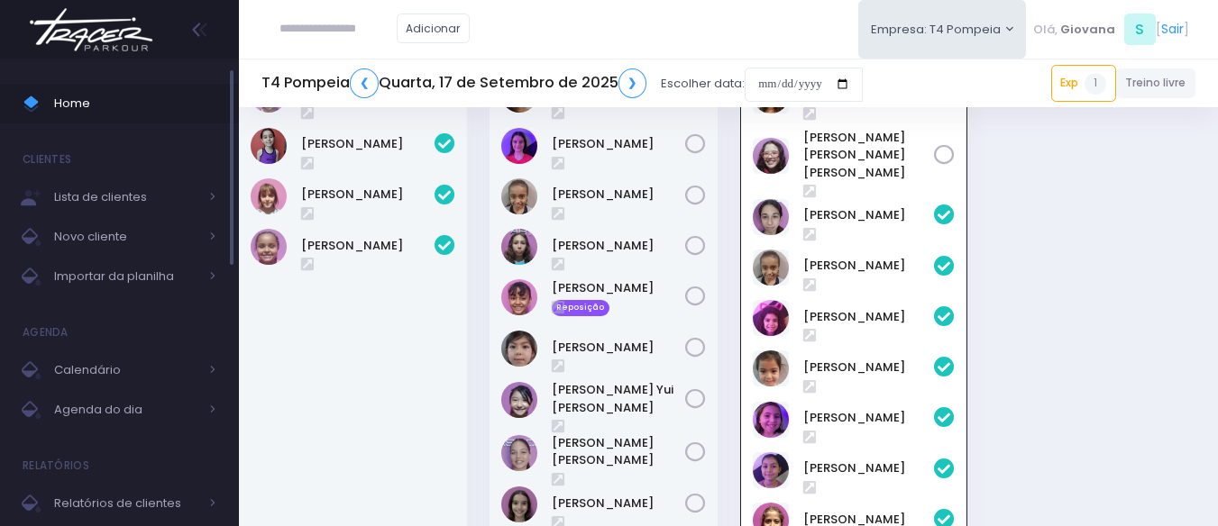
click at [92, 109] on span "Home" at bounding box center [135, 103] width 162 height 23
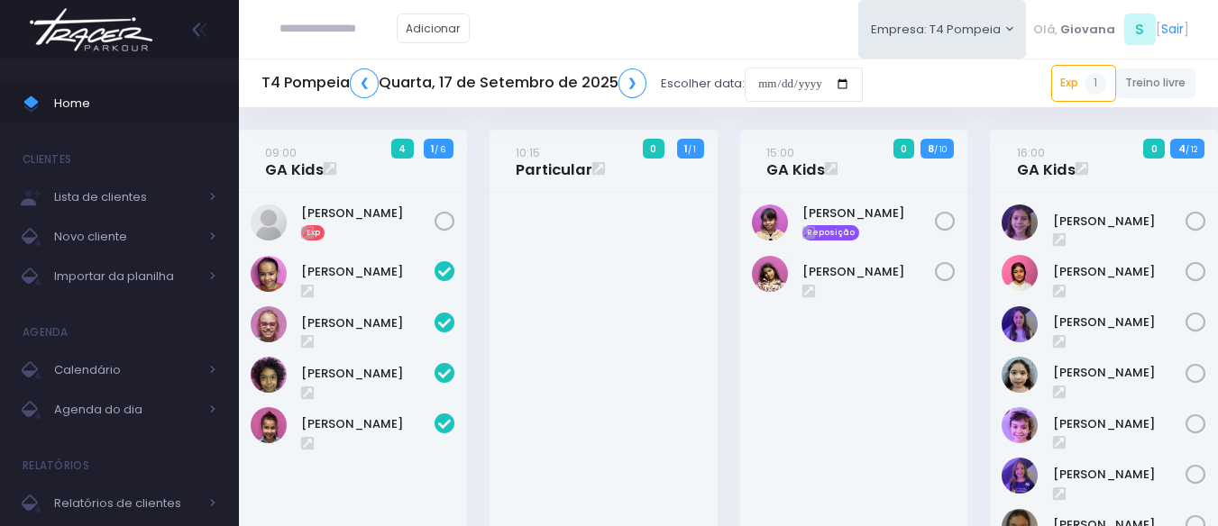
scroll to position [645, 0]
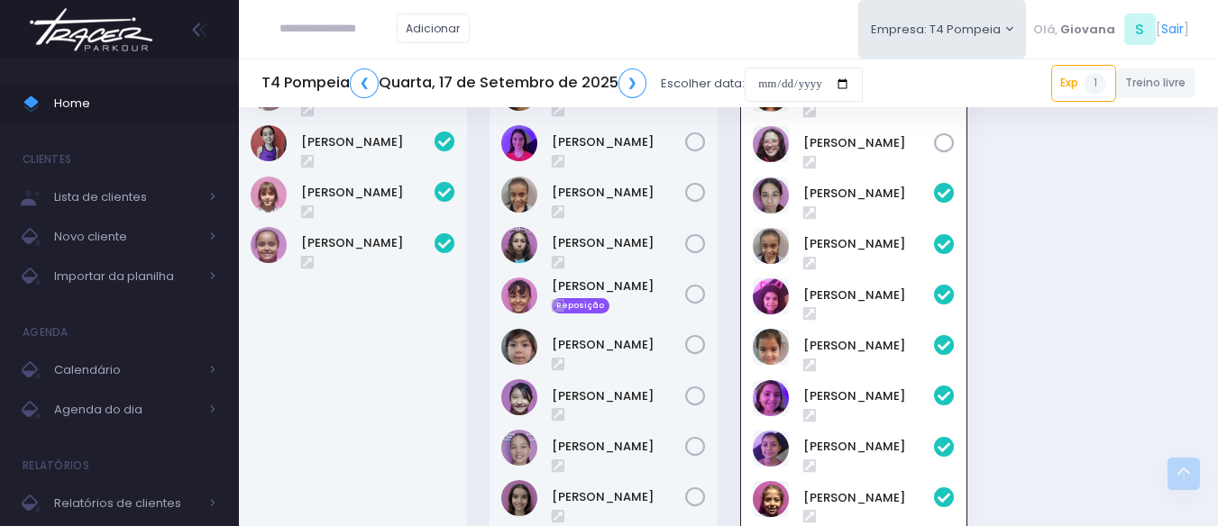
click at [484, 254] on div "18:00 GA Teens 0 2 / 12" at bounding box center [603, 334] width 251 height 669
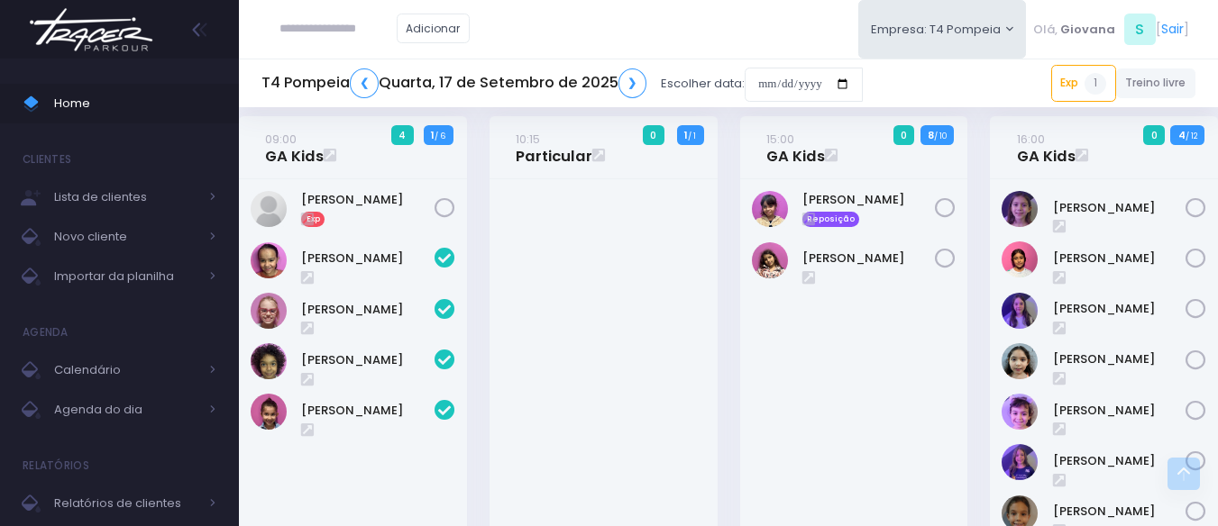
scroll to position [0, 0]
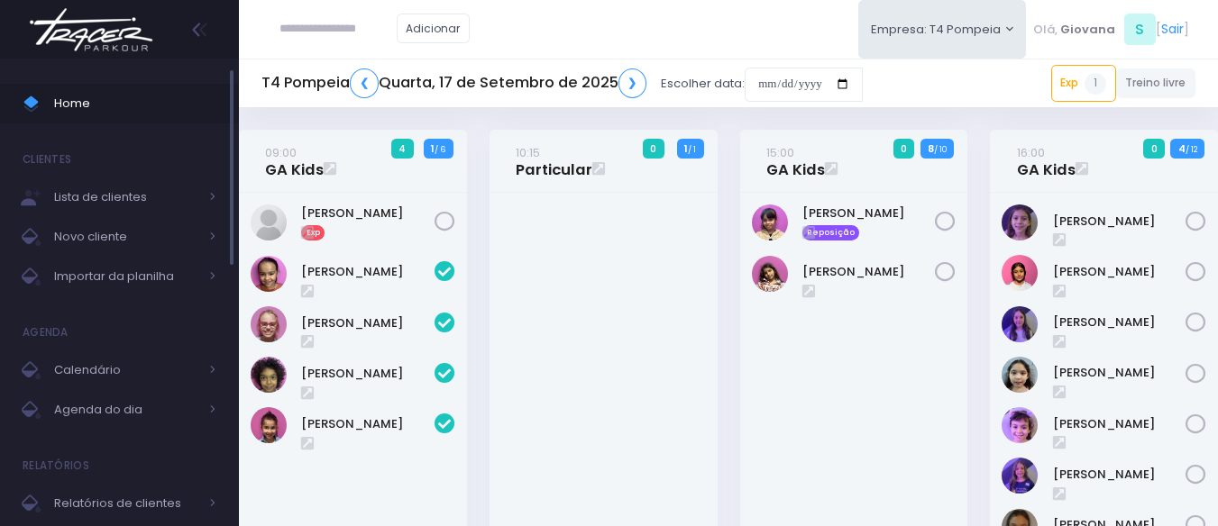
click at [45, 103] on span at bounding box center [39, 103] width 32 height 23
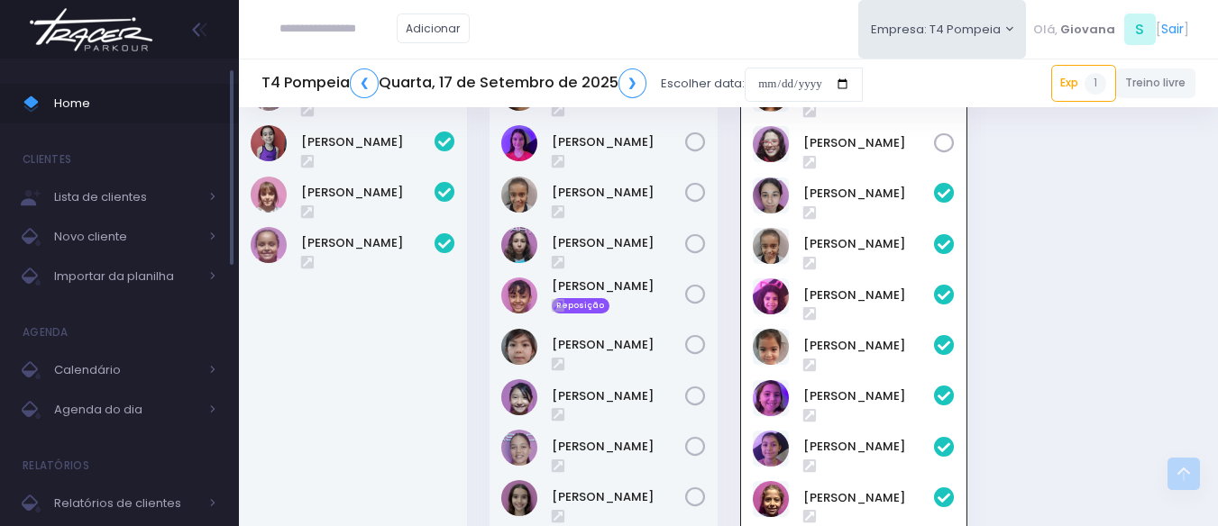
click at [102, 107] on span "Home" at bounding box center [135, 103] width 162 height 23
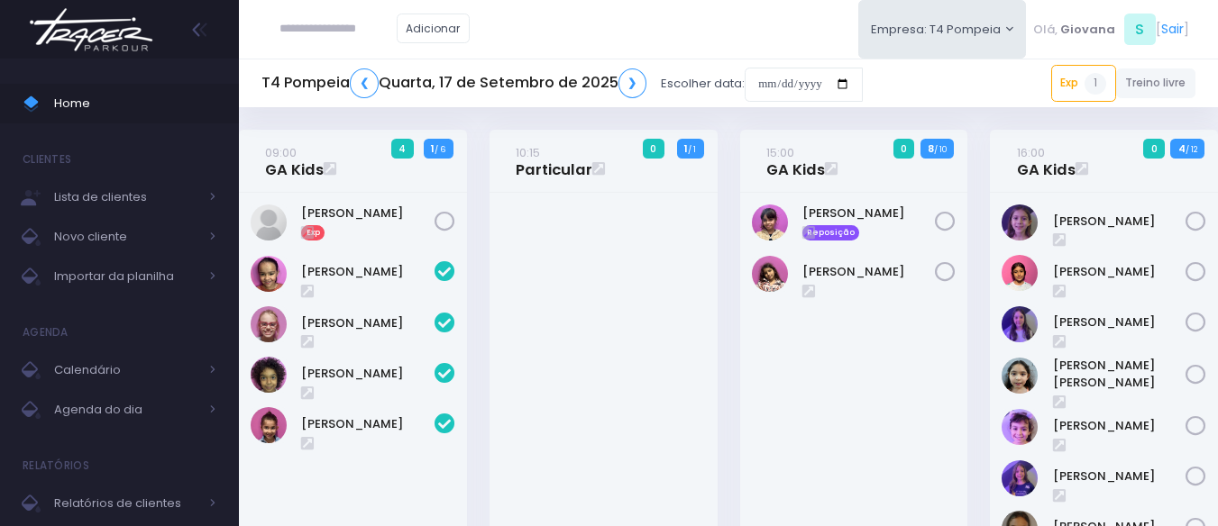
scroll to position [645, 0]
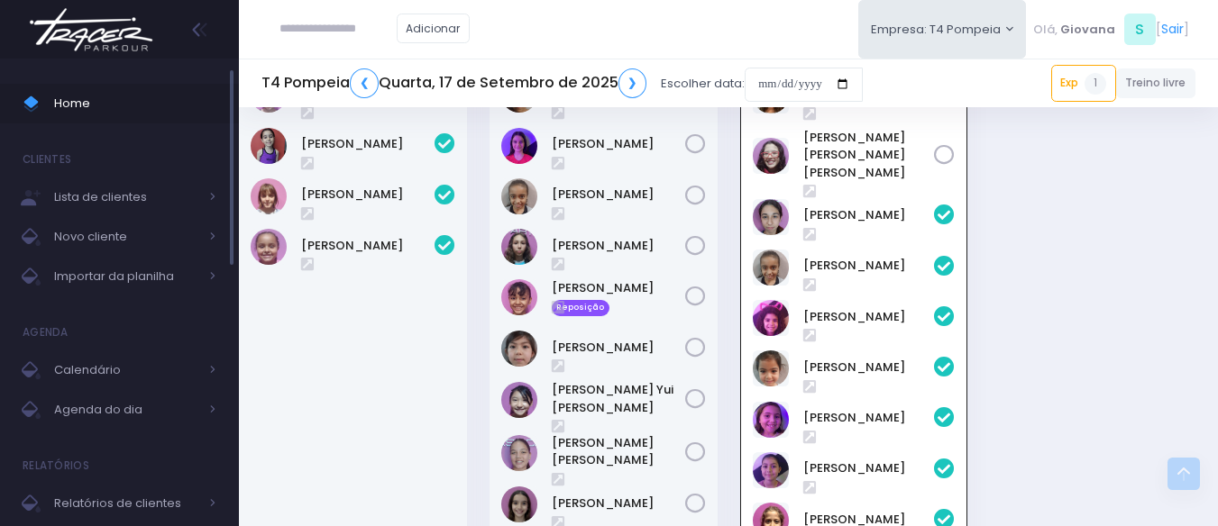
click at [90, 99] on span "Home" at bounding box center [135, 103] width 162 height 23
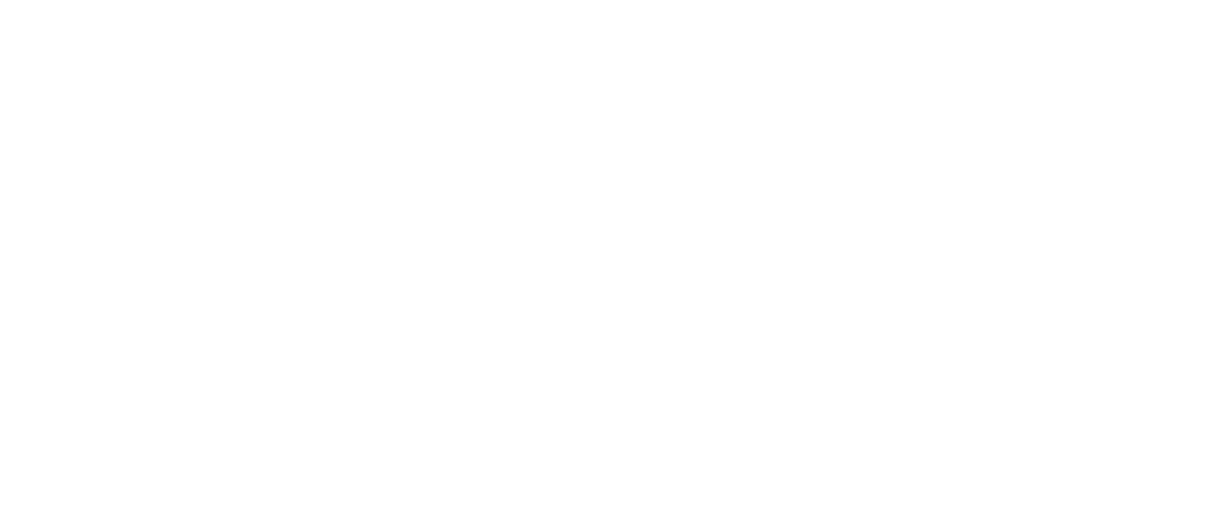
scroll to position [645, 0]
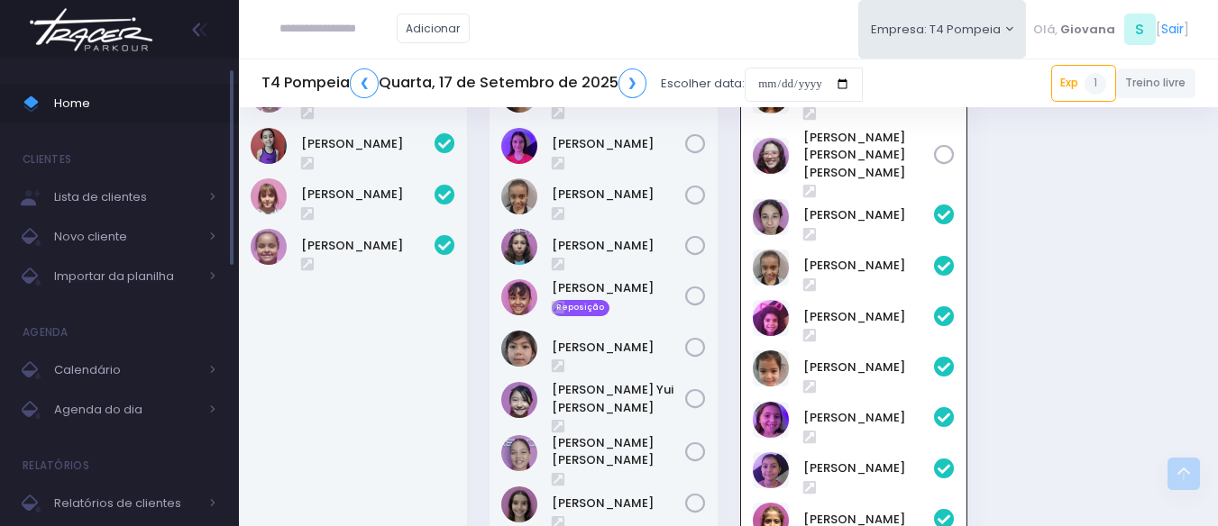
click at [147, 118] on link "Home" at bounding box center [119, 104] width 239 height 40
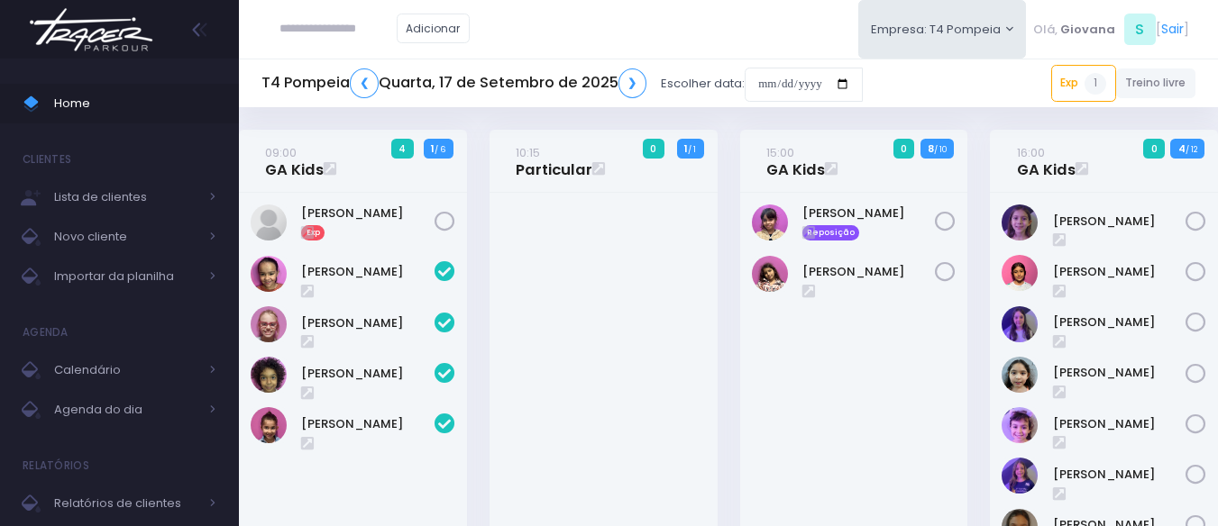
scroll to position [645, 0]
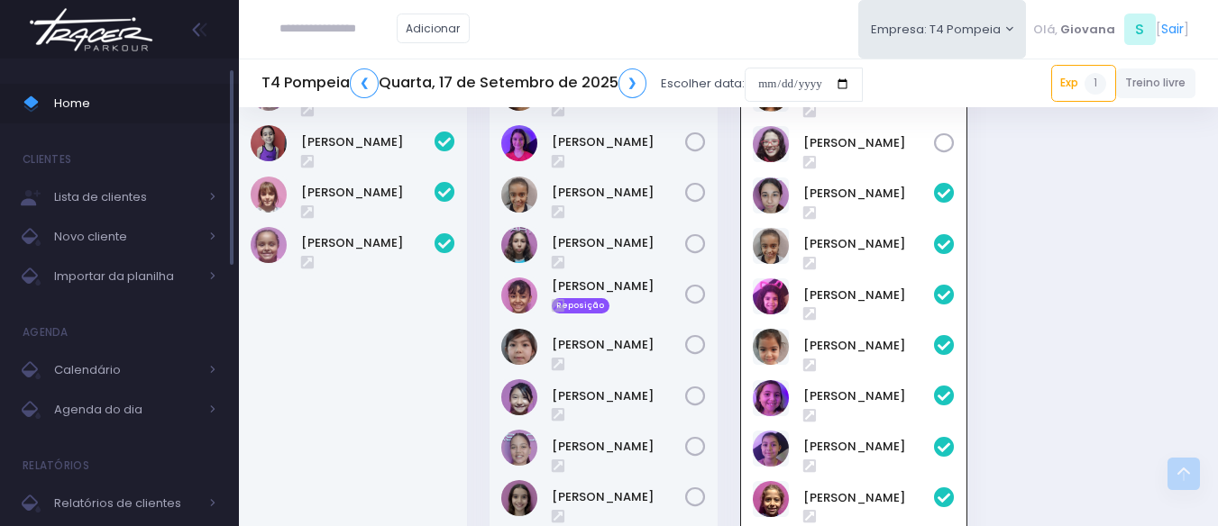
click at [142, 100] on span "Home" at bounding box center [135, 103] width 162 height 23
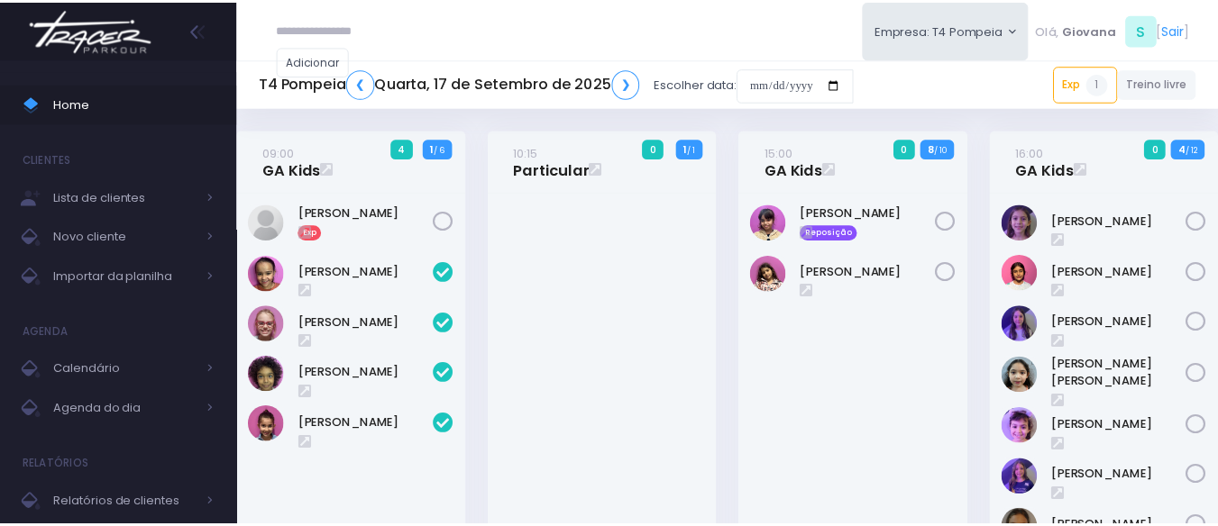
scroll to position [645, 0]
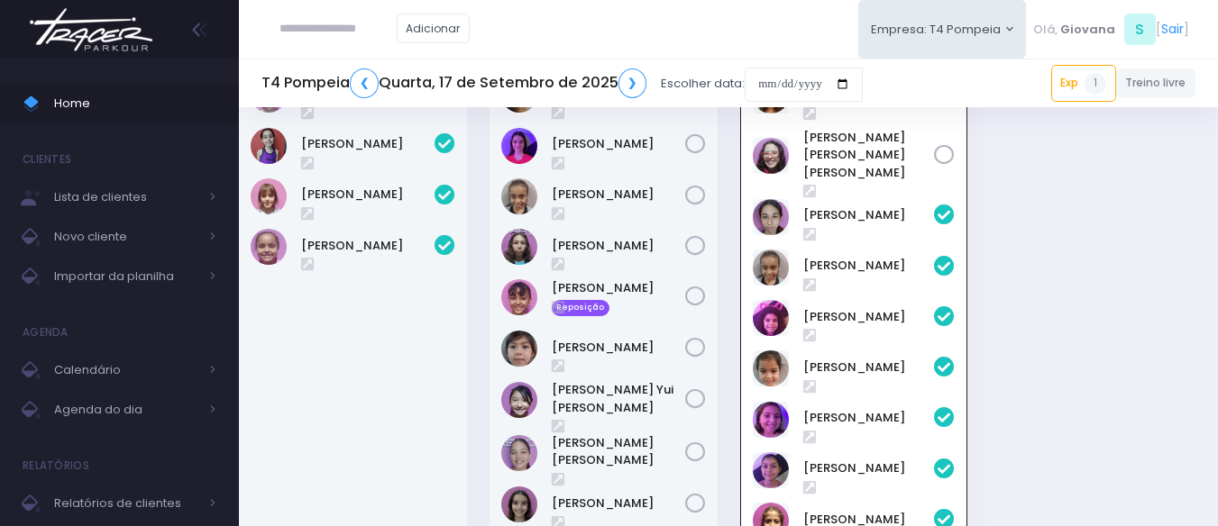
click at [1040, 270] on div "09:00 GA Kids 4 1 / 6" at bounding box center [729, 87] width 1002 height 1205
click at [102, 111] on span "Home" at bounding box center [135, 103] width 162 height 23
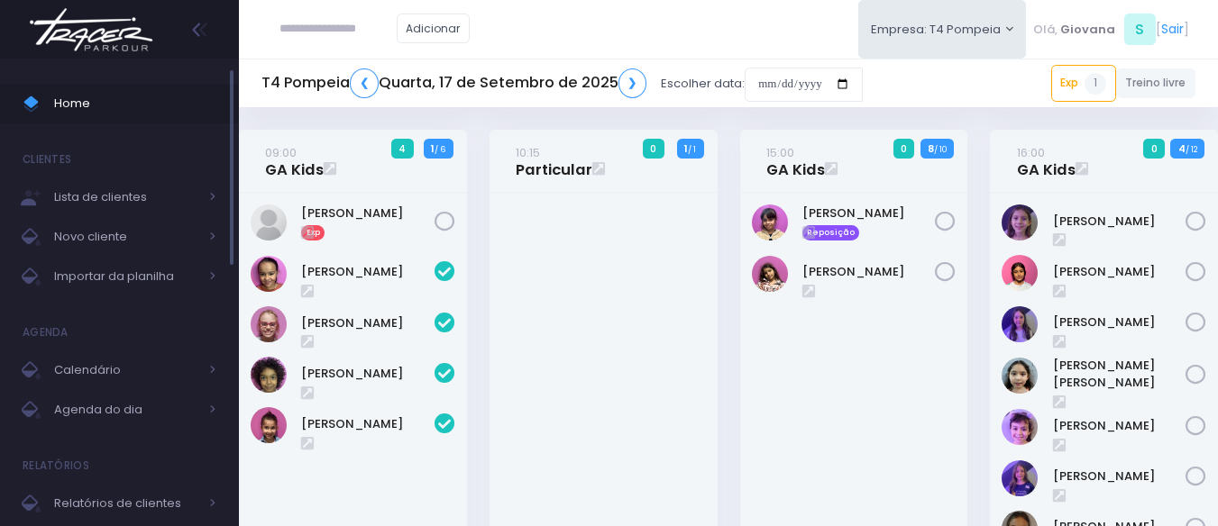
click at [80, 102] on span "Home" at bounding box center [135, 103] width 162 height 23
click at [481, 170] on div "10:15 Particular 0 1 / 1" at bounding box center [603, 388] width 251 height 517
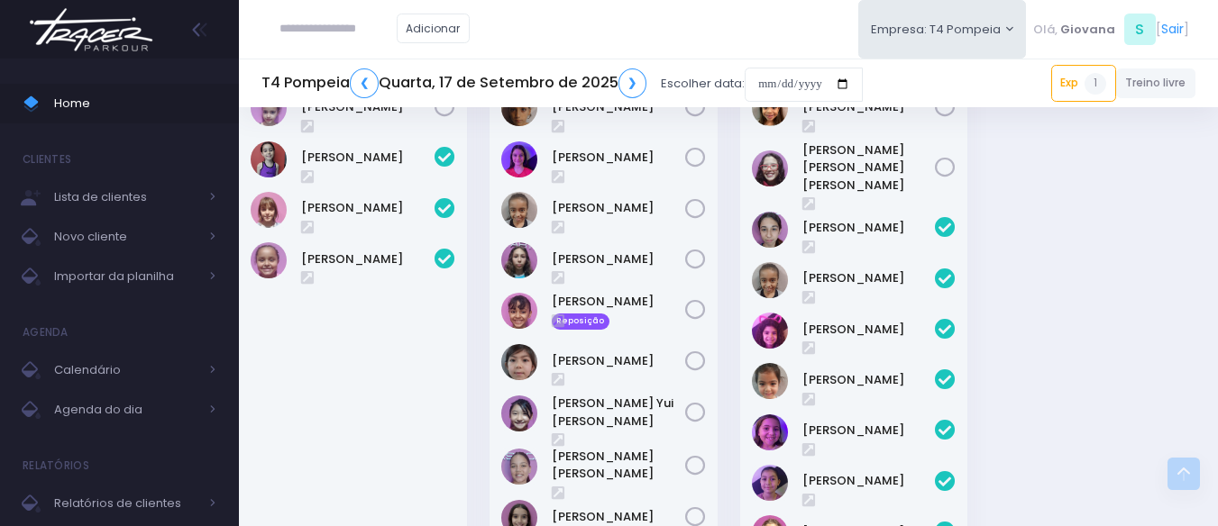
scroll to position [868, 0]
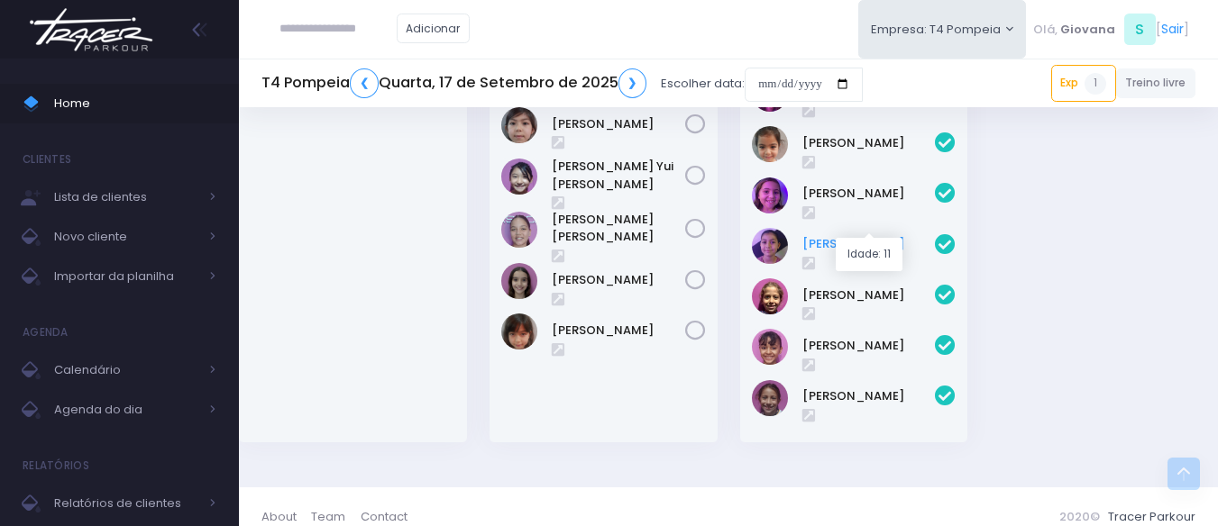
click at [843, 235] on link "[PERSON_NAME]" at bounding box center [868, 244] width 133 height 18
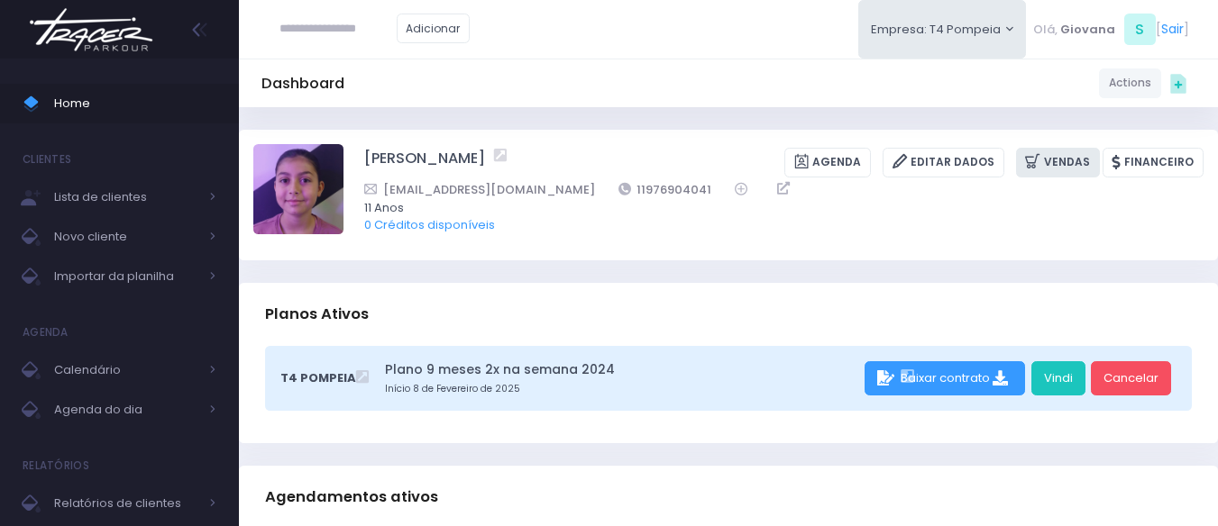
click at [1044, 156] on icon at bounding box center [1034, 161] width 19 height 21
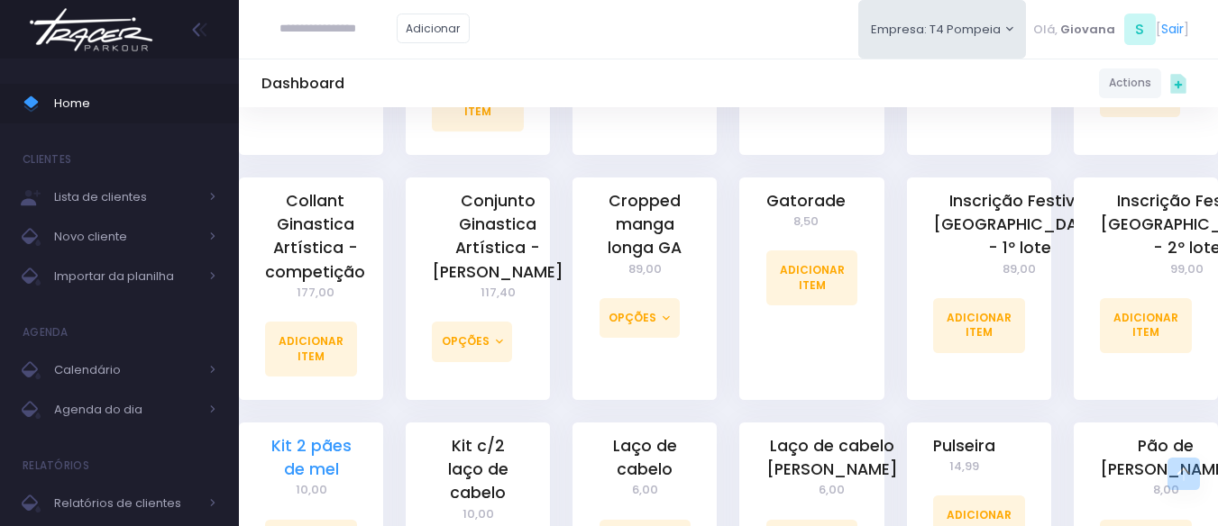
scroll to position [1172, 0]
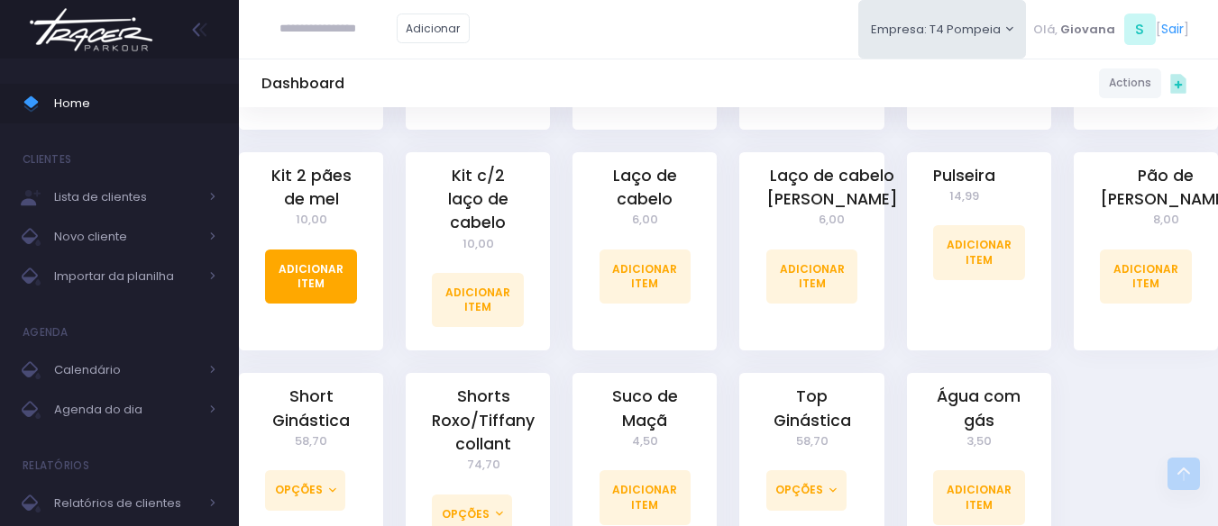
click at [336, 257] on link "Adicionar Item" at bounding box center [311, 277] width 92 height 54
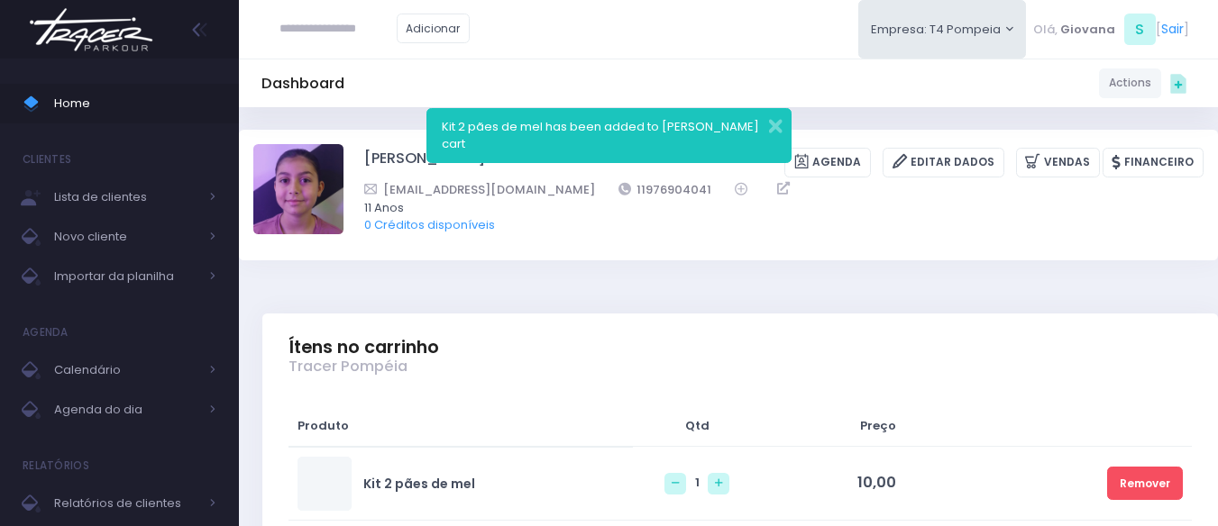
scroll to position [270, 0]
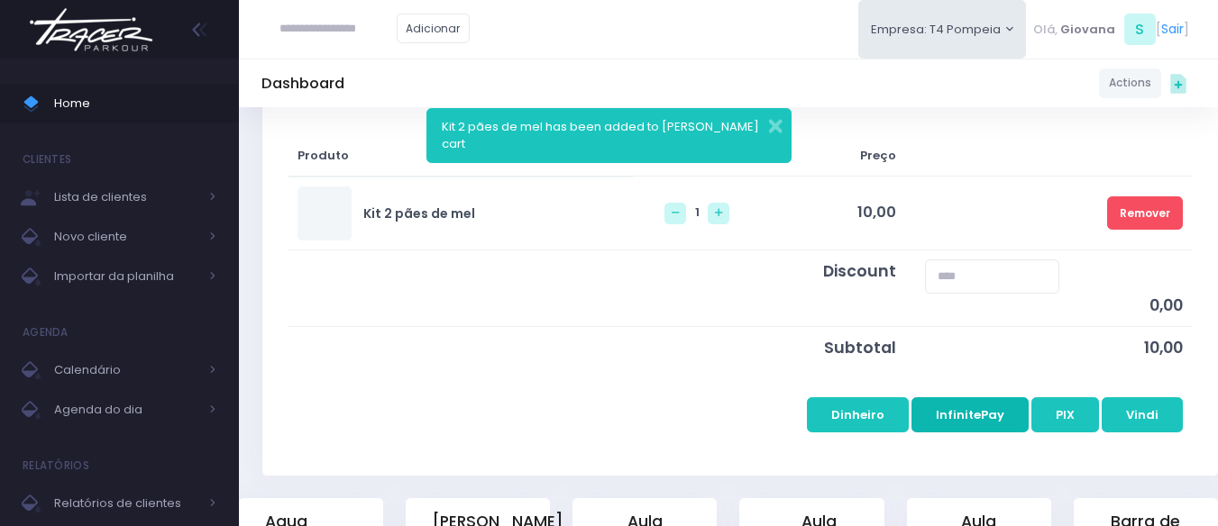
click at [972, 415] on button "InfinitePay" at bounding box center [969, 415] width 117 height 34
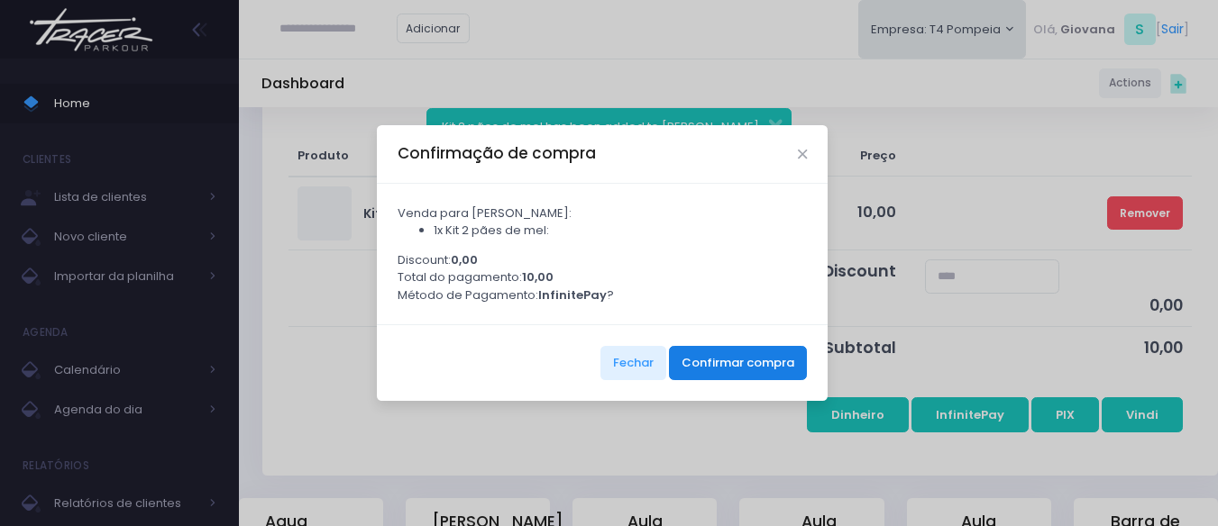
click at [756, 380] on button "Confirmar compra" at bounding box center [738, 363] width 138 height 34
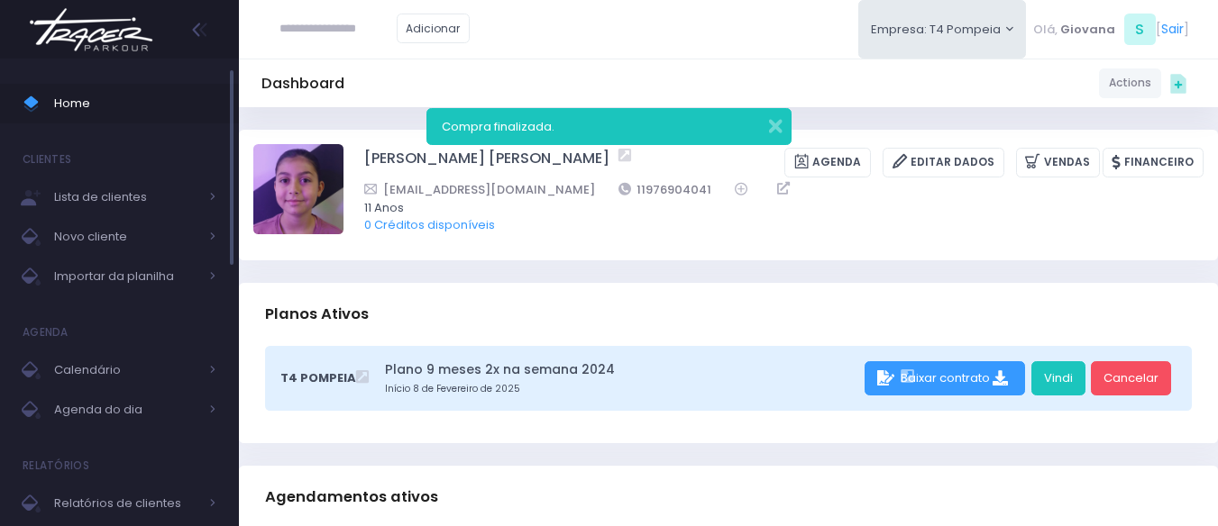
click at [96, 105] on span "Home" at bounding box center [135, 103] width 162 height 23
